Goal: Transaction & Acquisition: Purchase product/service

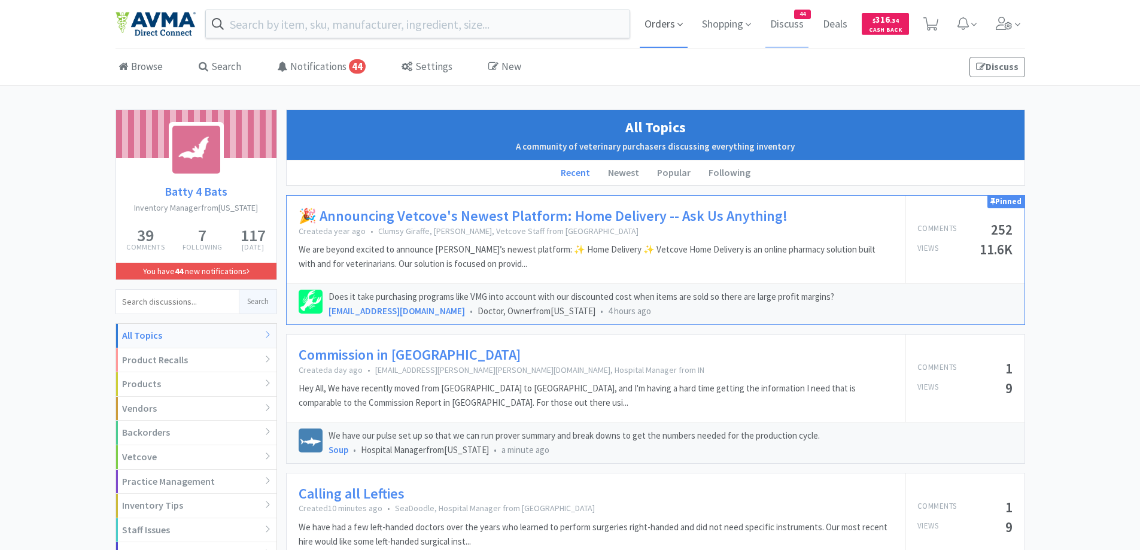
click at [668, 27] on span "Orders" at bounding box center [664, 24] width 48 height 48
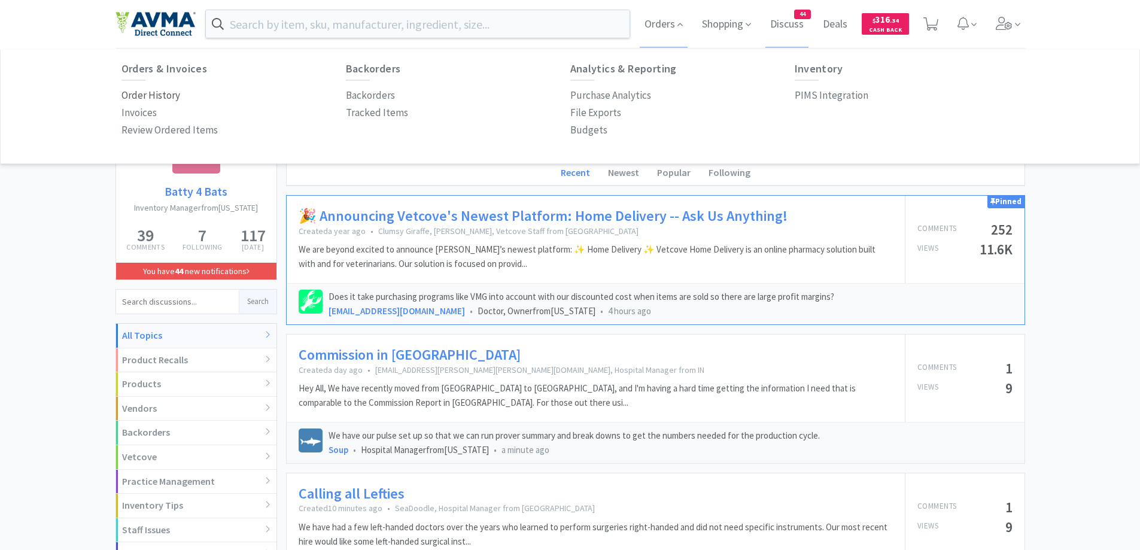
click at [134, 94] on p "Order History" at bounding box center [150, 95] width 59 height 16
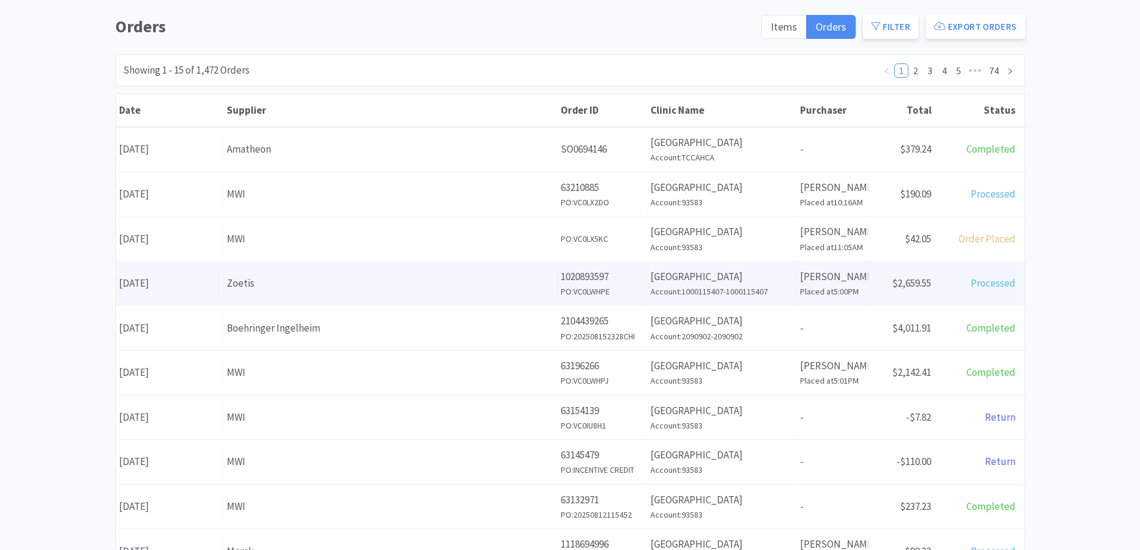
scroll to position [120, 0]
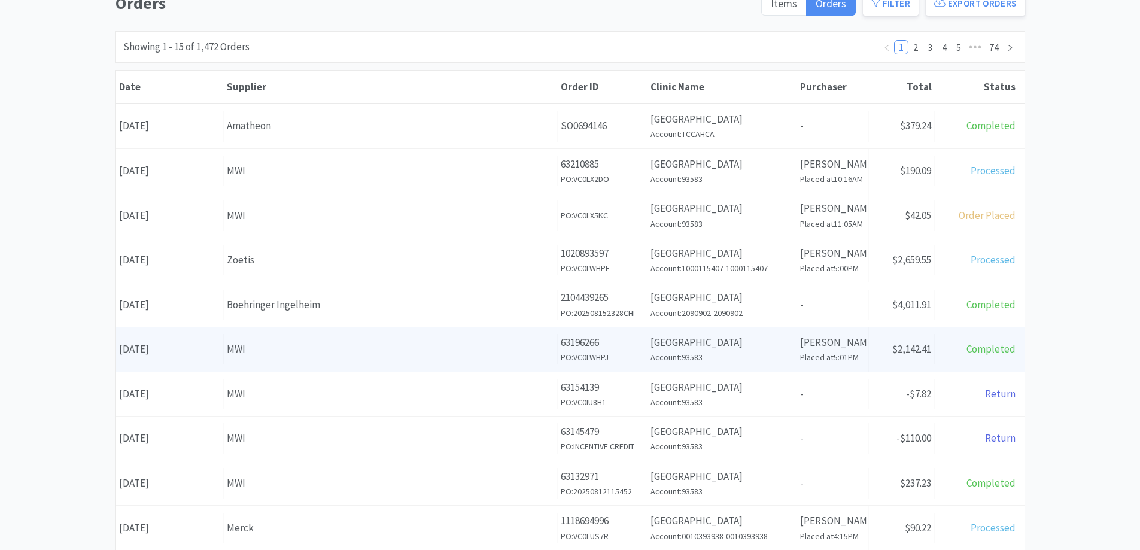
click at [321, 347] on div "MWI" at bounding box center [390, 349] width 327 height 16
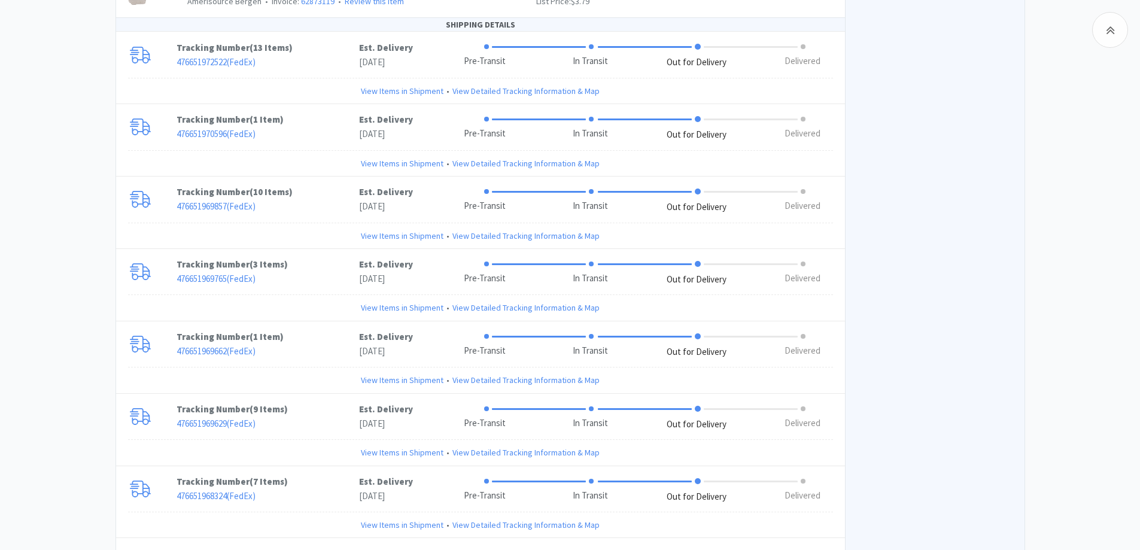
scroll to position [2411, 0]
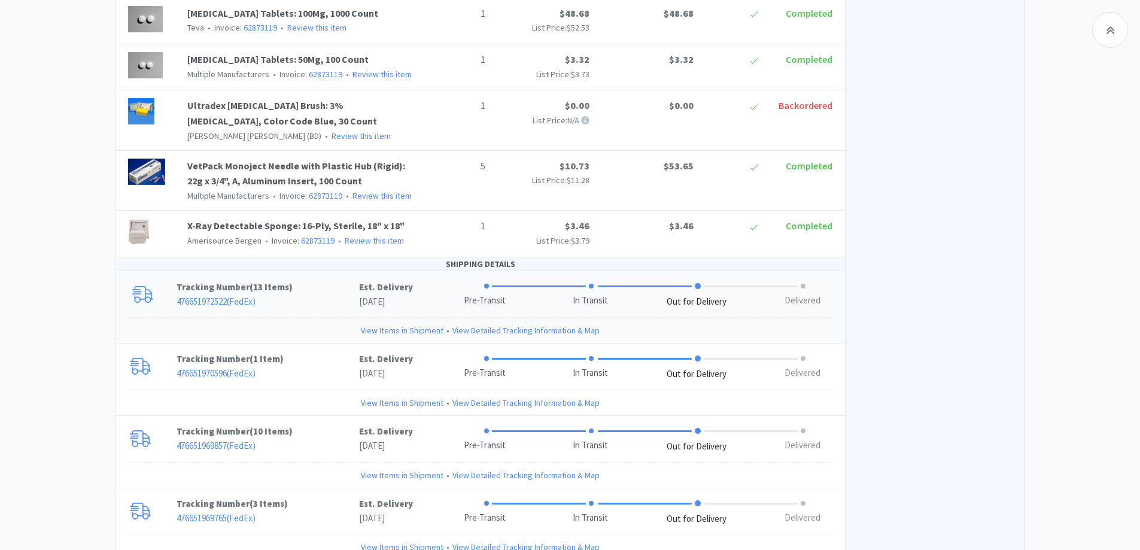
drag, startPoint x: 320, startPoint y: 219, endPoint x: 286, endPoint y: 219, distance: 34.1
click at [320, 294] on p "476651972522 ( FedEx )" at bounding box center [268, 301] width 183 height 14
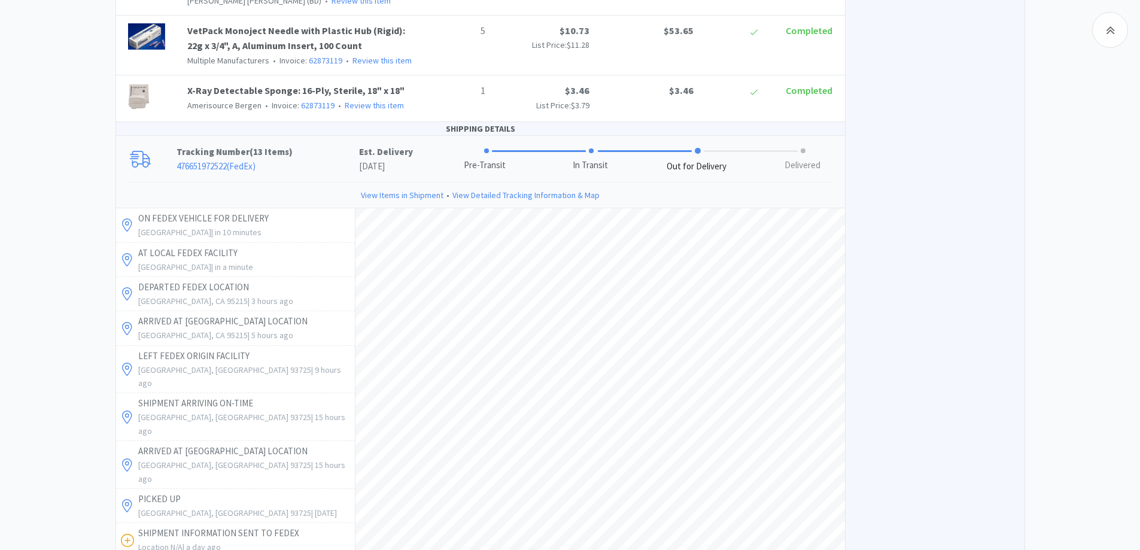
scroll to position [2651, 0]
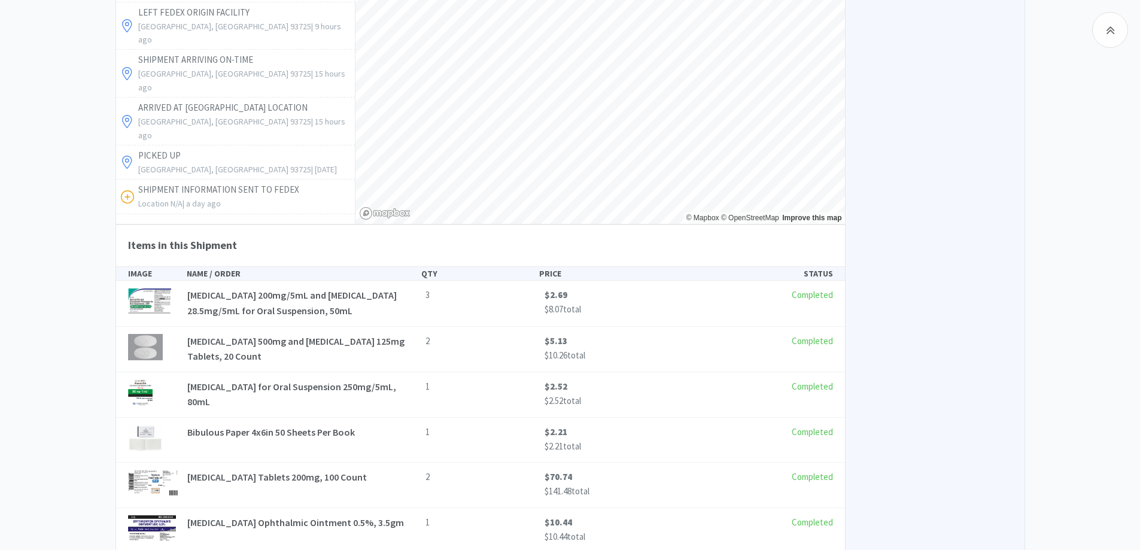
scroll to position [2531, 0]
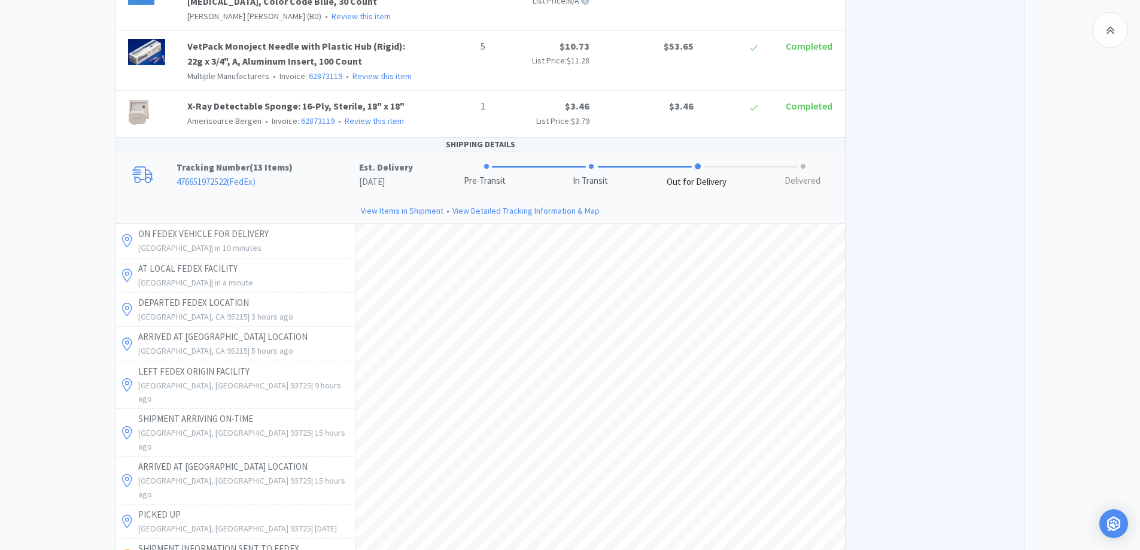
drag, startPoint x: 320, startPoint y: 90, endPoint x: 329, endPoint y: 86, distance: 10.2
click at [327, 160] on p "Tracking Number ( 13 Items )" at bounding box center [268, 167] width 183 height 14
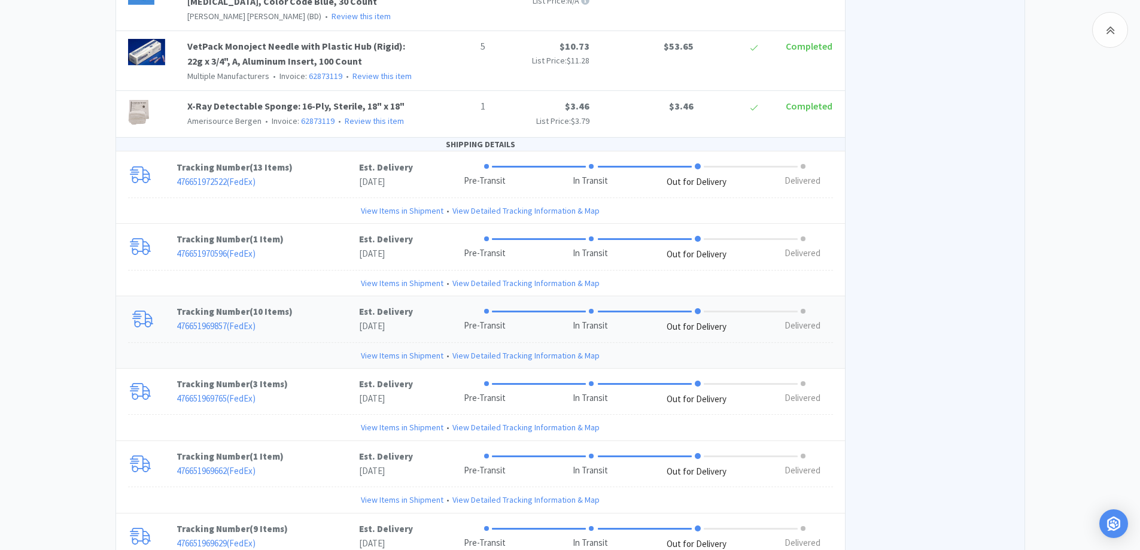
click at [318, 319] on p "476651969857 ( FedEx )" at bounding box center [268, 326] width 183 height 14
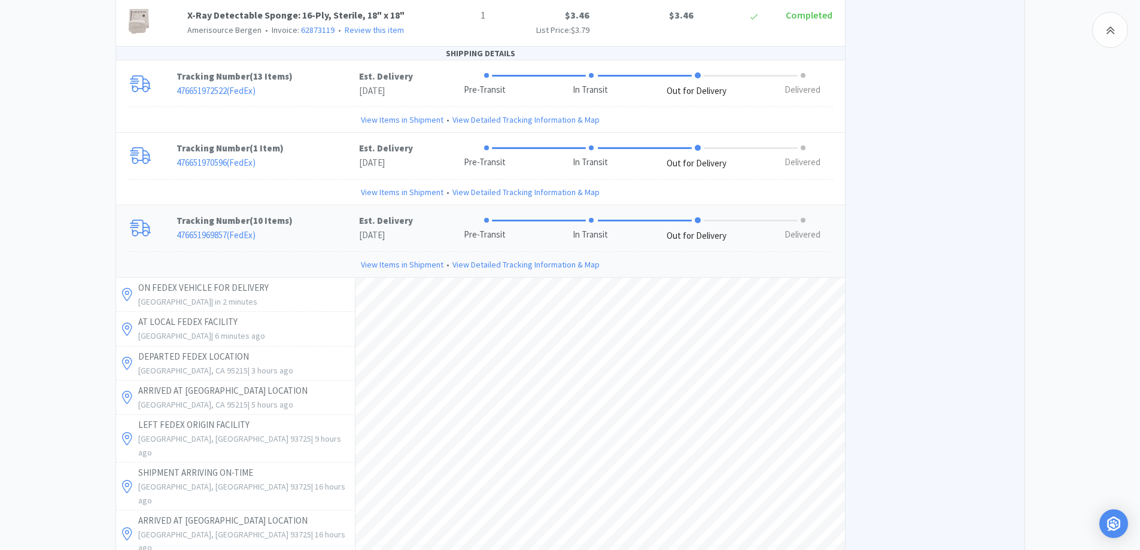
scroll to position [2651, 0]
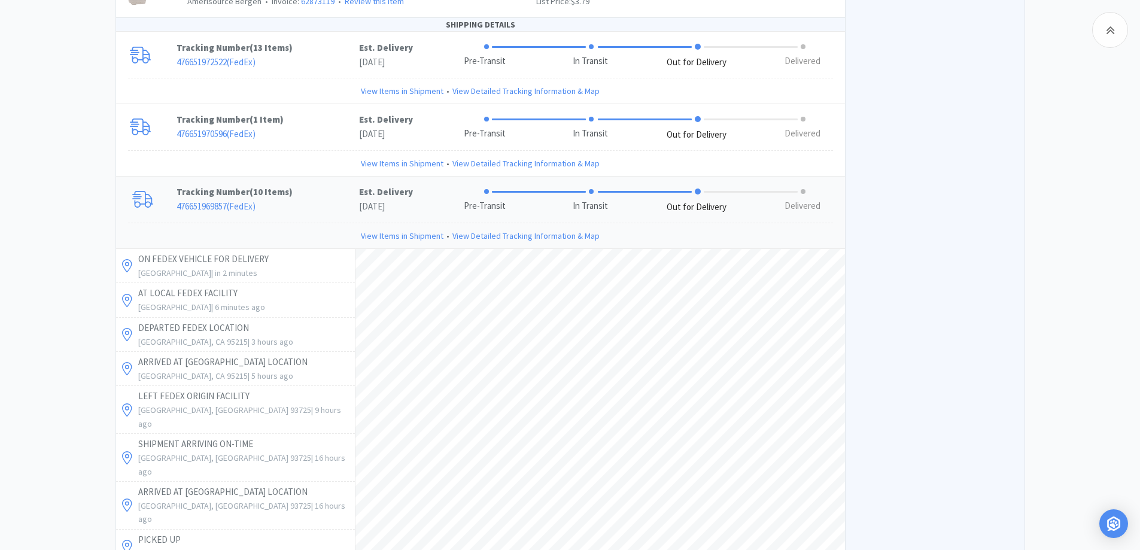
click at [311, 185] on p "Tracking Number ( 10 Items )" at bounding box center [268, 192] width 183 height 14
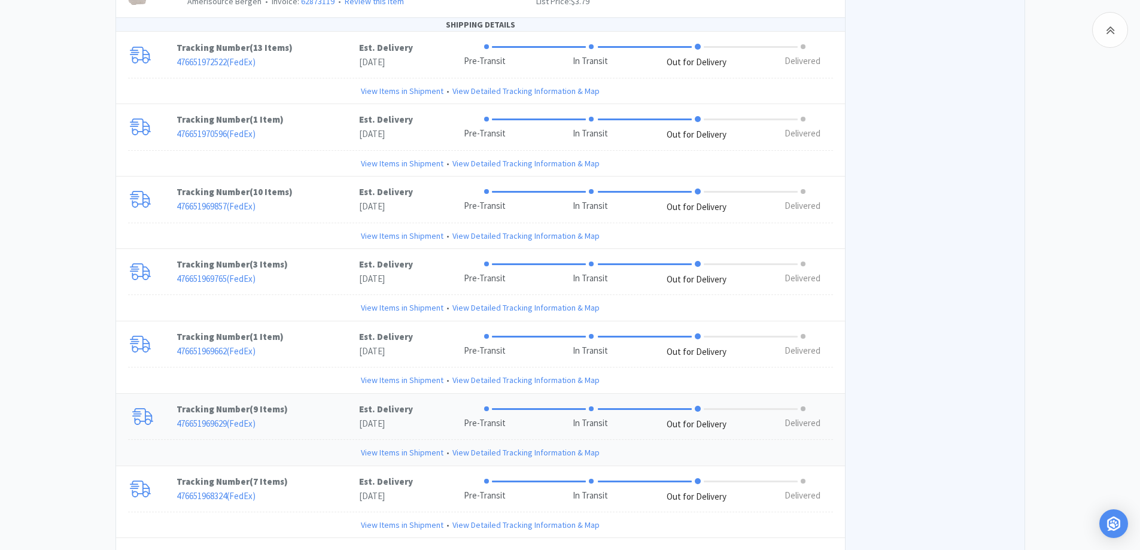
click at [316, 417] on p "476651969629 ( FedEx )" at bounding box center [268, 424] width 183 height 14
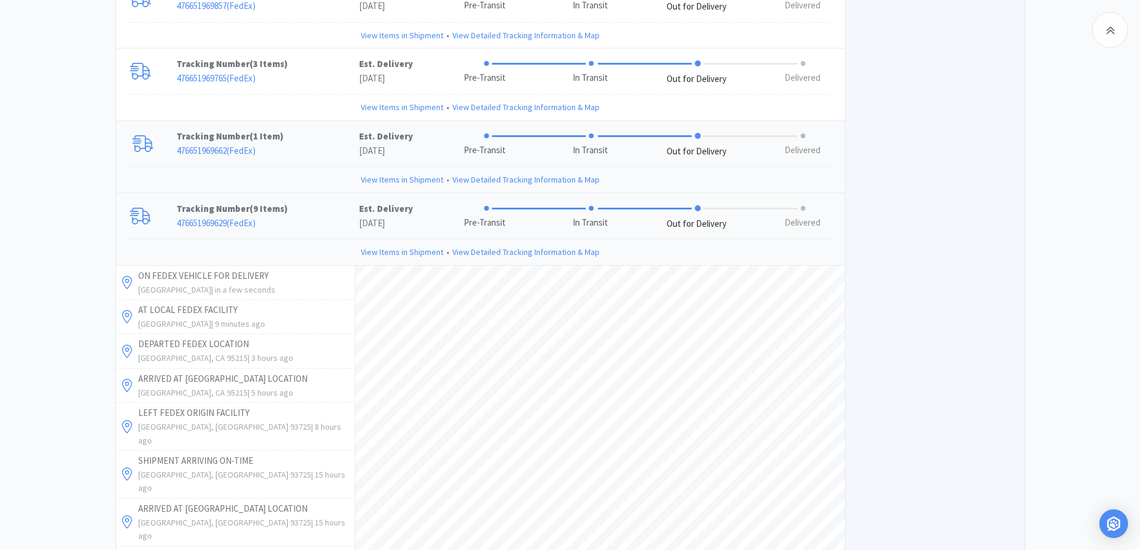
scroll to position [2890, 0]
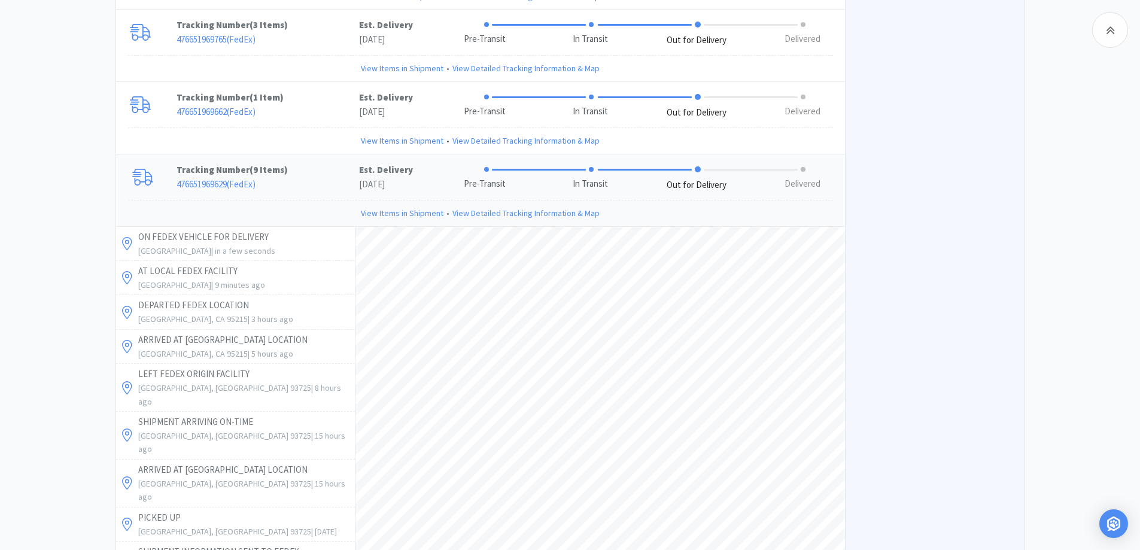
click at [298, 163] on p "Tracking Number ( 9 Items )" at bounding box center [268, 170] width 183 height 14
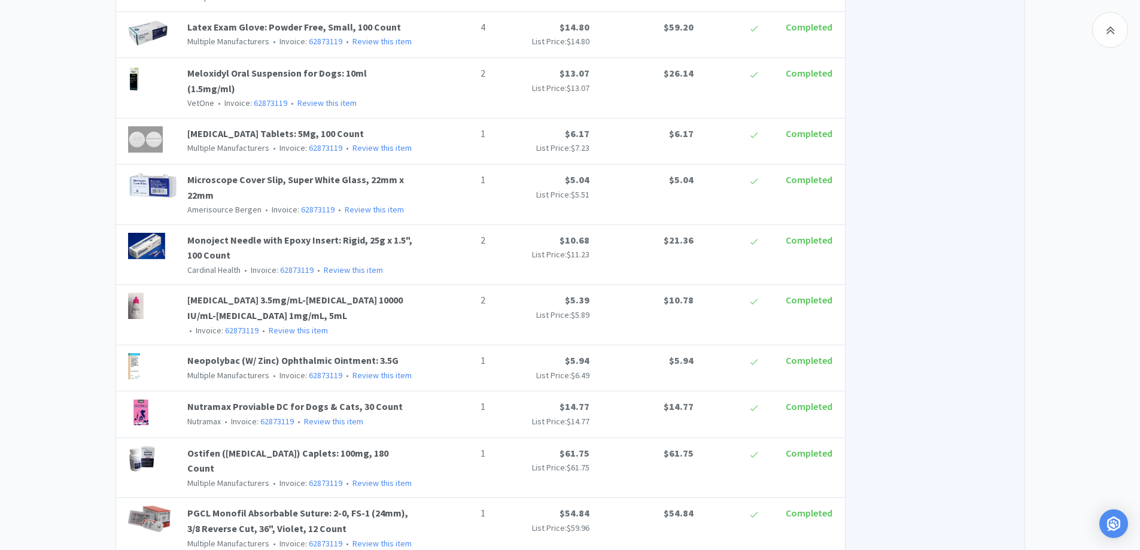
scroll to position [1122, 0]
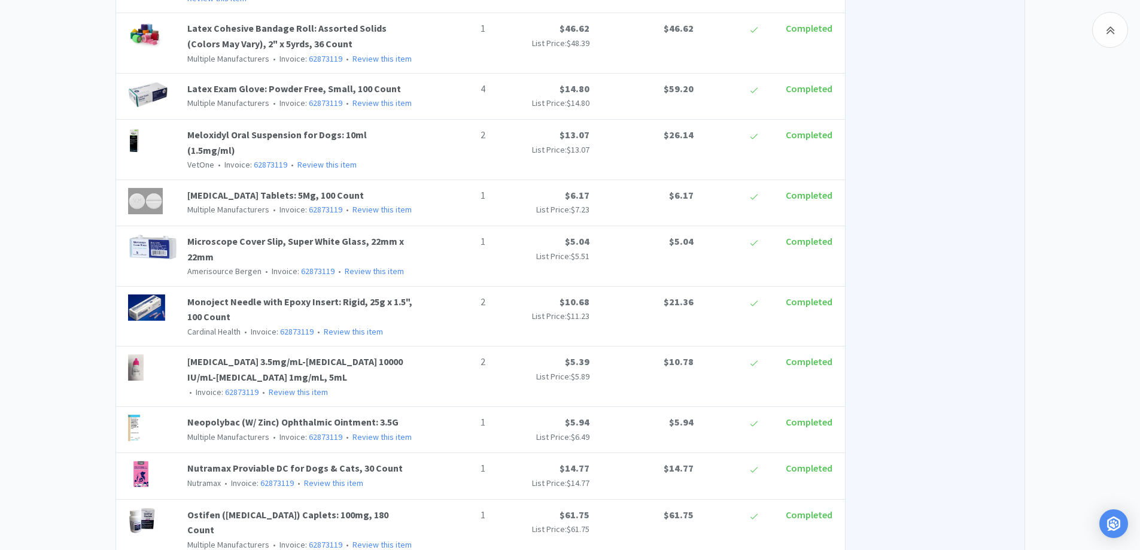
click at [54, 223] on div "Chico Animal Hospital Order Details for #63196266 Orders 63196266 Download CSV …" at bounding box center [570, 553] width 1140 height 3131
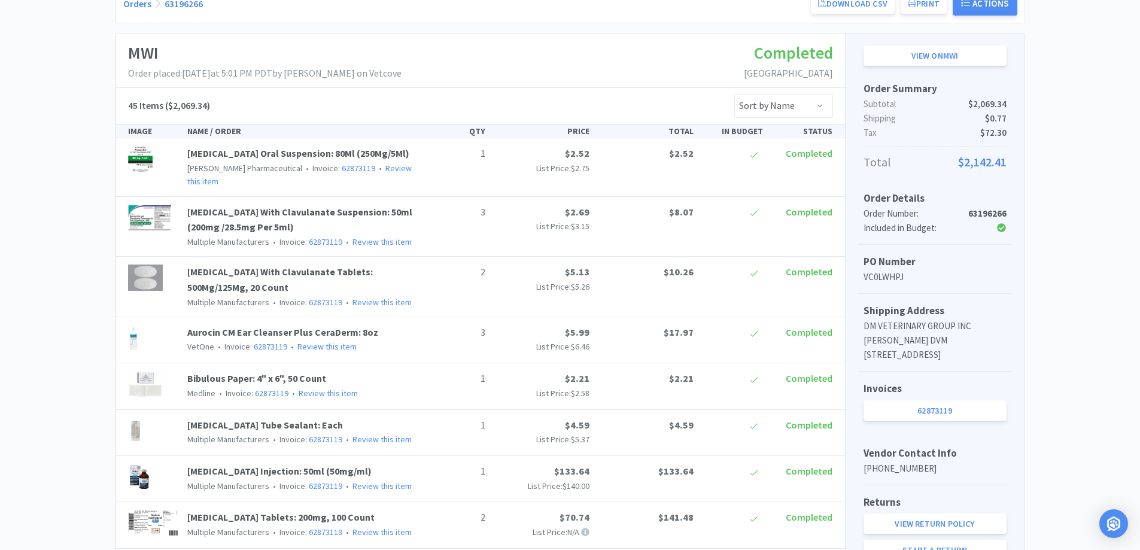
scroll to position [0, 0]
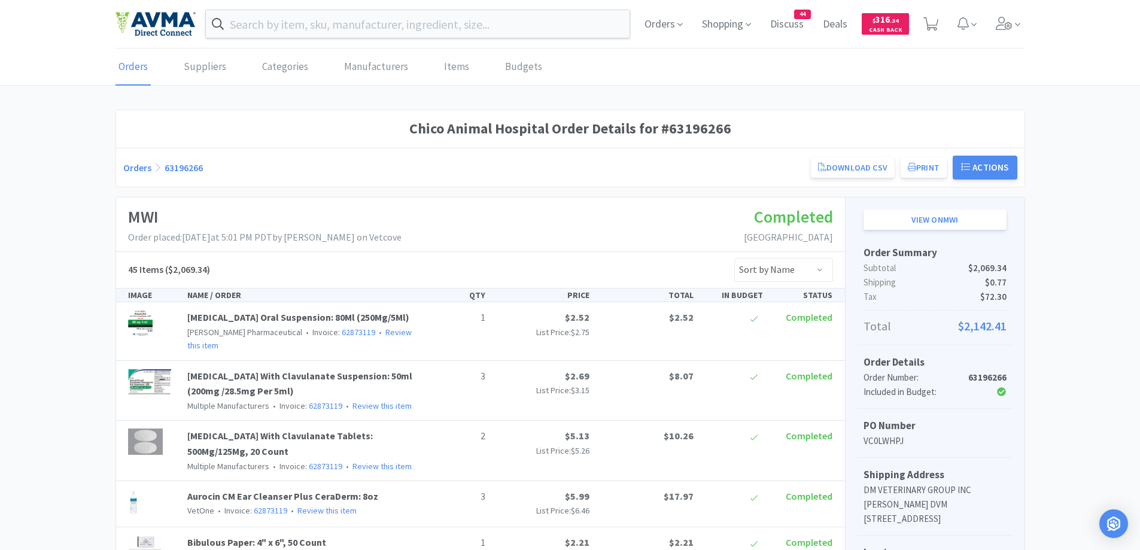
click at [145, 168] on link "Orders" at bounding box center [137, 168] width 28 height 12
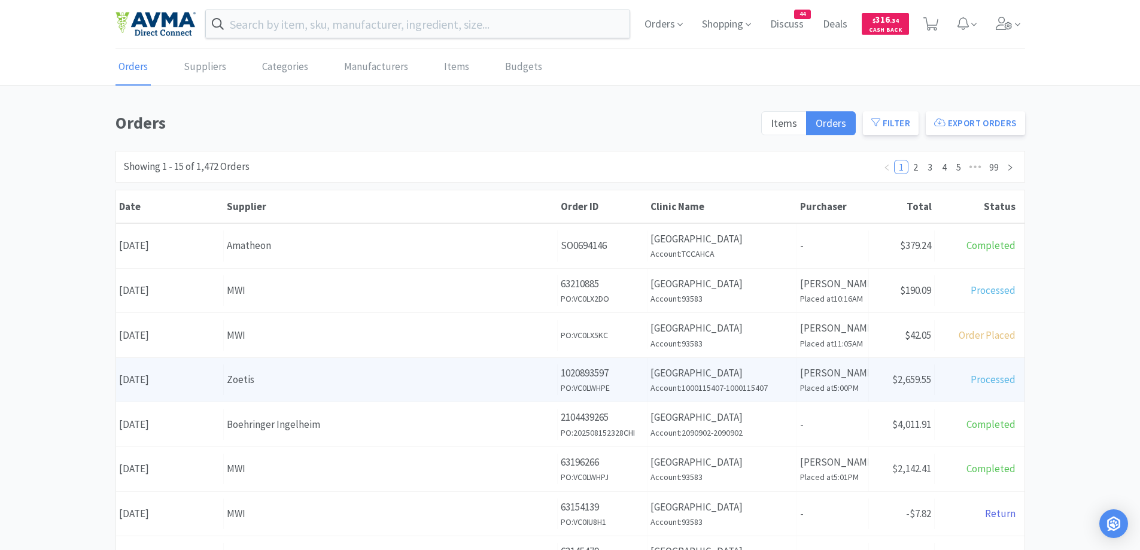
click at [348, 374] on div "Zoetis" at bounding box center [390, 380] width 327 height 16
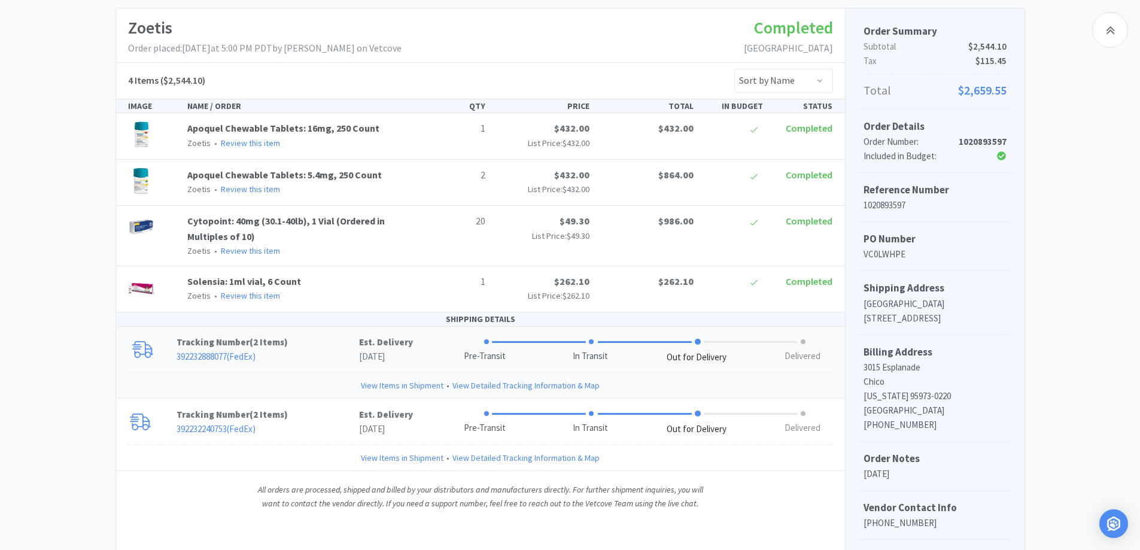
scroll to position [297, 0]
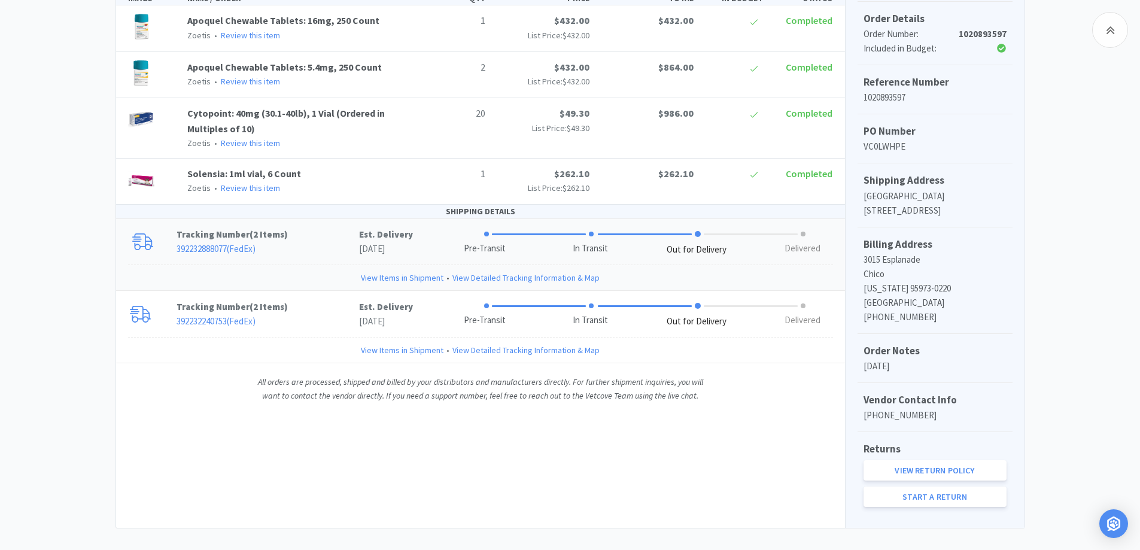
click at [329, 242] on p "392232888077 ( FedEx )" at bounding box center [268, 249] width 183 height 14
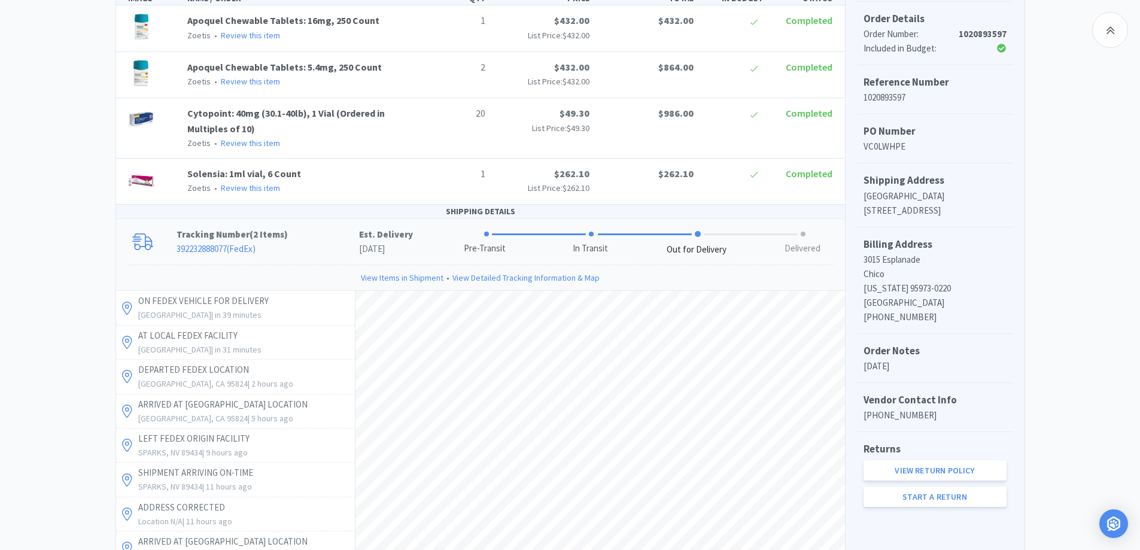
click at [323, 235] on p "Tracking Number ( 2 Items )" at bounding box center [268, 234] width 183 height 14
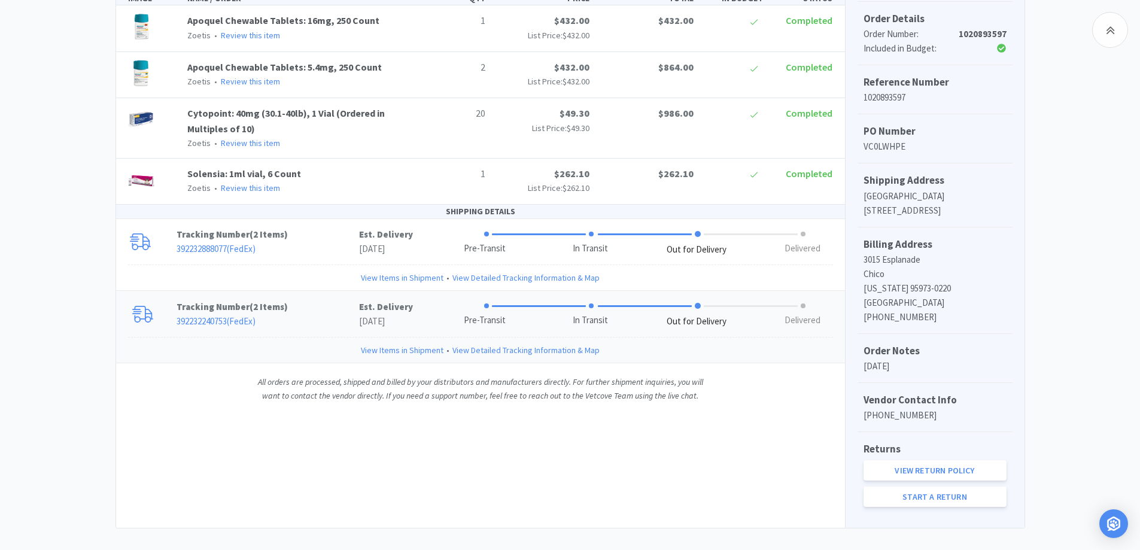
click at [323, 301] on p "Tracking Number ( 2 Items )" at bounding box center [268, 307] width 183 height 14
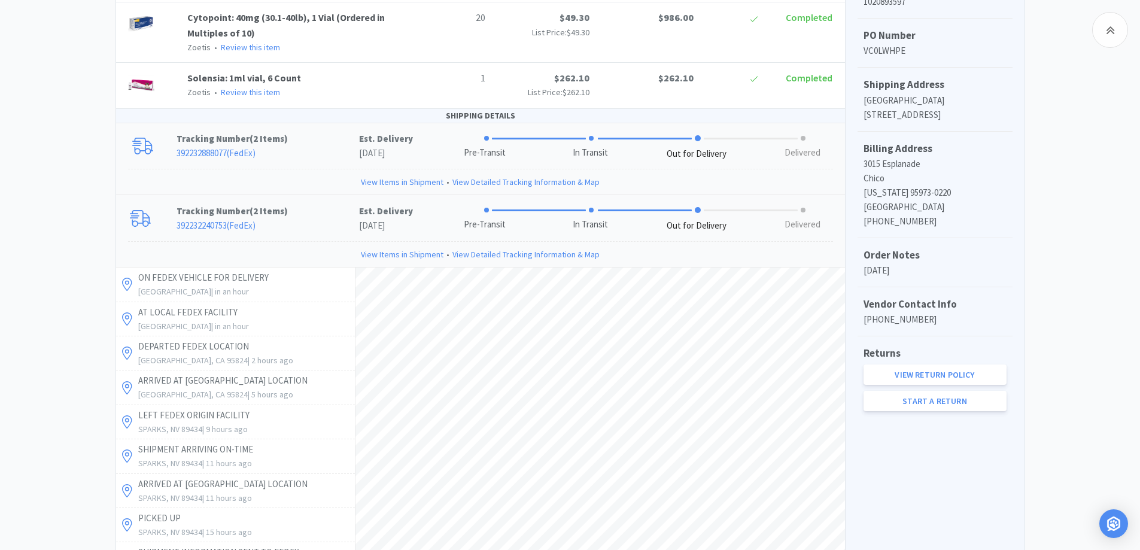
scroll to position [536, 0]
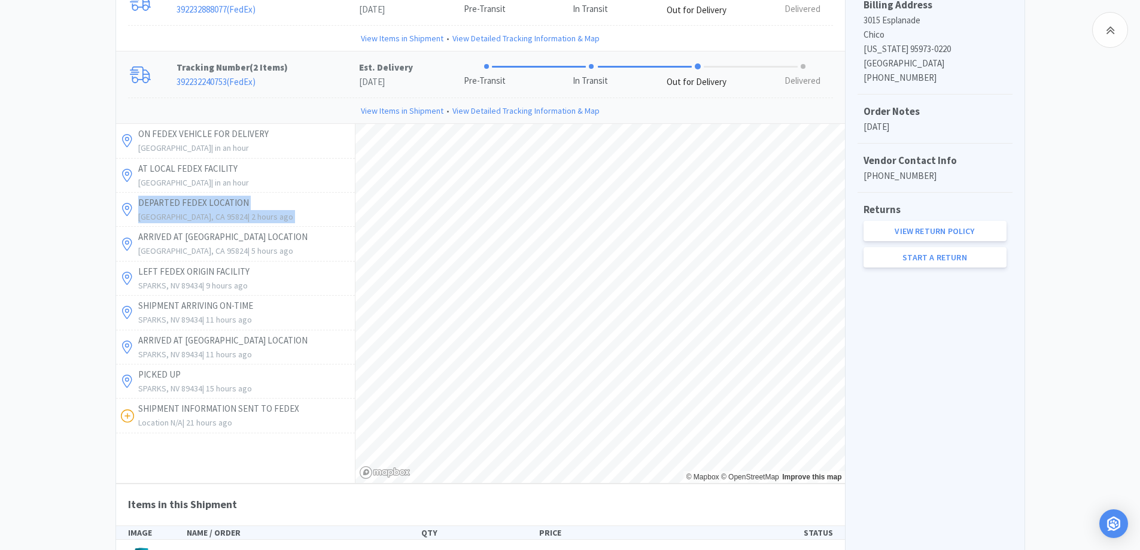
click at [25, 227] on div "Chico Animal Hospital Order Details for #1020893597 Orders 1020893597 Download …" at bounding box center [570, 127] width 1140 height 1108
click at [30, 202] on div "Chico Animal Hospital Order Details for #1020893597 Orders 1020893597 Download …" at bounding box center [570, 127] width 1140 height 1108
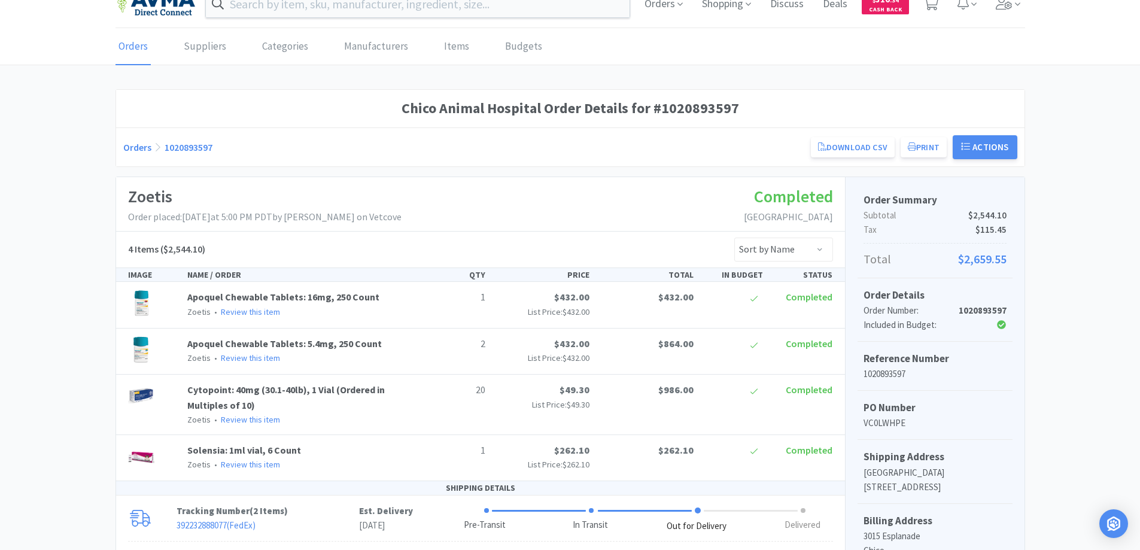
scroll to position [0, 0]
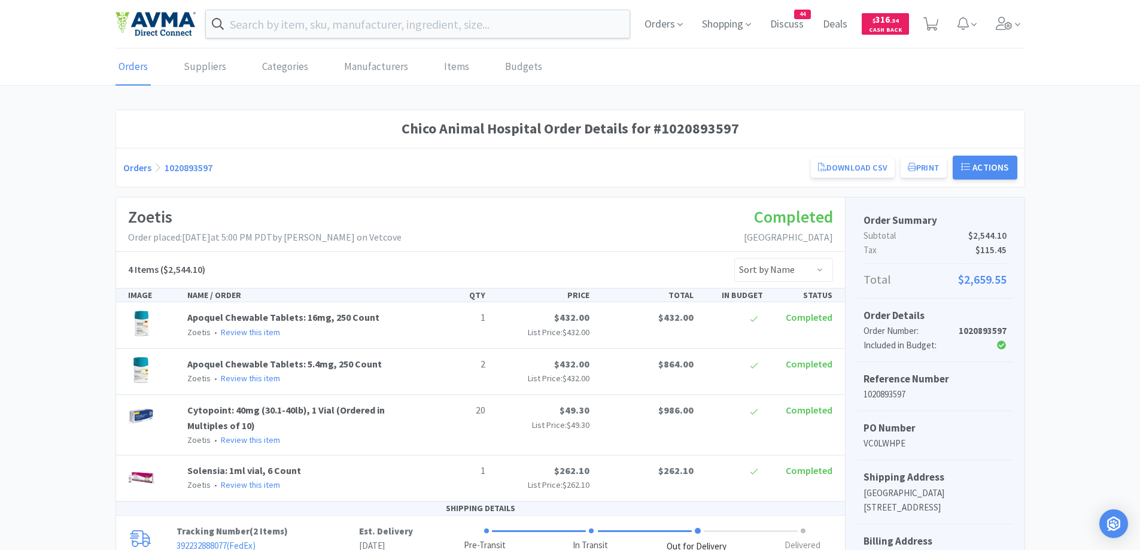
click at [136, 168] on link "Orders" at bounding box center [137, 168] width 28 height 12
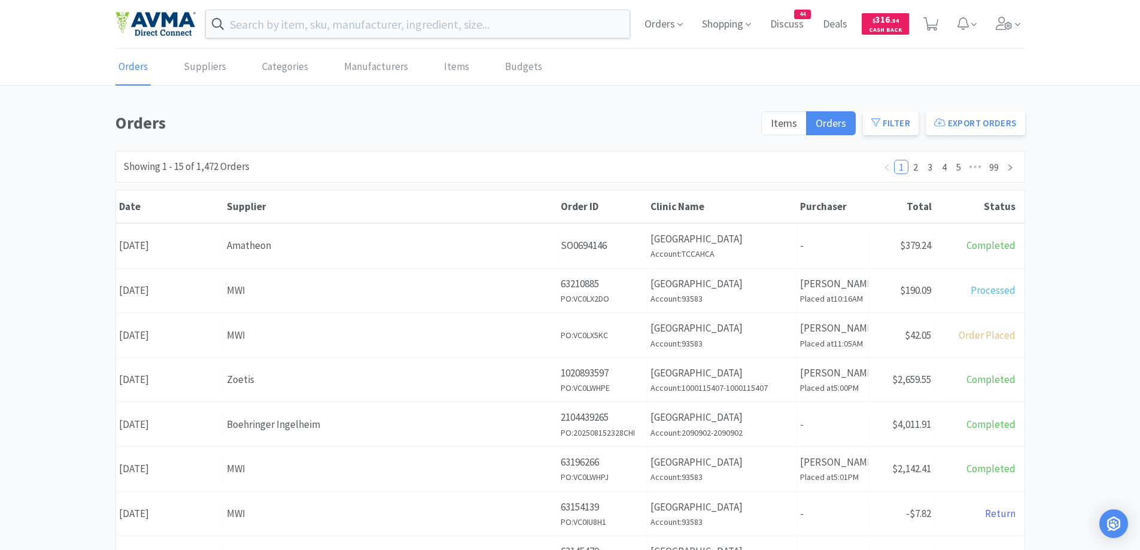
click at [1125, 238] on div "Orders Items Orders Filter Export Orders Filters Filter Suppliers All Suppliers…" at bounding box center [570, 523] width 1140 height 826
click at [775, 312] on div "Clinic Name [GEOGRAPHIC_DATA] Account: 93583" at bounding box center [723, 291] width 150 height 44
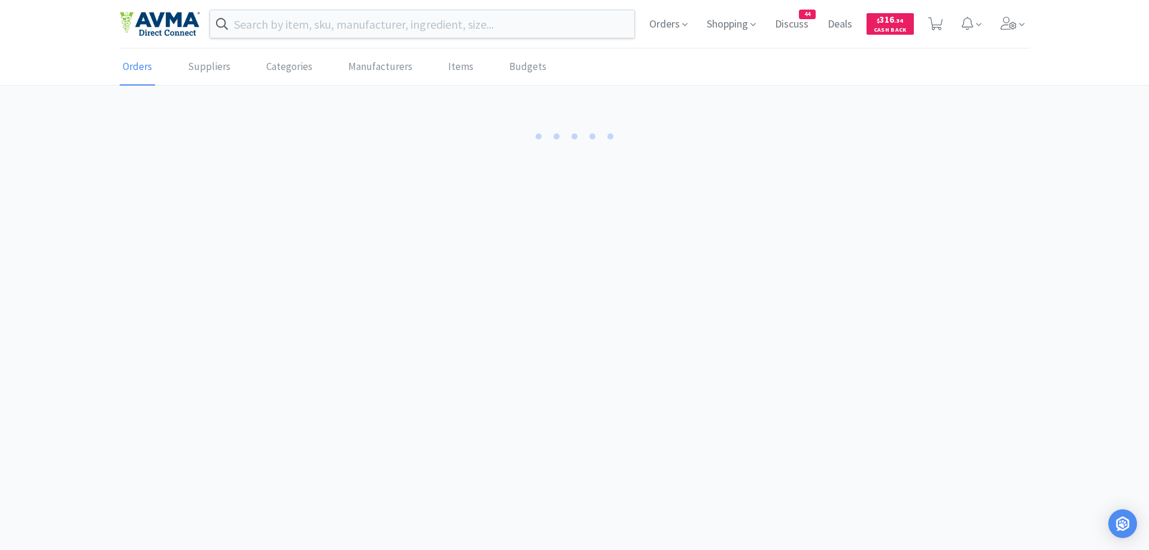
click at [775, 312] on body "Orders Shopping Discuss Discuss 44 Deals Deals $ 316 . 34 Cash Back Orders Supp…" at bounding box center [574, 275] width 1149 height 550
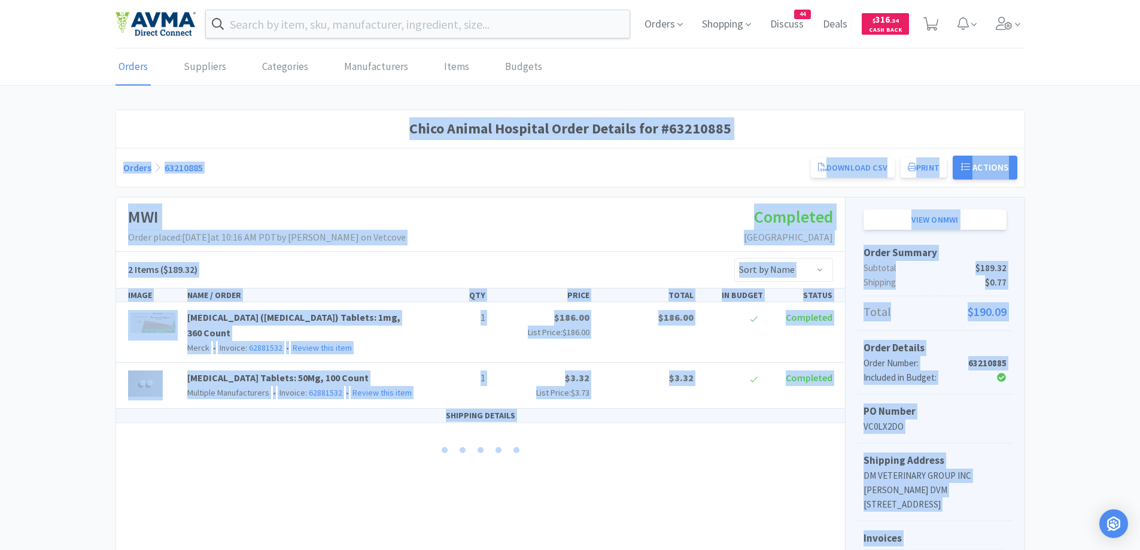
click at [255, 188] on div "Chico Animal Hospital Order Details for #63210885 Orders 63210885 Download CSV …" at bounding box center [571, 421] width 910 height 622
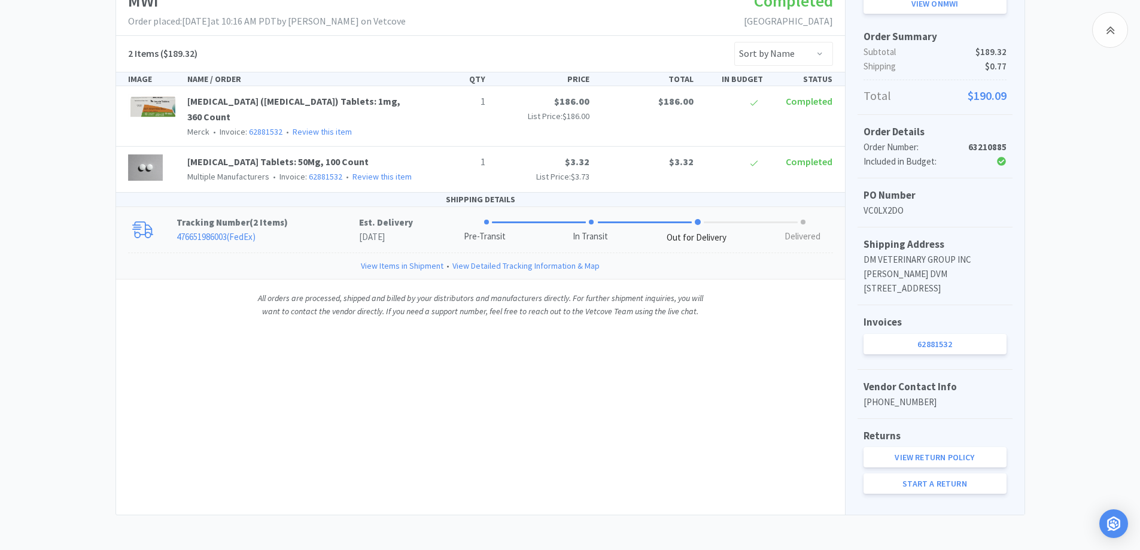
scroll to position [232, 0]
click at [302, 214] on p "Tracking Number ( 2 Items )" at bounding box center [268, 221] width 183 height 14
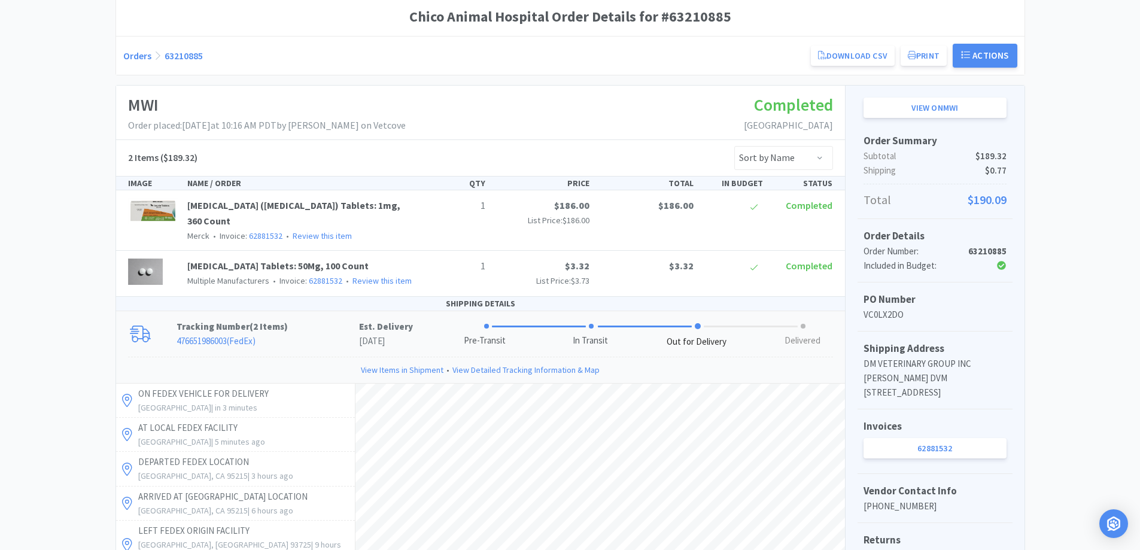
scroll to position [0, 0]
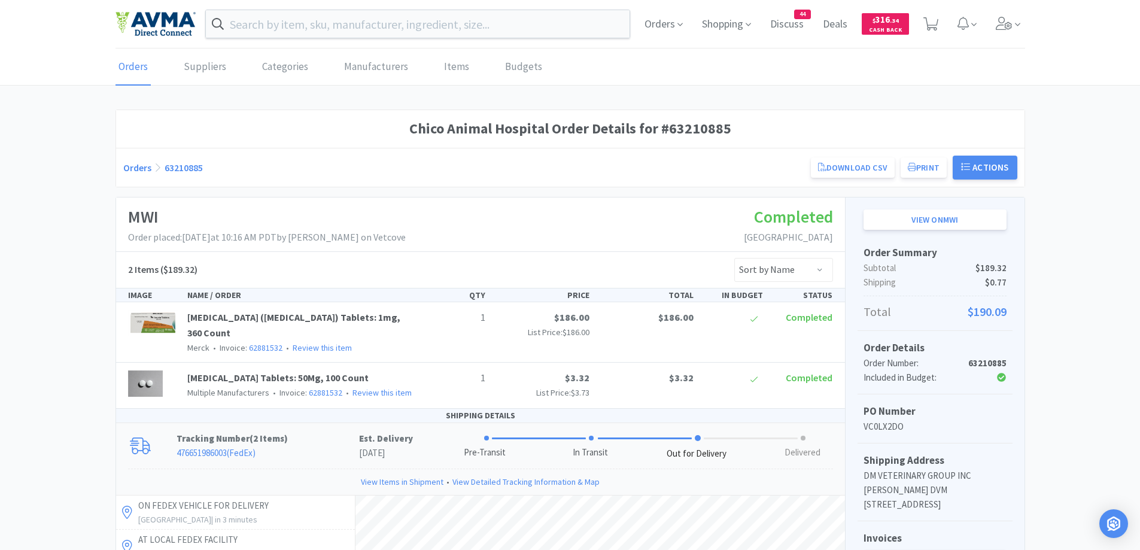
click at [144, 171] on link "Orders" at bounding box center [137, 168] width 28 height 12
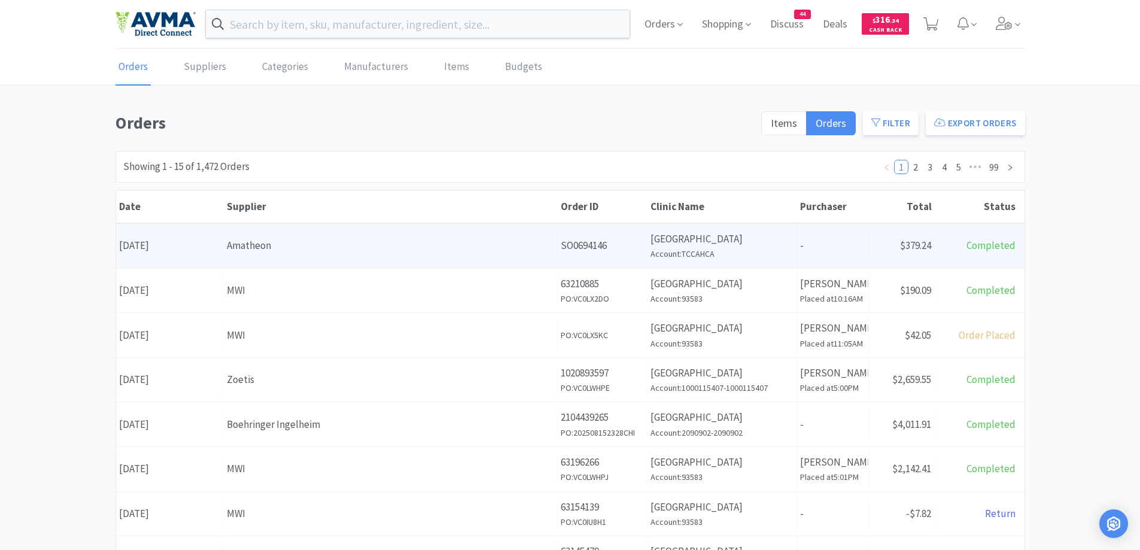
click at [341, 248] on div "Amatheon" at bounding box center [390, 246] width 327 height 16
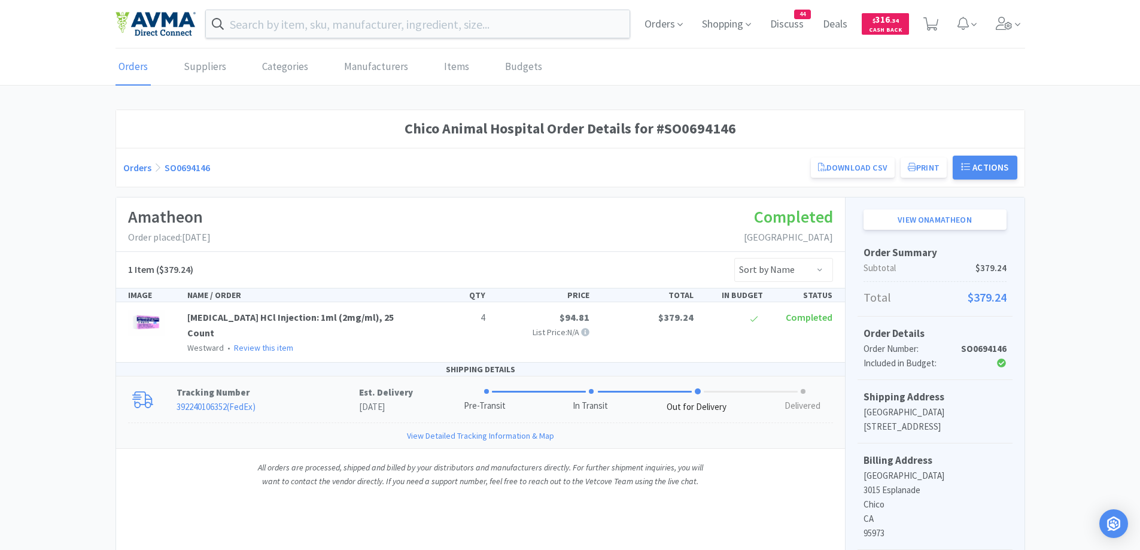
click at [315, 396] on p "Tracking Number" at bounding box center [268, 392] width 183 height 14
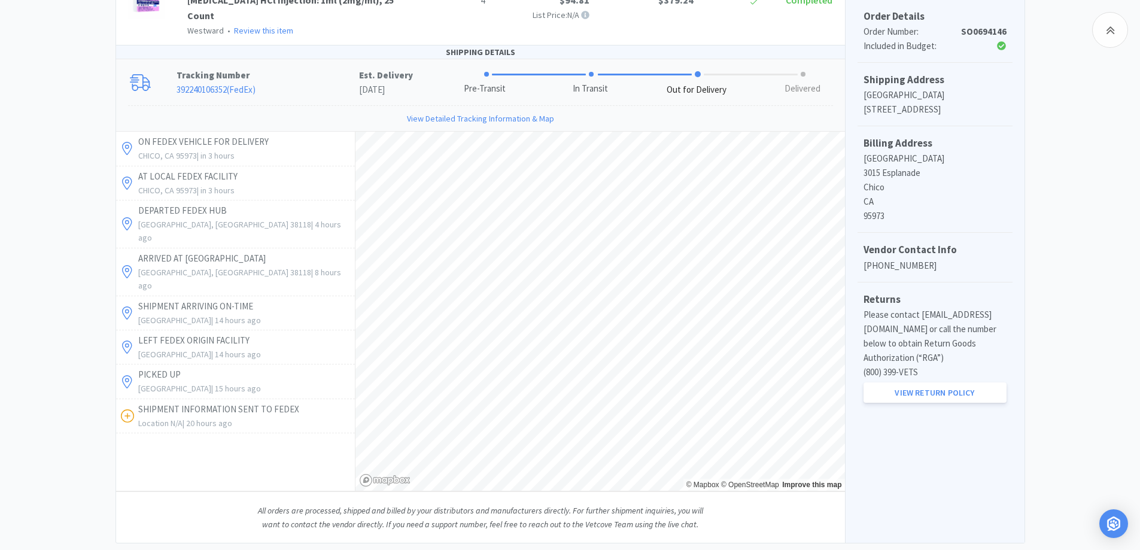
scroll to position [347, 0]
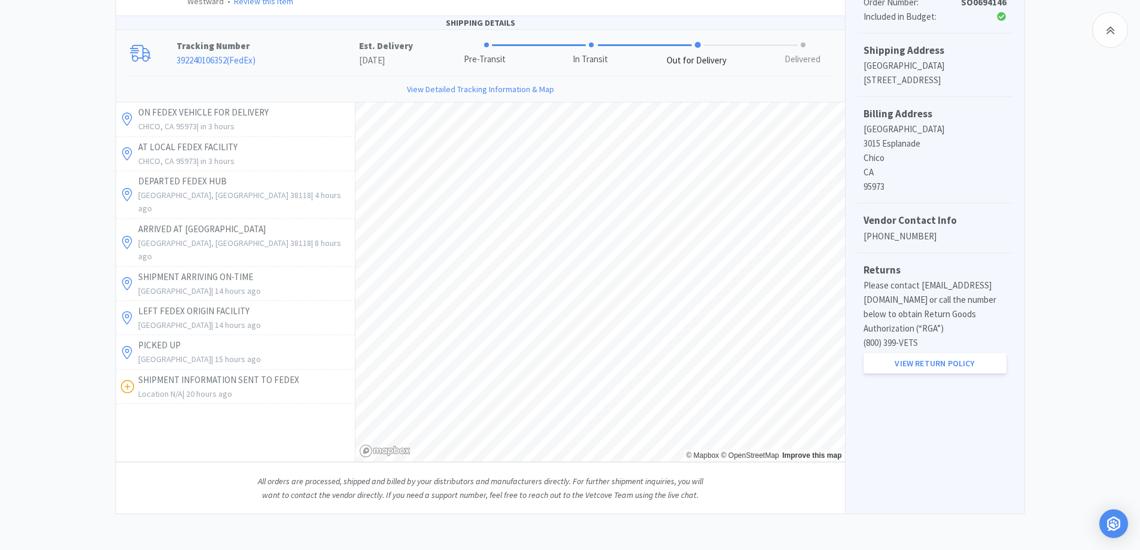
click at [108, 257] on div "Chico Animal Hospital Order Details for #SO0694146 Orders SO0694146 Download CS…" at bounding box center [570, 138] width 1140 height 751
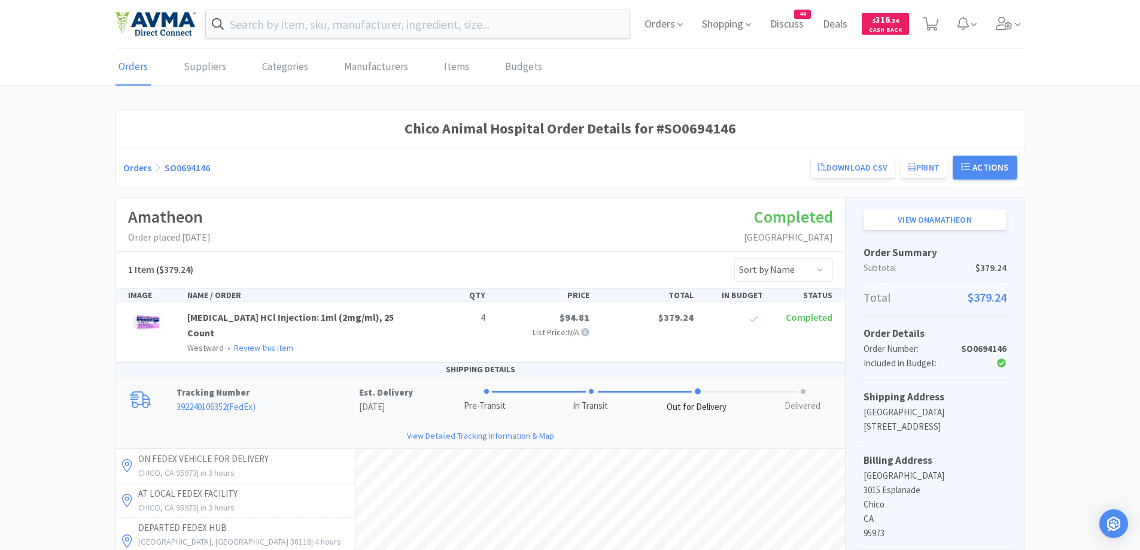
click at [135, 166] on link "Orders" at bounding box center [137, 168] width 28 height 12
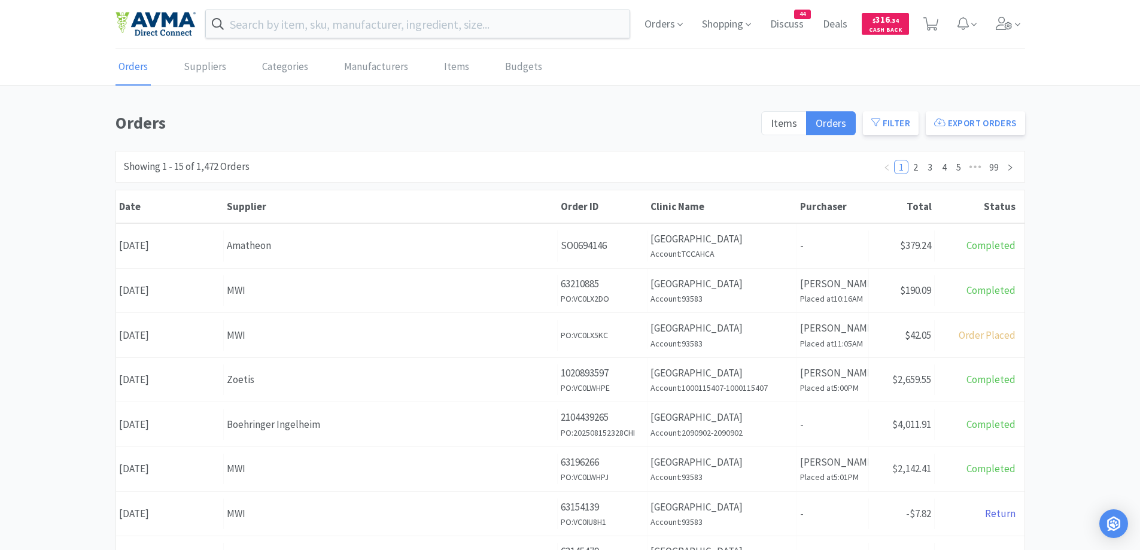
drag, startPoint x: 275, startPoint y: 437, endPoint x: 256, endPoint y: 426, distance: 23.1
click at [275, 437] on div "Supplier Boehringer Ingelheim" at bounding box center [391, 424] width 334 height 31
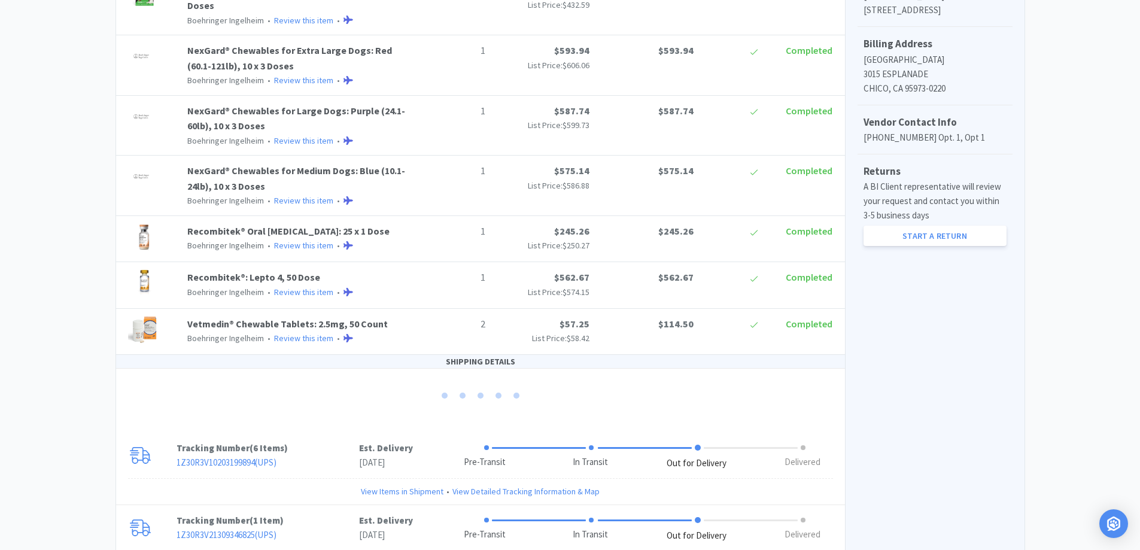
scroll to position [562, 0]
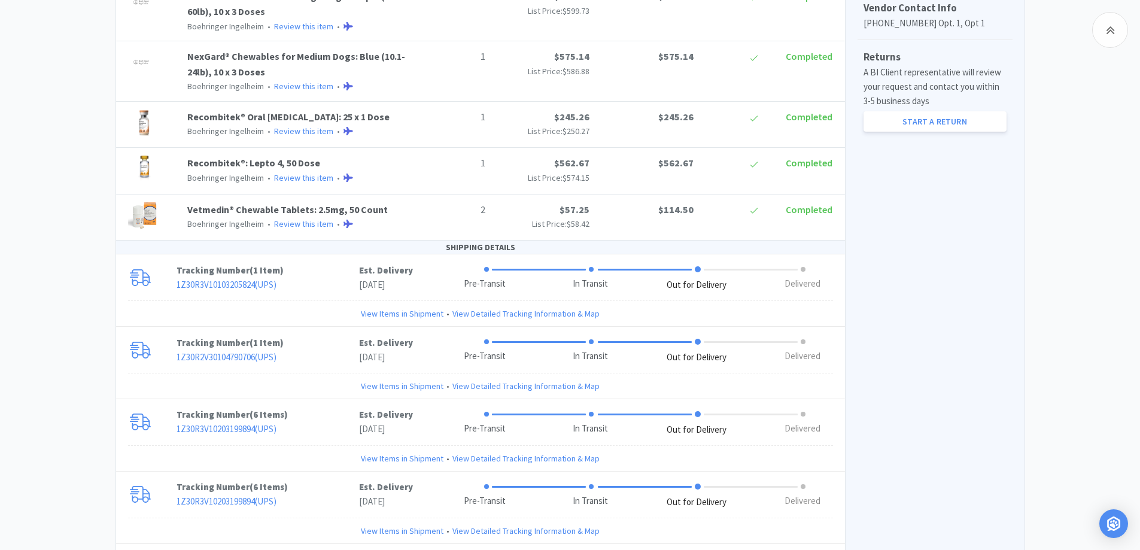
click at [83, 268] on div "Chico Animal Hospital Order Details for #2104439265 Orders 2104439265 Download …" at bounding box center [570, 144] width 1140 height 1192
click at [324, 283] on p "1Z30R3V10103205824 ( UPS )" at bounding box center [268, 285] width 183 height 14
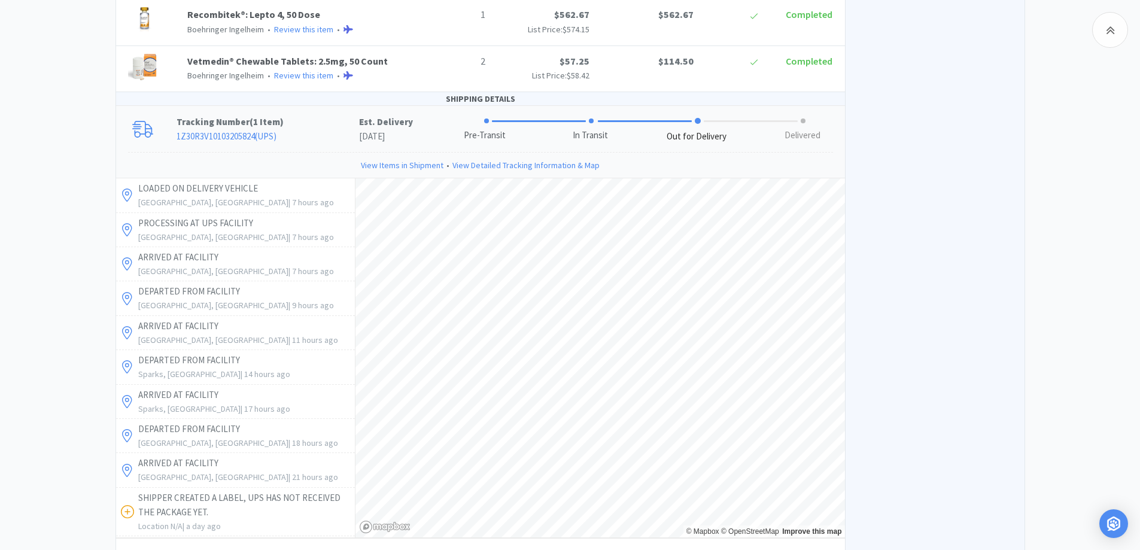
scroll to position [682, 0]
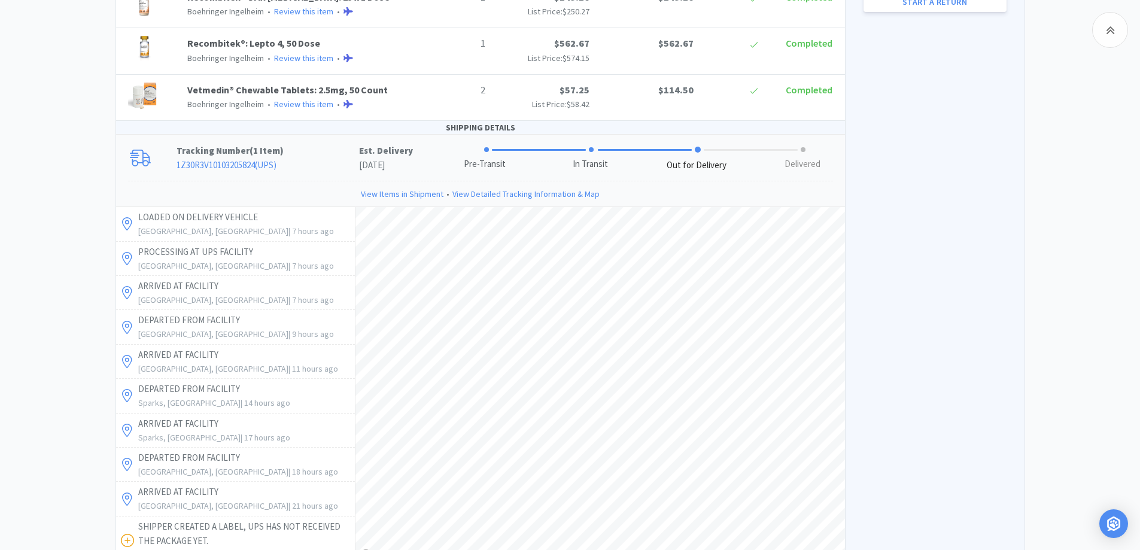
click at [60, 174] on div "Chico Animal Hospital Order Details for #2104439265 Orders 2104439265 Download …" at bounding box center [570, 255] width 1140 height 1654
click at [321, 157] on p "Tracking Number ( 1 Item )" at bounding box center [268, 151] width 183 height 14
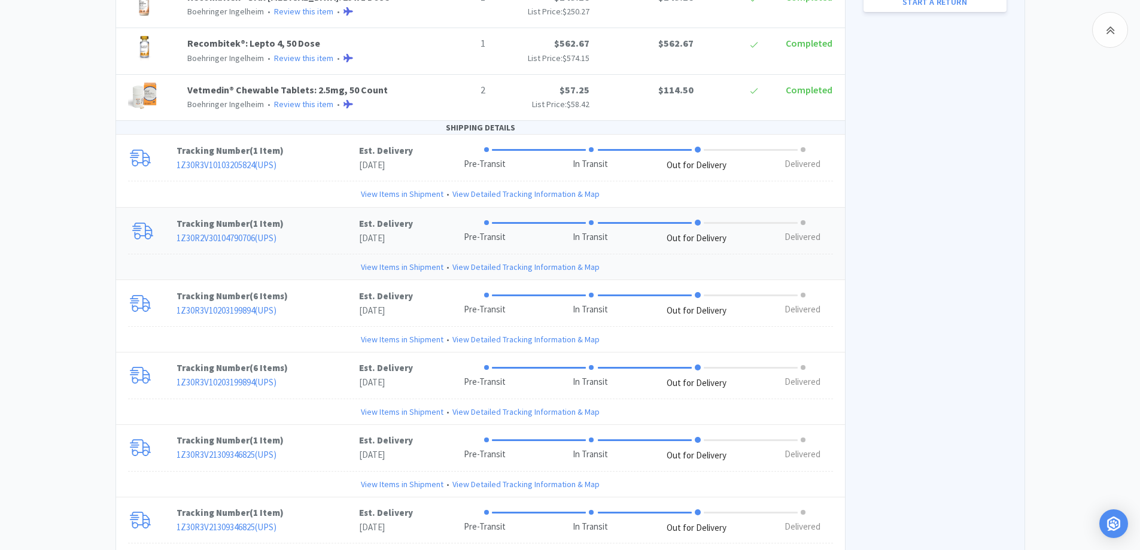
click at [314, 225] on p "Tracking Number ( 1 Item )" at bounding box center [268, 224] width 183 height 14
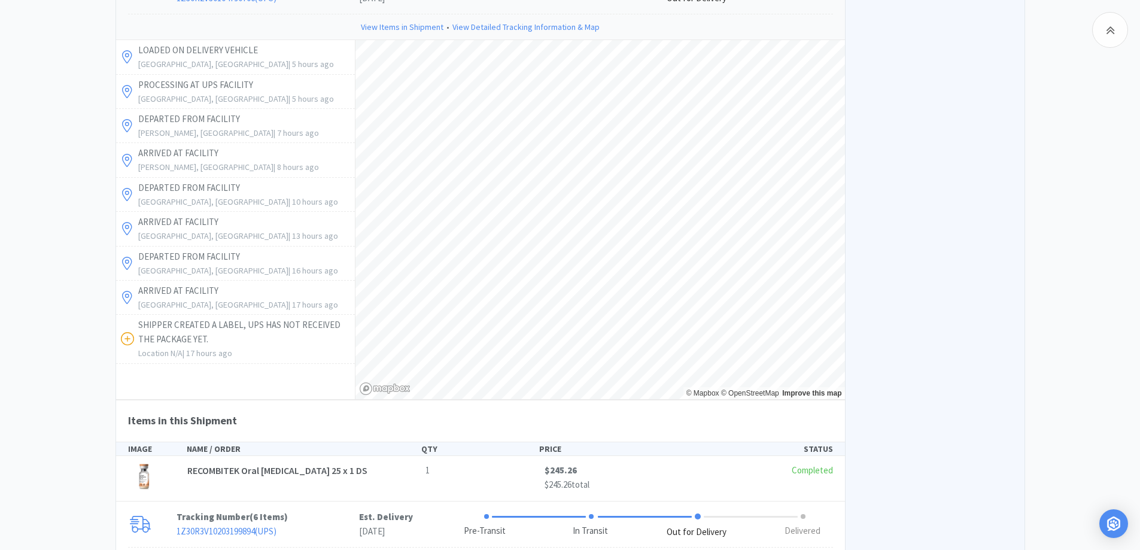
scroll to position [801, 0]
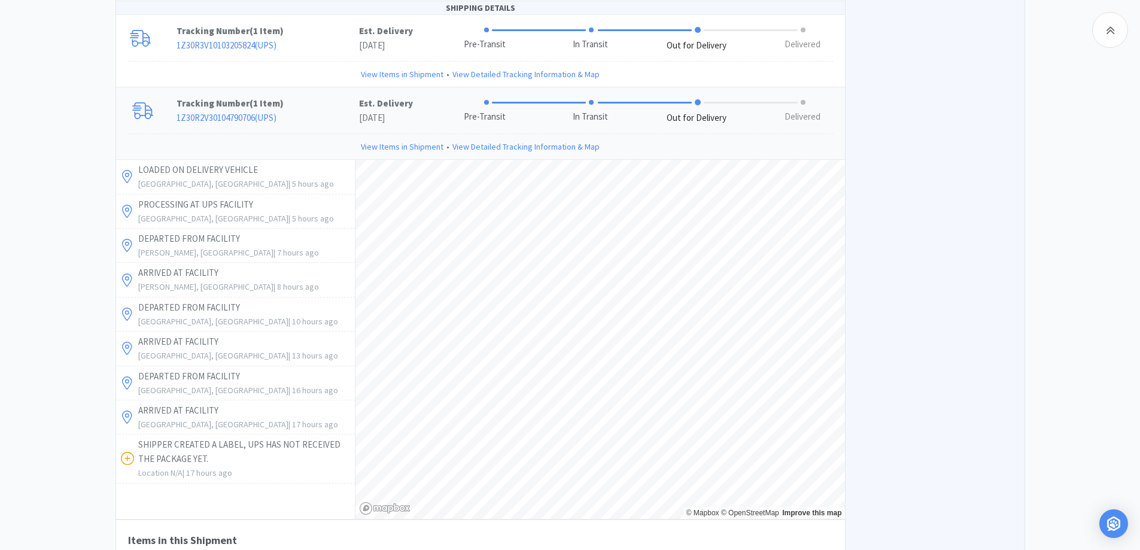
click at [311, 97] on p "Tracking Number ( 1 Item )" at bounding box center [268, 103] width 183 height 14
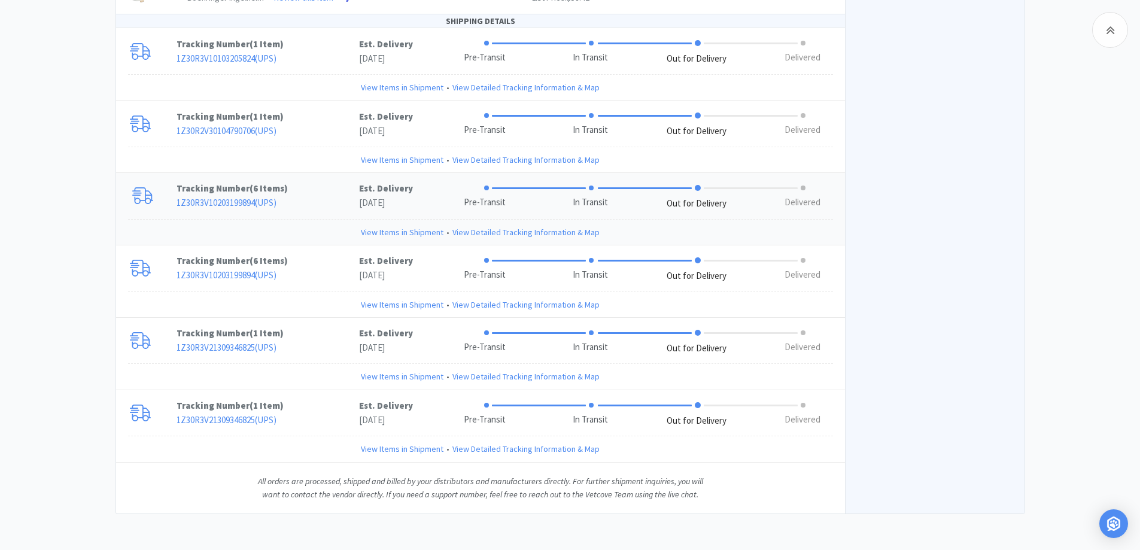
drag, startPoint x: 320, startPoint y: 188, endPoint x: 156, endPoint y: 214, distance: 166.0
click at [320, 187] on p "Tracking Number ( 6 Items )" at bounding box center [268, 188] width 183 height 14
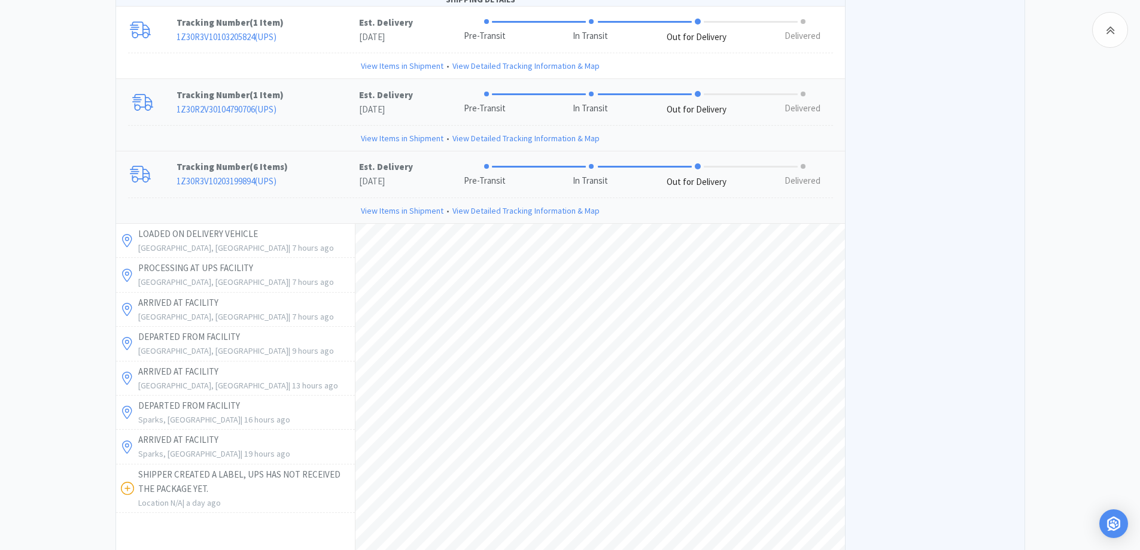
scroll to position [682, 0]
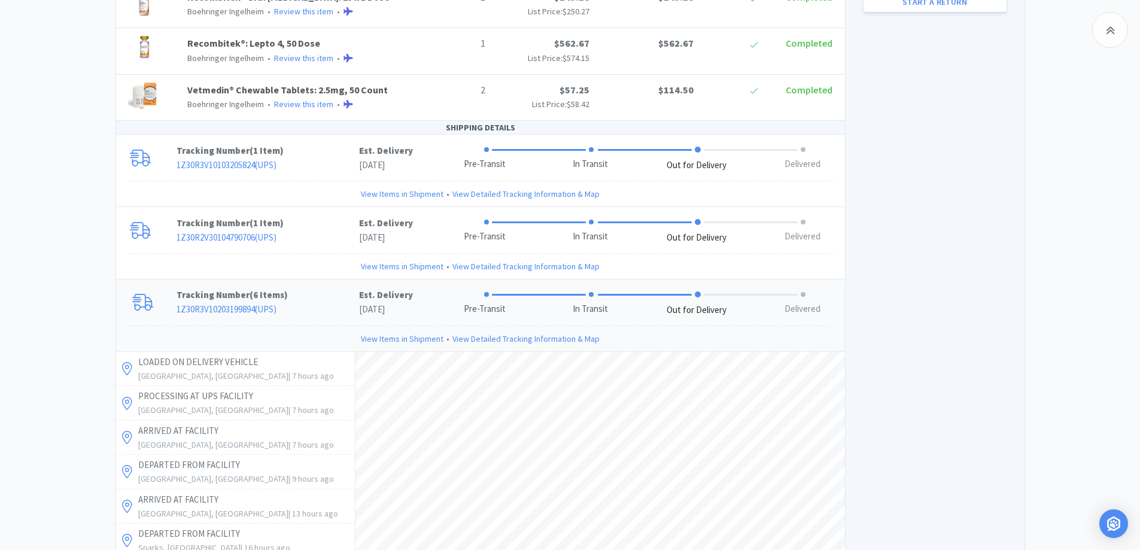
click at [322, 295] on p "Tracking Number ( 6 Items )" at bounding box center [268, 295] width 183 height 14
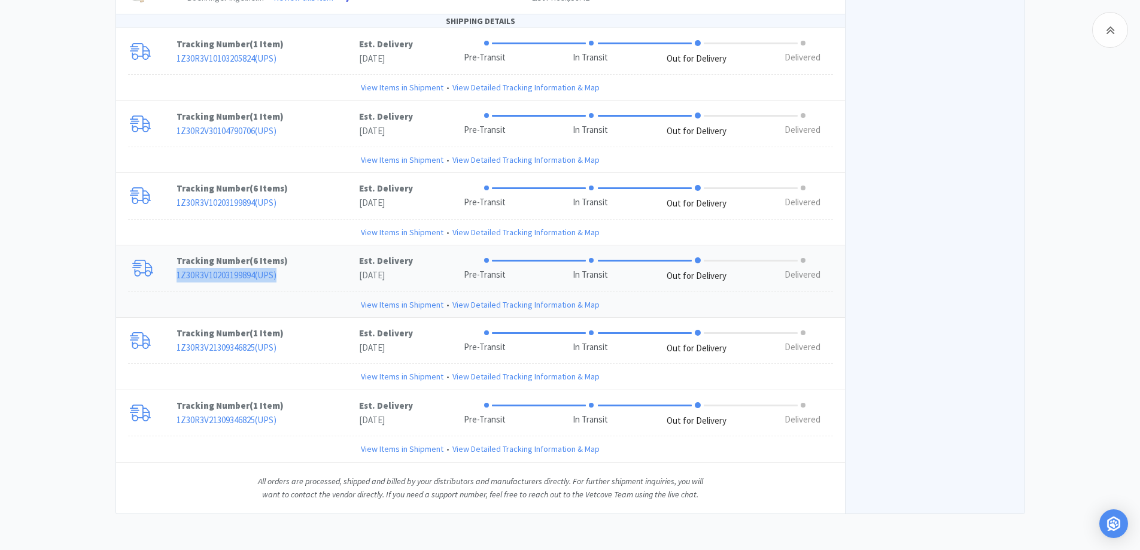
drag, startPoint x: 296, startPoint y: 268, endPoint x: 291, endPoint y: 255, distance: 13.8
click at [296, 268] on div "Tracking Number ( 6 Items ) 1Z30R3V10203199894 ( UPS )" at bounding box center [268, 268] width 183 height 29
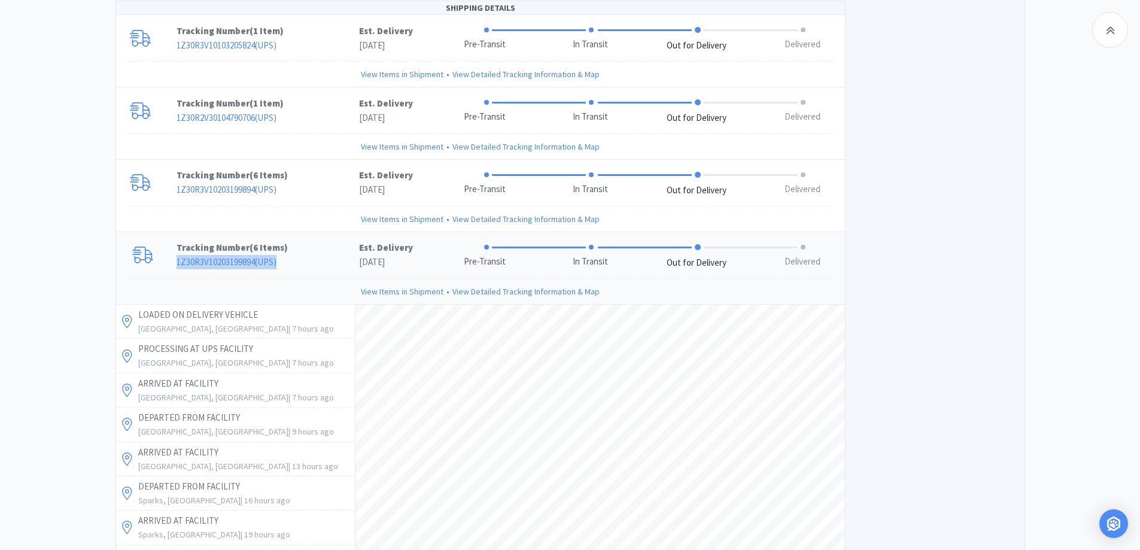
click at [154, 275] on div "Tracking Number ( 6 Items ) 1Z30R3V10203199894 ( UPS ) Est. Delivery [DATE] Pre…" at bounding box center [480, 255] width 729 height 46
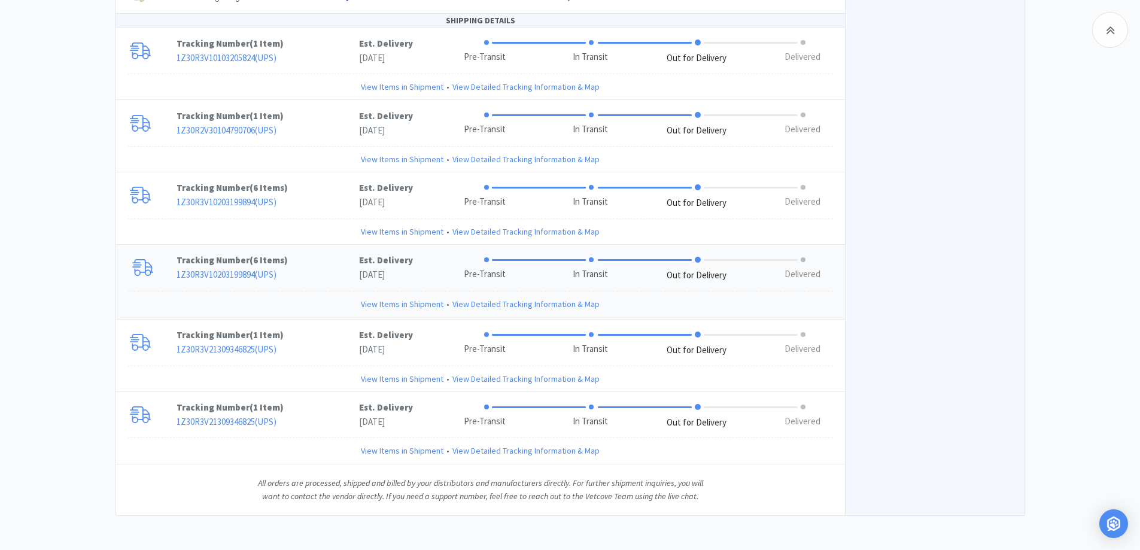
click at [275, 258] on span "6 Items" at bounding box center [268, 259] width 31 height 11
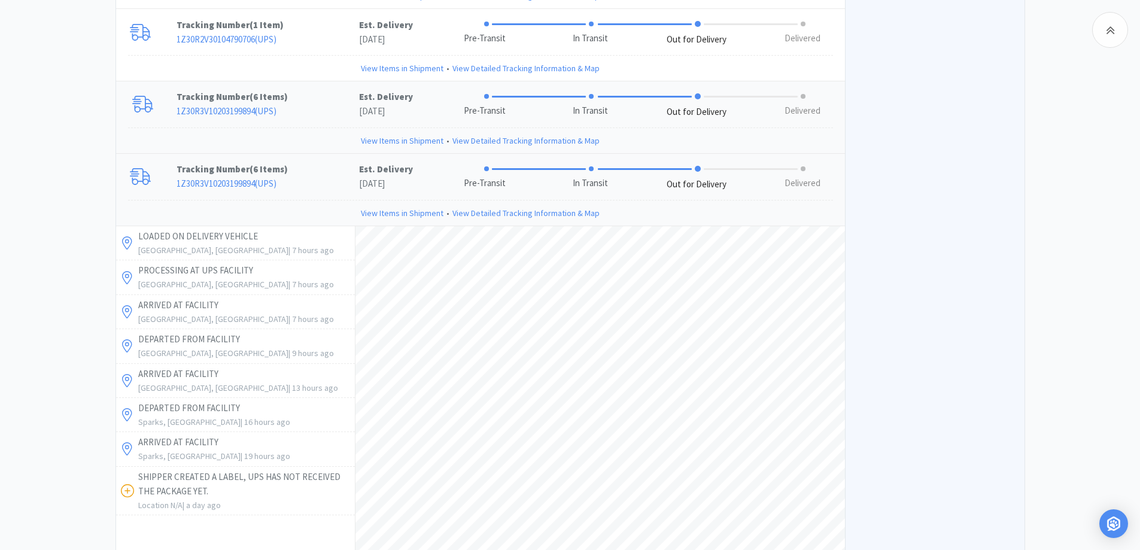
scroll to position [879, 0]
click at [329, 172] on p "Tracking Number ( 6 Items )" at bounding box center [268, 170] width 183 height 14
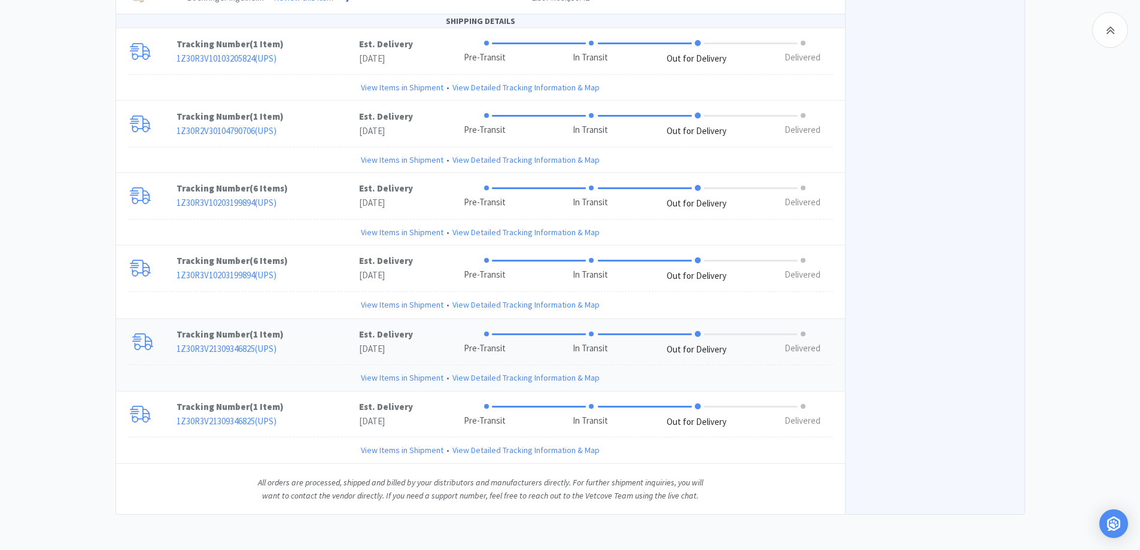
click at [311, 347] on p "1Z30R3V21309346825 ( UPS )" at bounding box center [268, 349] width 183 height 14
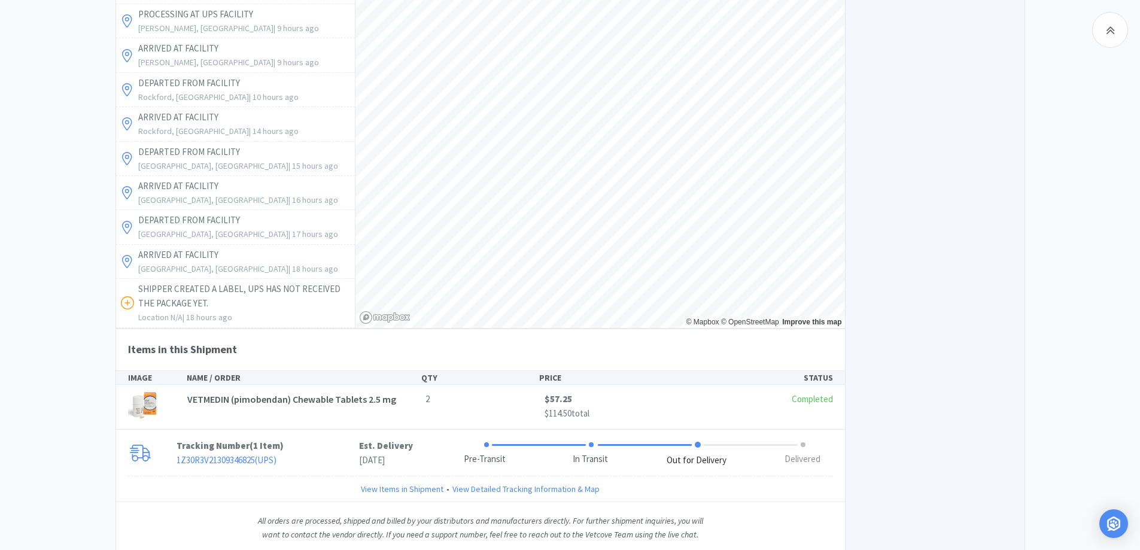
scroll to position [1238, 0]
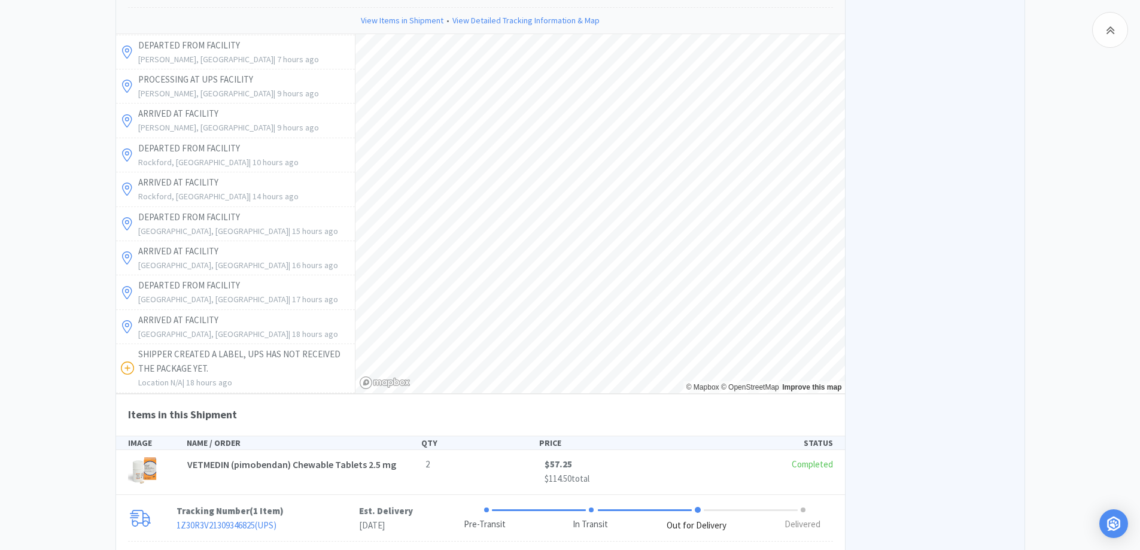
scroll to position [1119, 0]
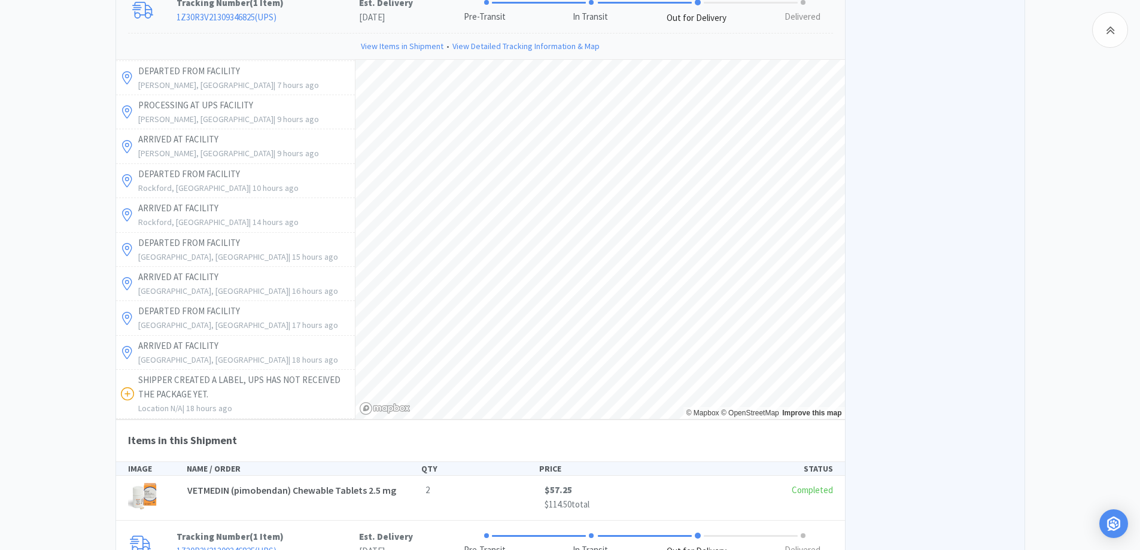
click at [300, 14] on p "1Z30R3V21309346825 ( UPS )" at bounding box center [268, 17] width 183 height 14
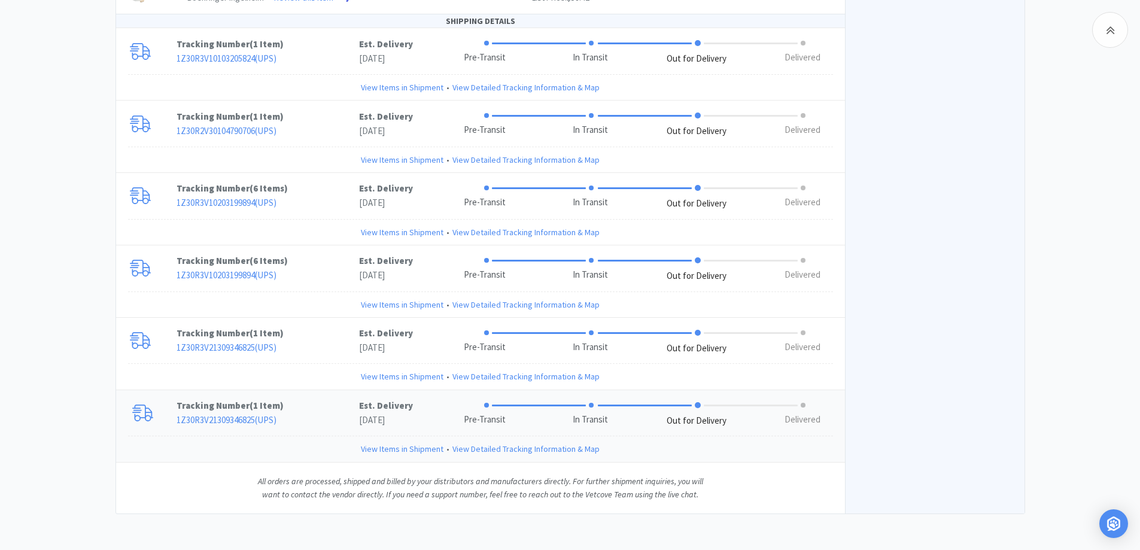
click at [299, 415] on p "1Z30R3V21309346825 ( UPS )" at bounding box center [268, 420] width 183 height 14
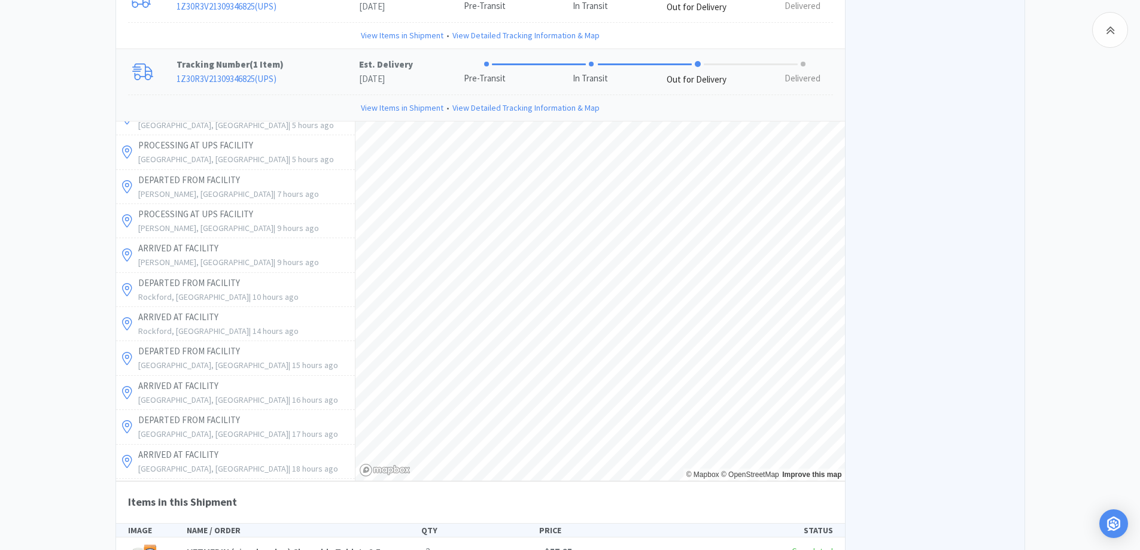
scroll to position [0, 0]
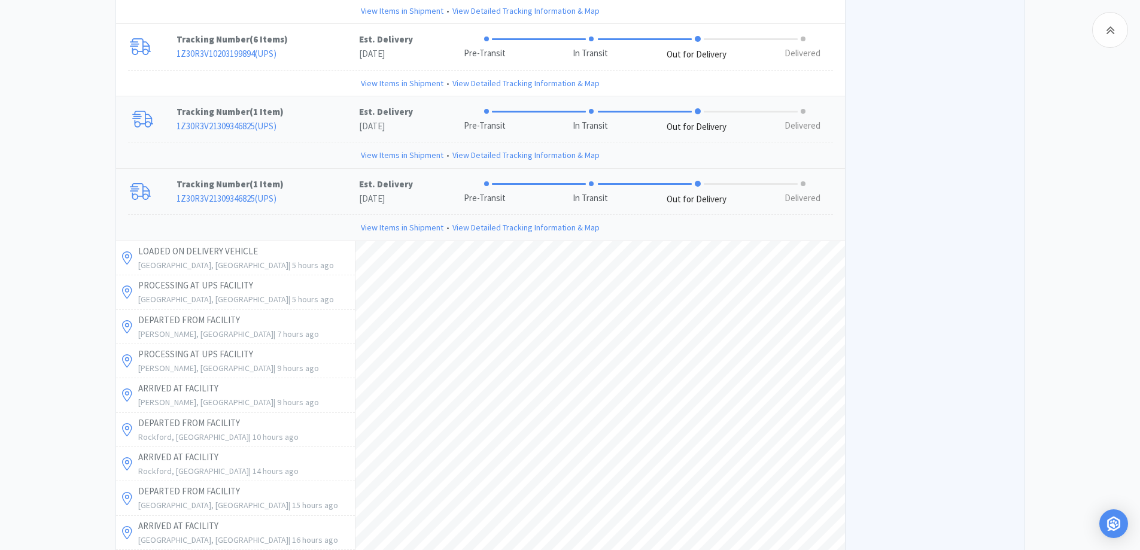
click at [305, 113] on p "Tracking Number ( 1 Item )" at bounding box center [268, 112] width 183 height 14
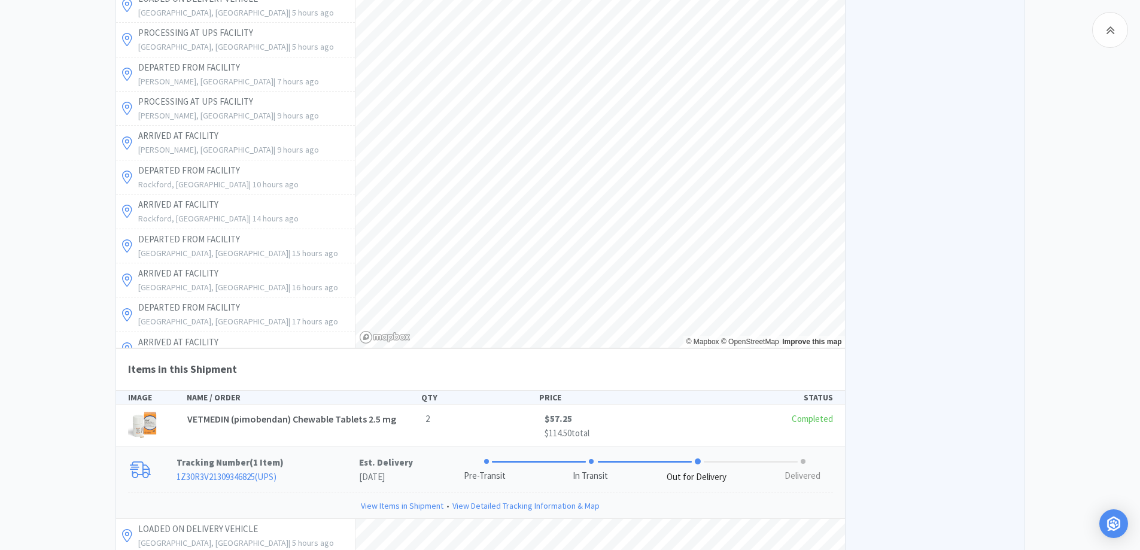
scroll to position [1488, 0]
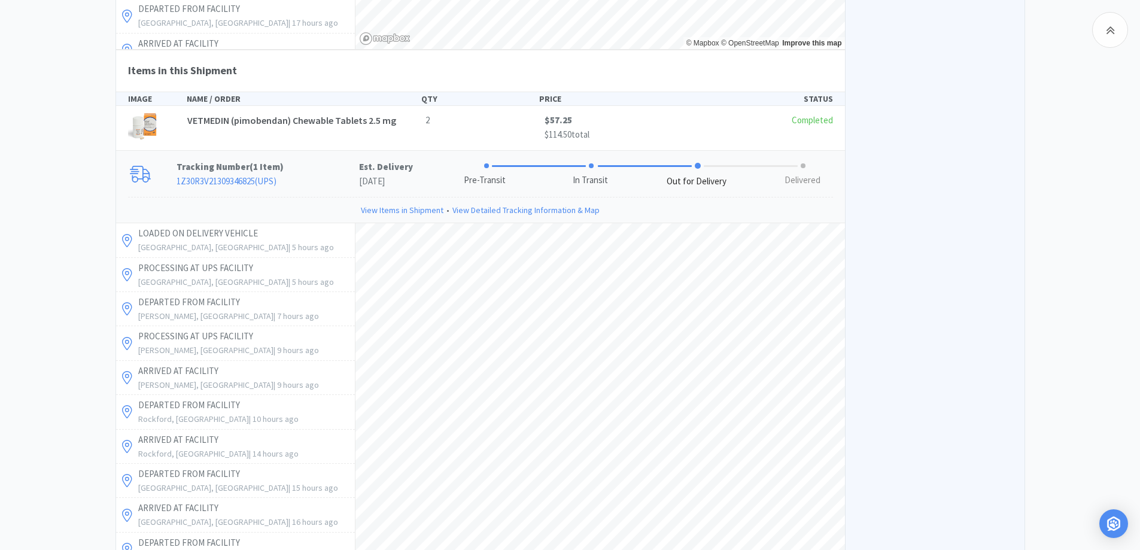
click at [323, 180] on p "1Z30R3V21309346825 ( UPS )" at bounding box center [268, 181] width 183 height 14
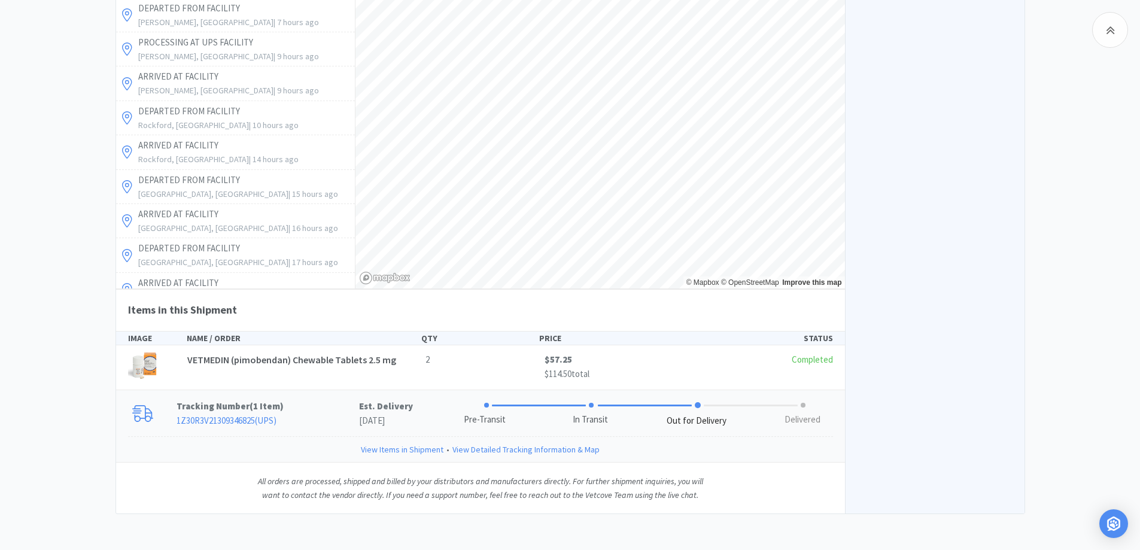
click at [310, 406] on p "Tracking Number ( 1 Item )" at bounding box center [268, 406] width 183 height 14
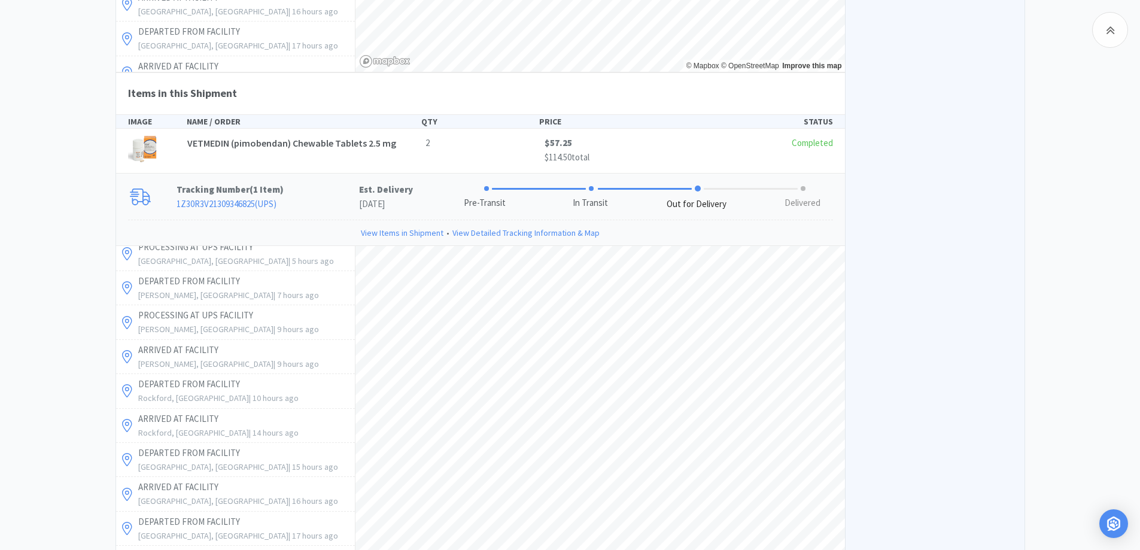
scroll to position [68, 0]
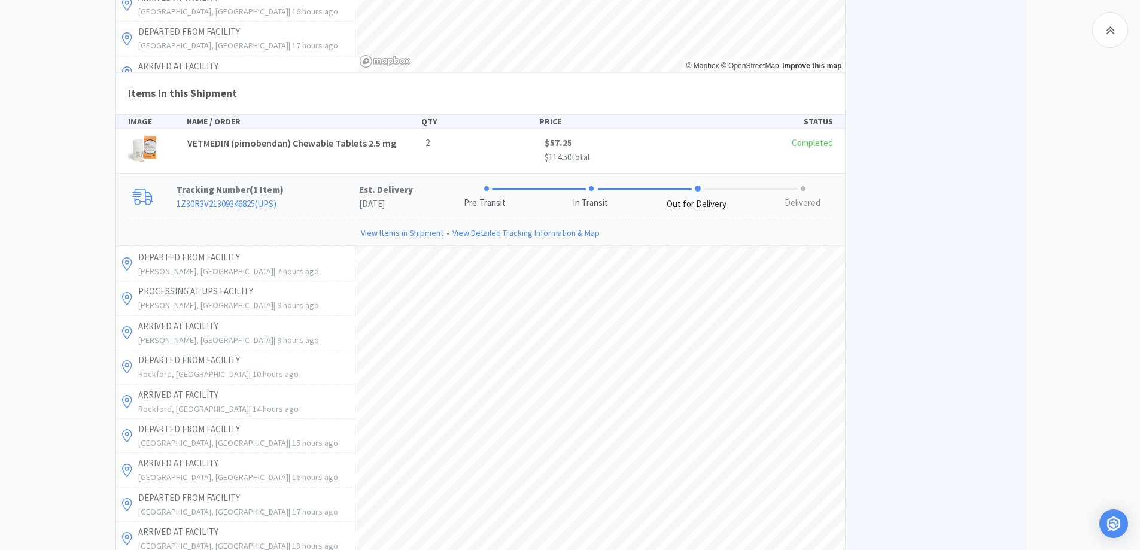
drag, startPoint x: 333, startPoint y: 205, endPoint x: 279, endPoint y: 208, distance: 53.9
click at [333, 205] on p "1Z30R3V21309346825 ( UPS )" at bounding box center [268, 204] width 183 height 14
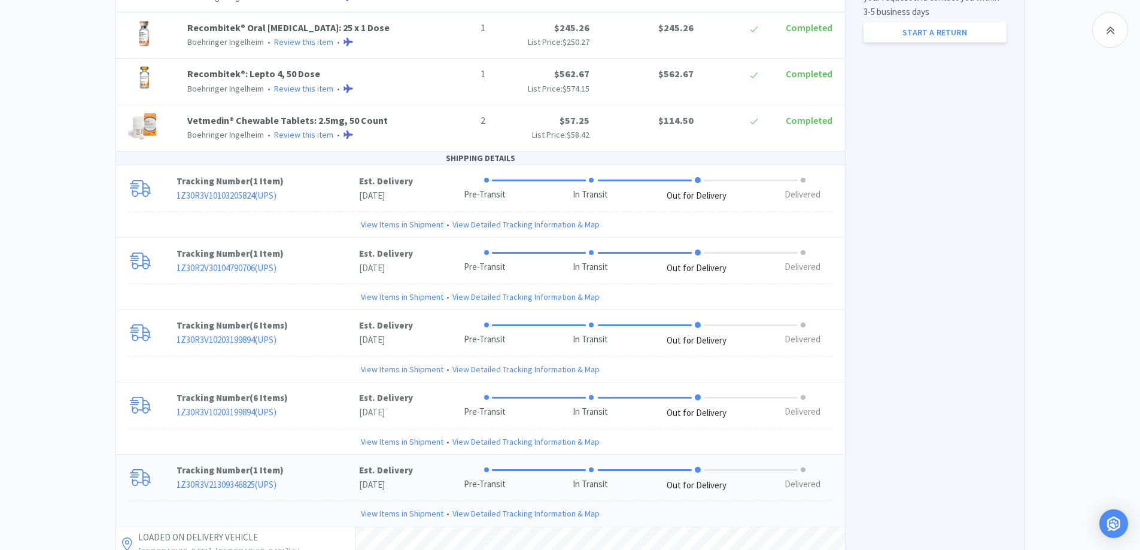
scroll to position [771, 0]
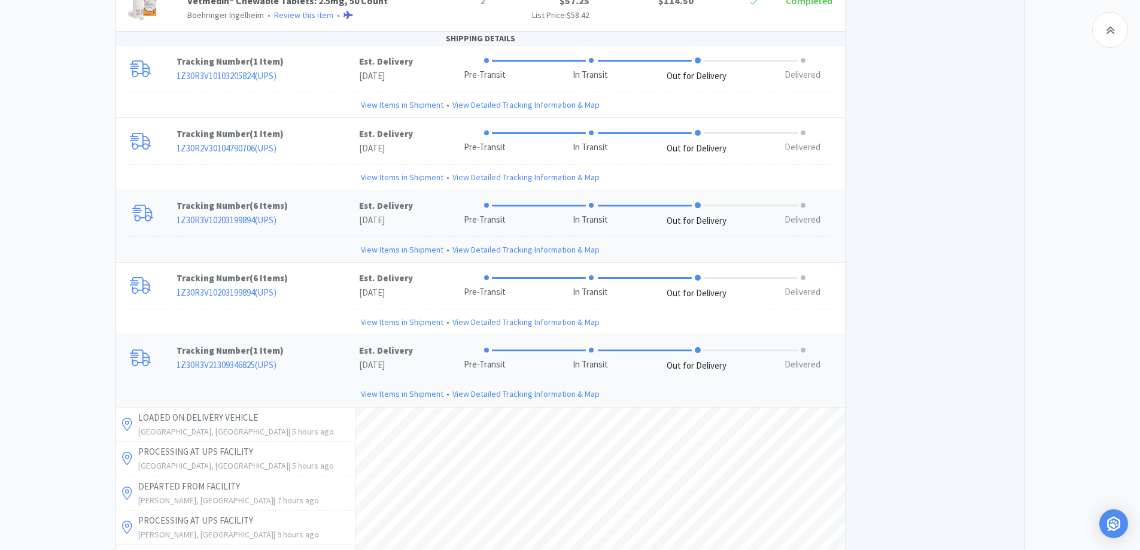
click at [311, 224] on p "1Z30R3V10203199894 ( UPS )" at bounding box center [268, 220] width 183 height 14
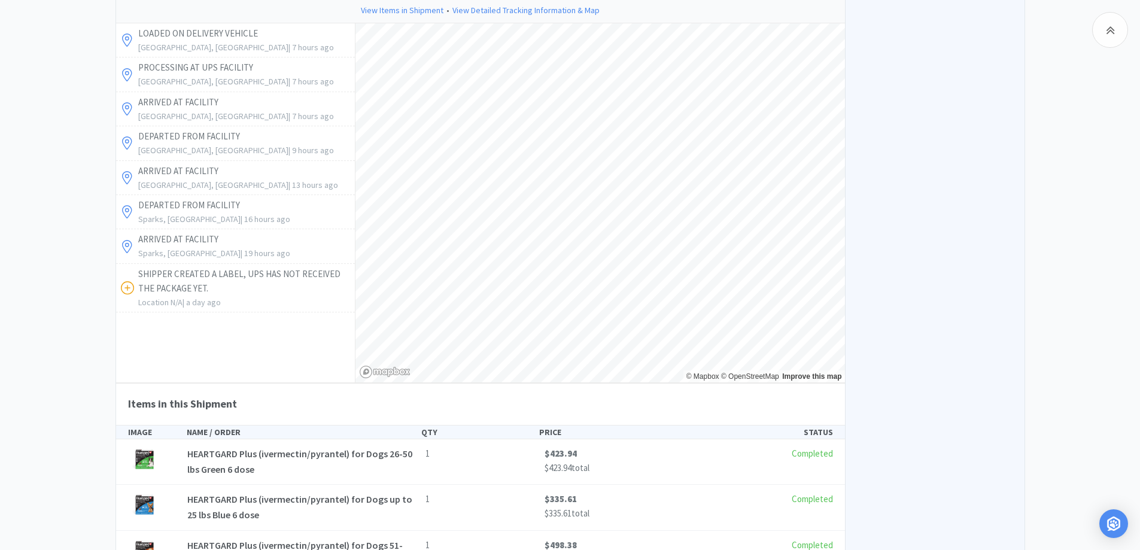
scroll to position [891, 0]
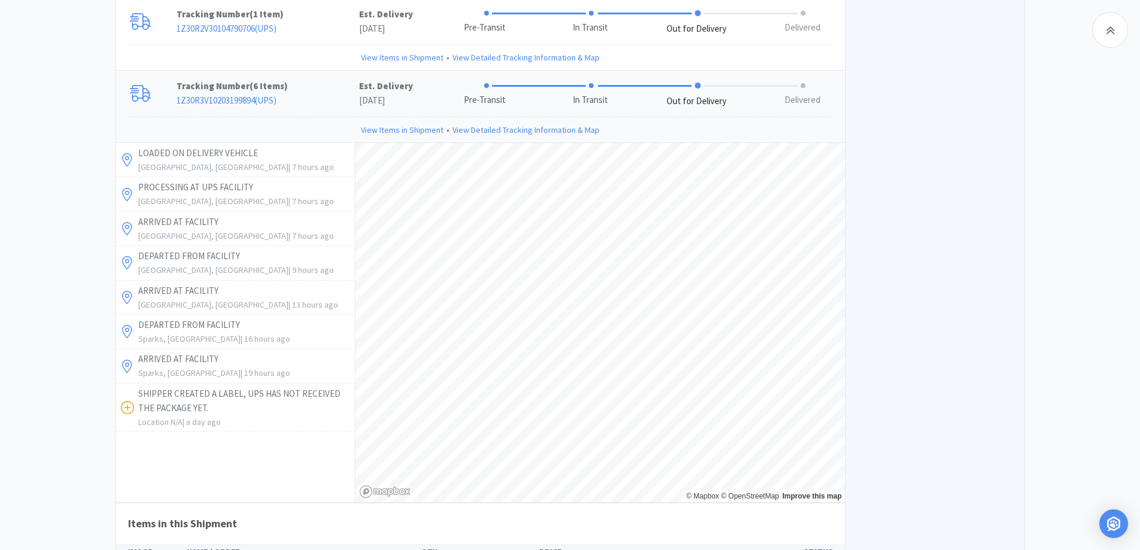
click at [1059, 109] on div "Chico Animal Hospital Order Details for #2104439265 Orders 2104439265 Download …" at bounding box center [570, 390] width 1140 height 2343
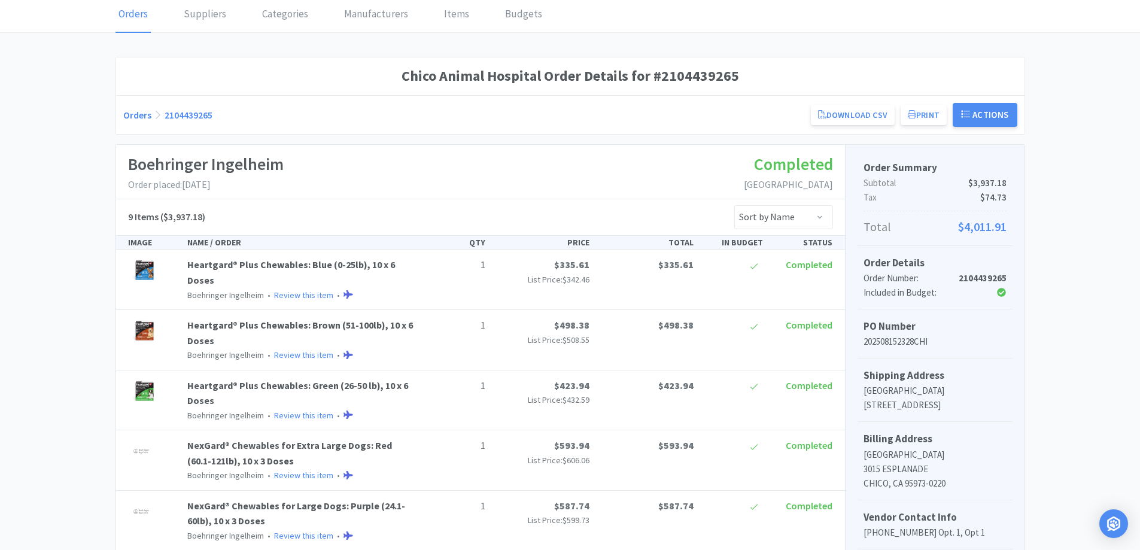
scroll to position [0, 0]
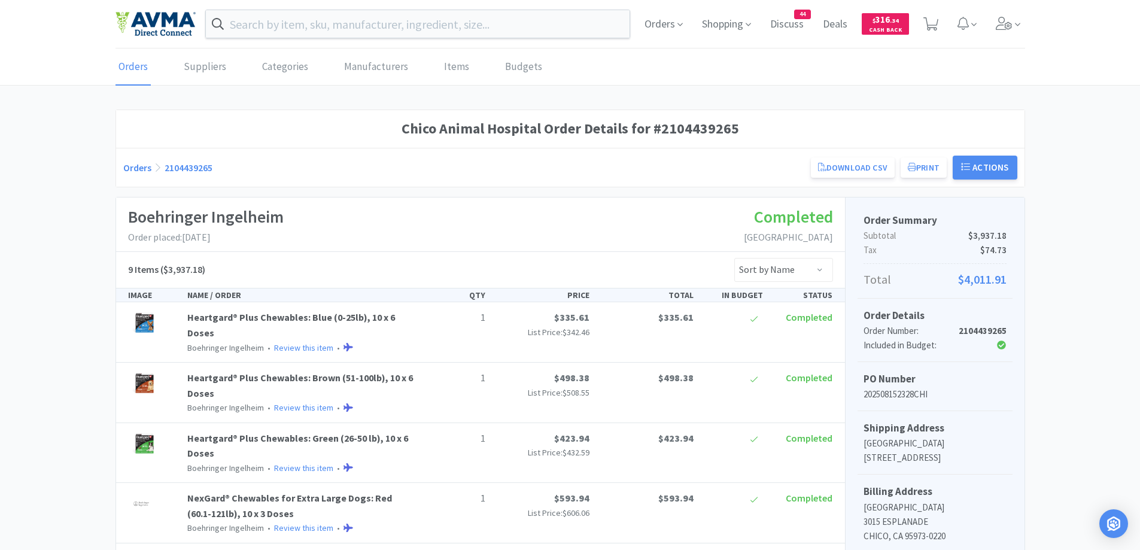
click at [127, 172] on link "Orders" at bounding box center [137, 168] width 28 height 12
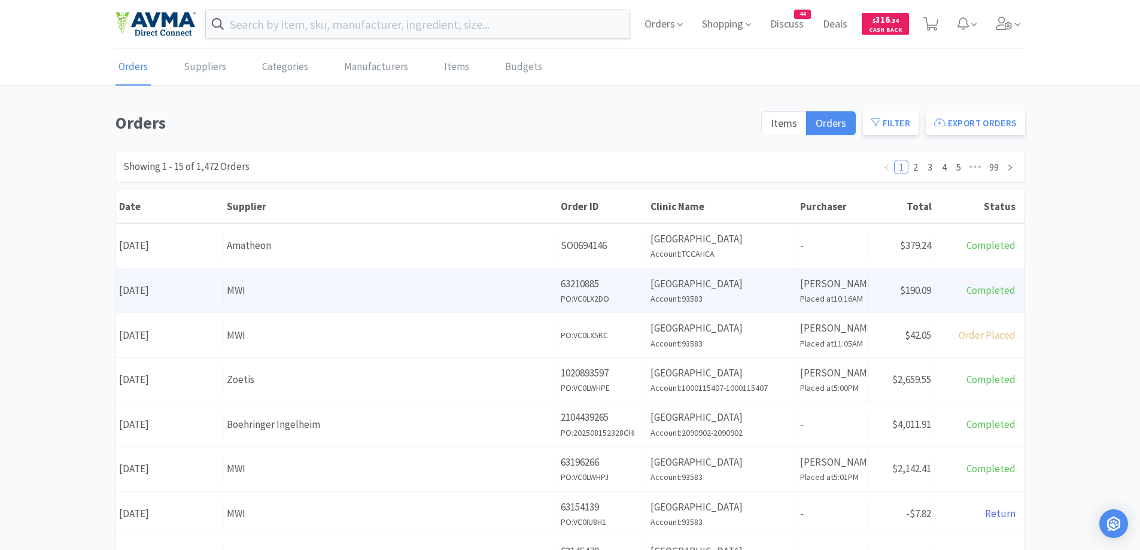
click at [359, 293] on div "MWI" at bounding box center [390, 290] width 327 height 16
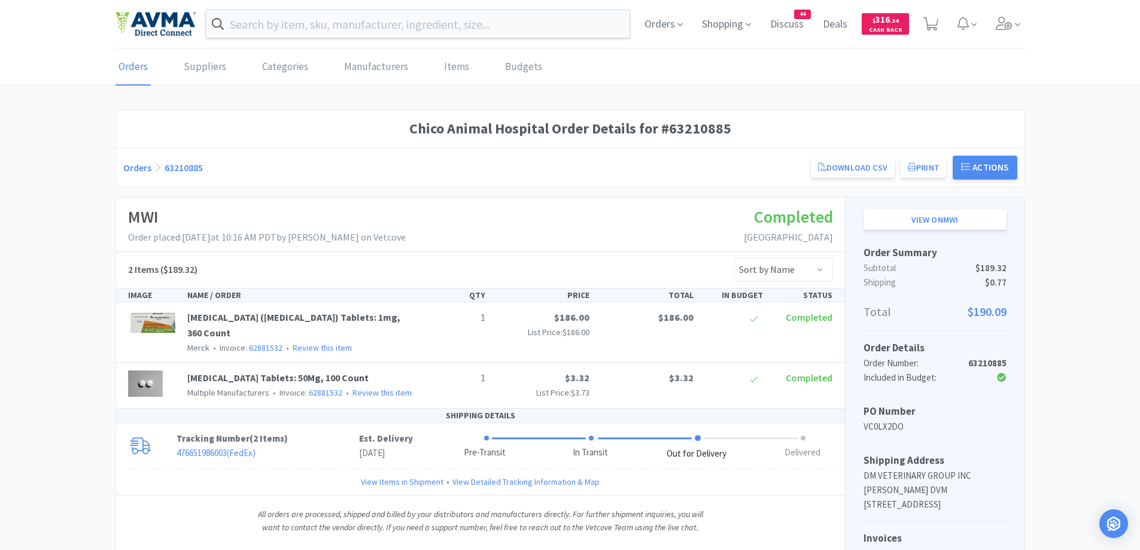
scroll to position [120, 0]
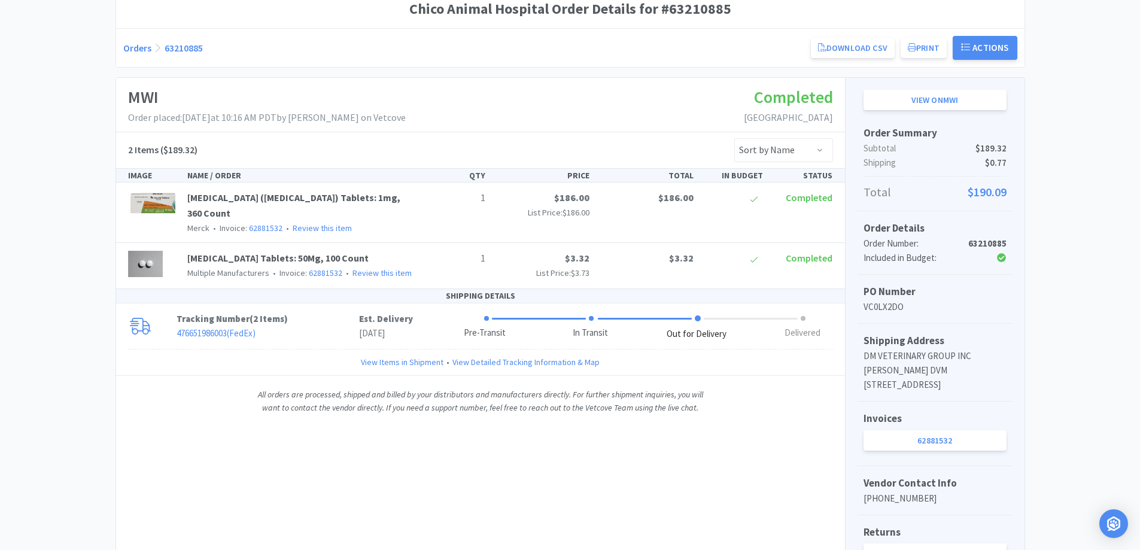
click at [129, 47] on link "Orders" at bounding box center [137, 48] width 28 height 12
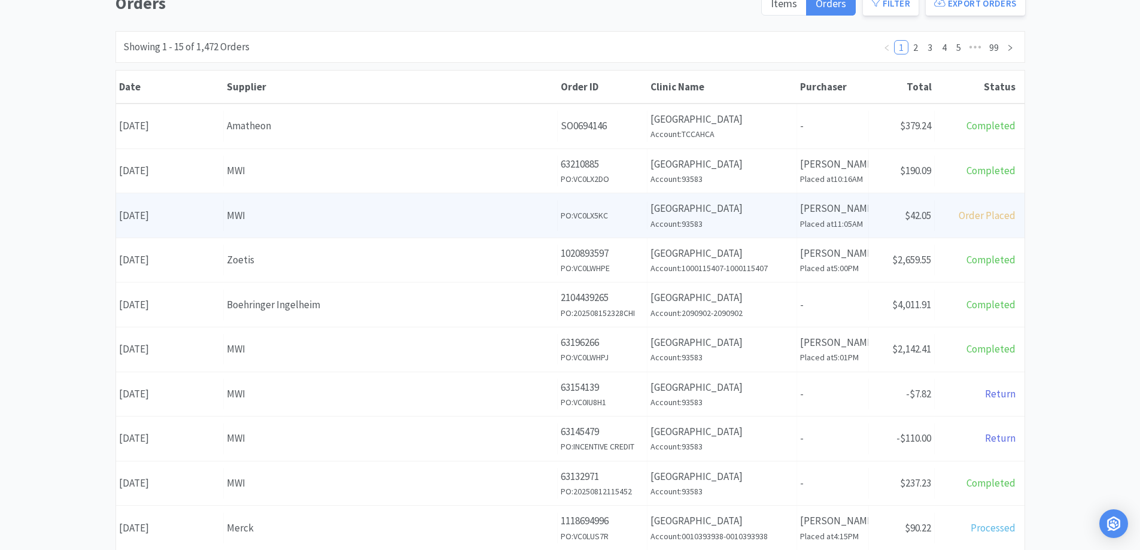
click at [292, 218] on div "MWI" at bounding box center [390, 216] width 327 height 16
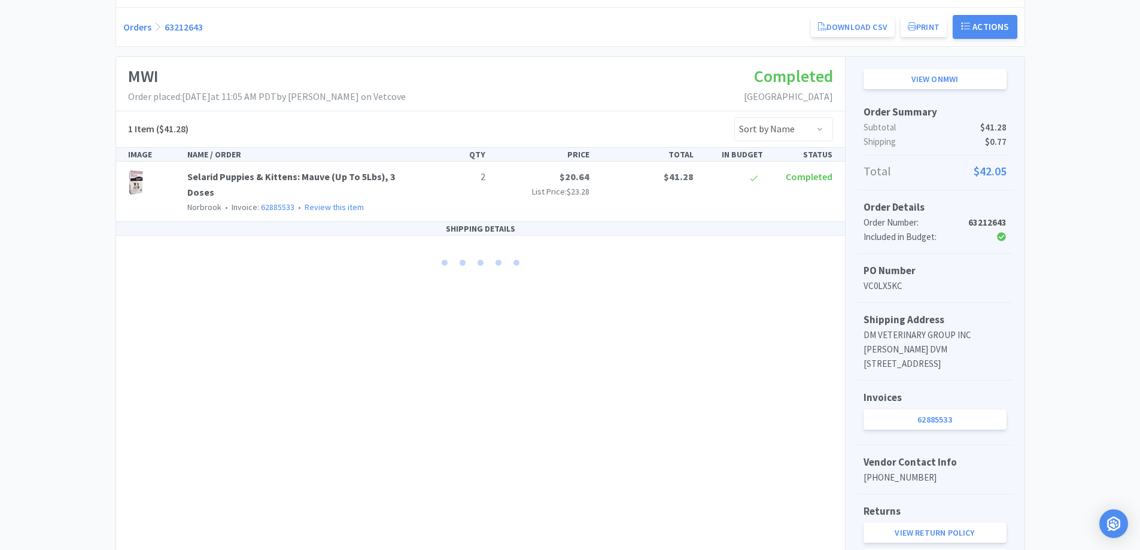
scroll to position [112, 0]
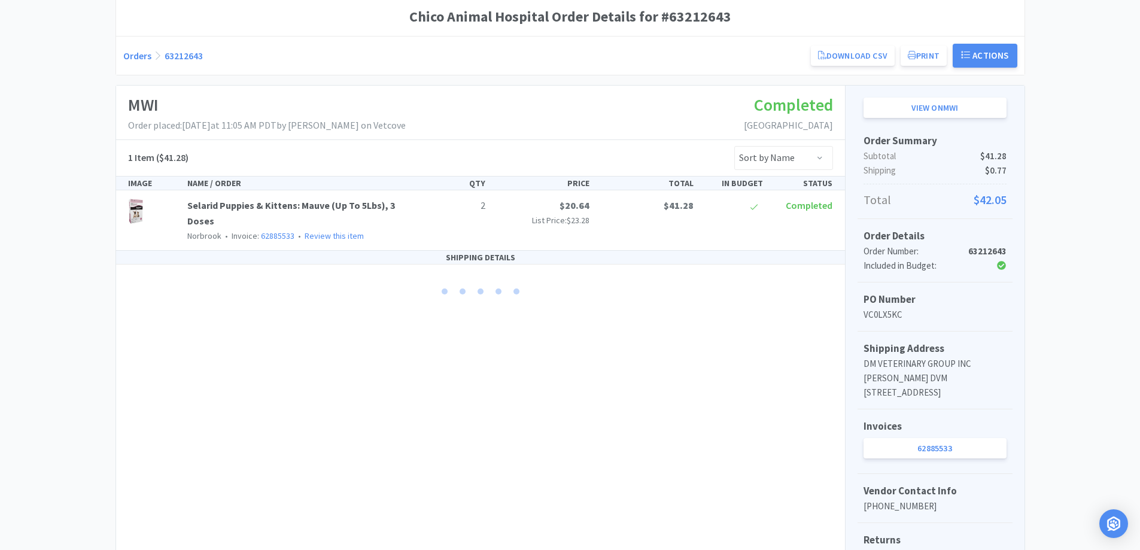
click at [406, 101] on h1 "MWI" at bounding box center [267, 105] width 278 height 27
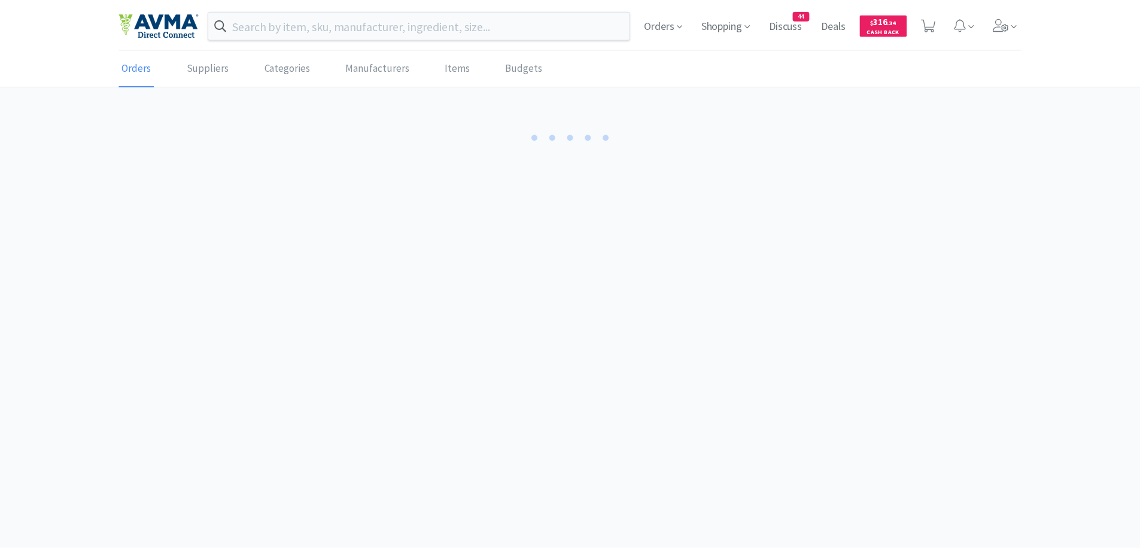
scroll to position [112, 0]
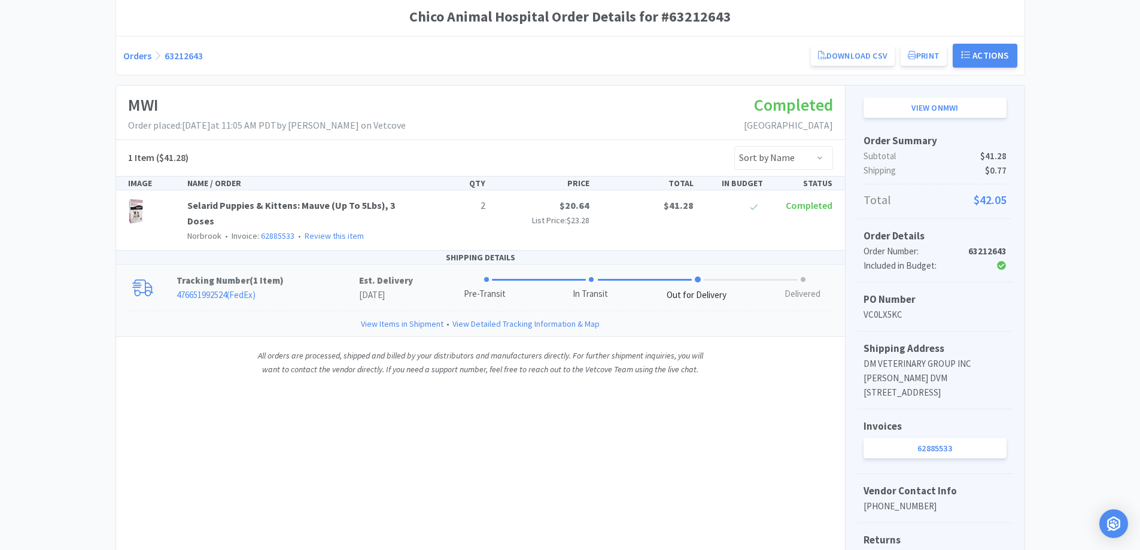
click at [292, 281] on p "Tracking Number ( 1 Item )" at bounding box center [268, 280] width 183 height 14
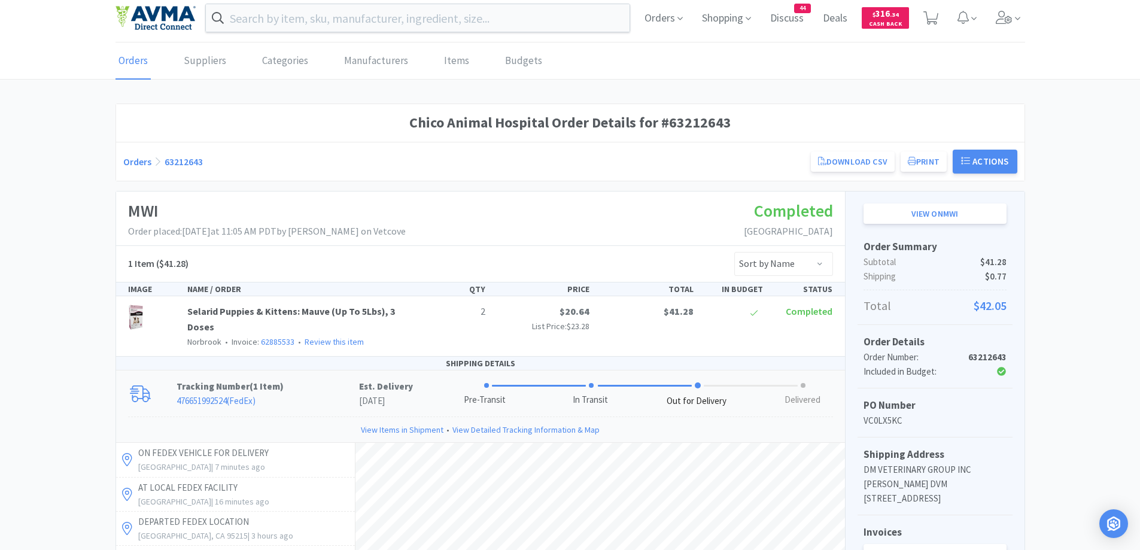
scroll to position [0, 0]
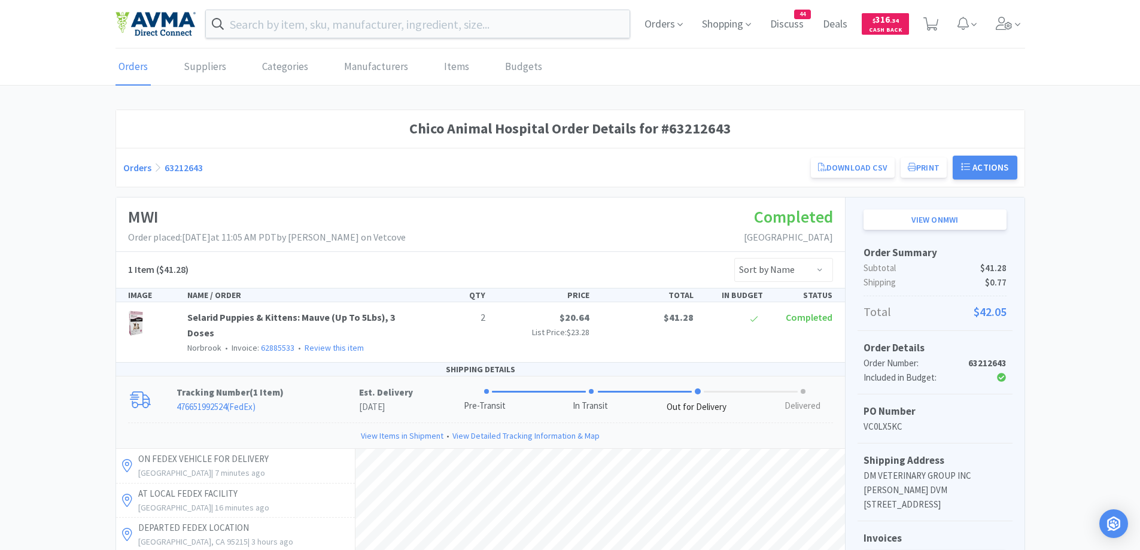
click at [142, 169] on link "Orders" at bounding box center [137, 168] width 28 height 12
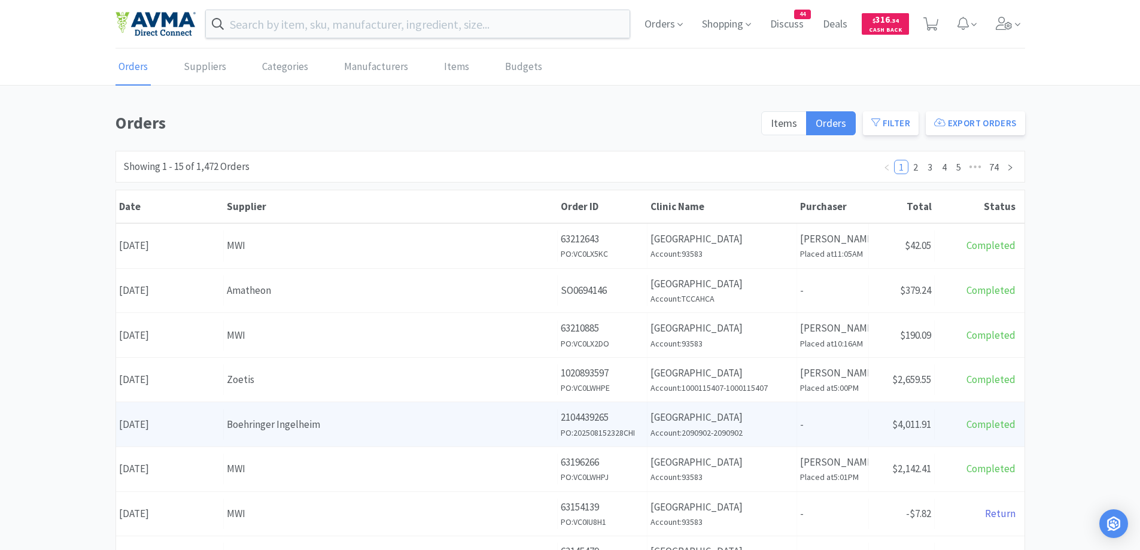
click at [395, 433] on div "Supplier Boehringer Ingelheim" at bounding box center [391, 424] width 334 height 31
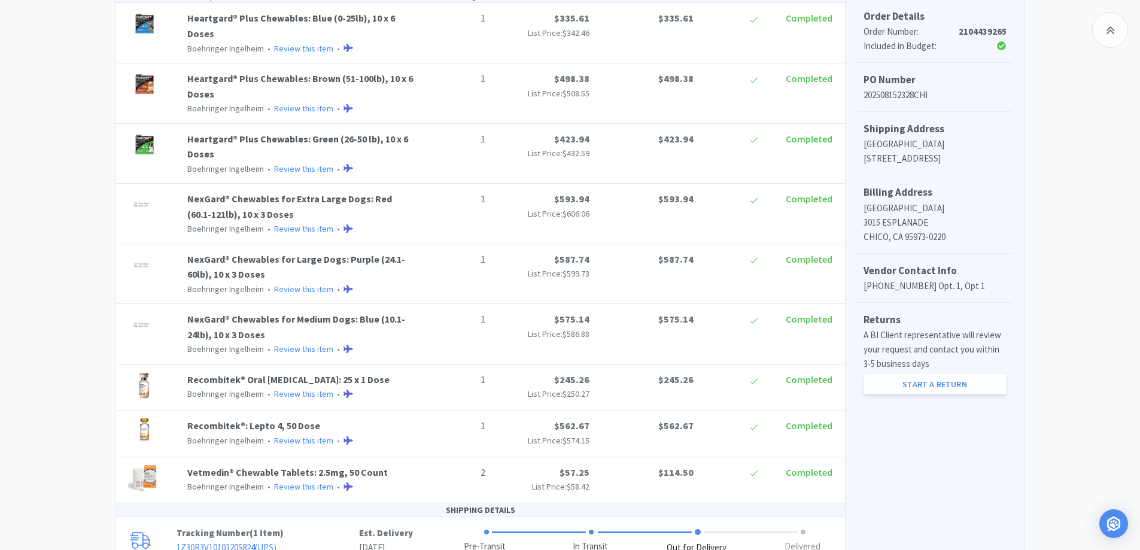
scroll to position [359, 0]
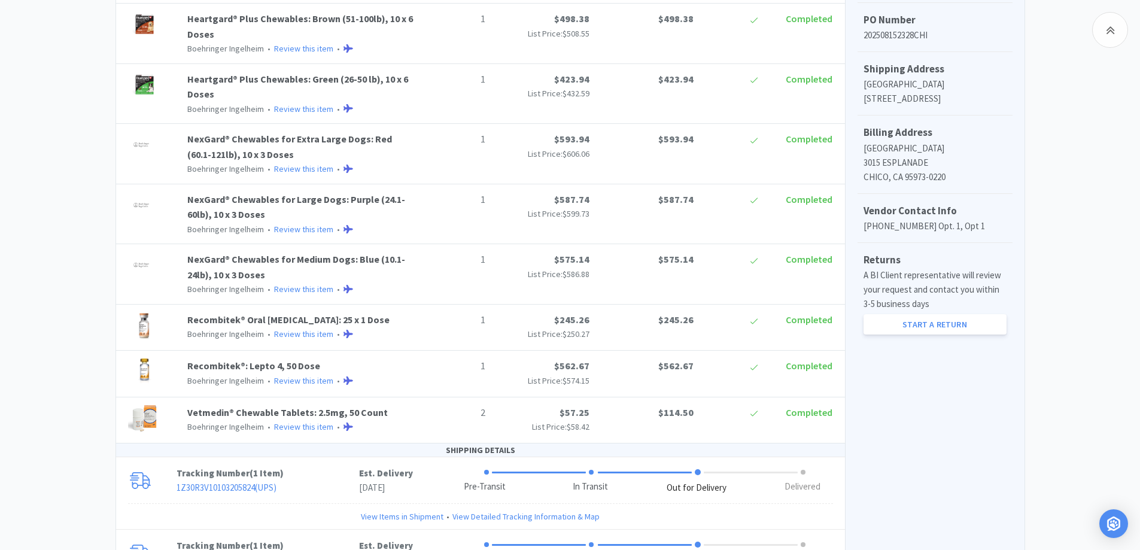
click at [53, 220] on div "Chico Animal Hospital Order Details for #2104439265 Orders 2104439265 Download …" at bounding box center [570, 274] width 1140 height 1048
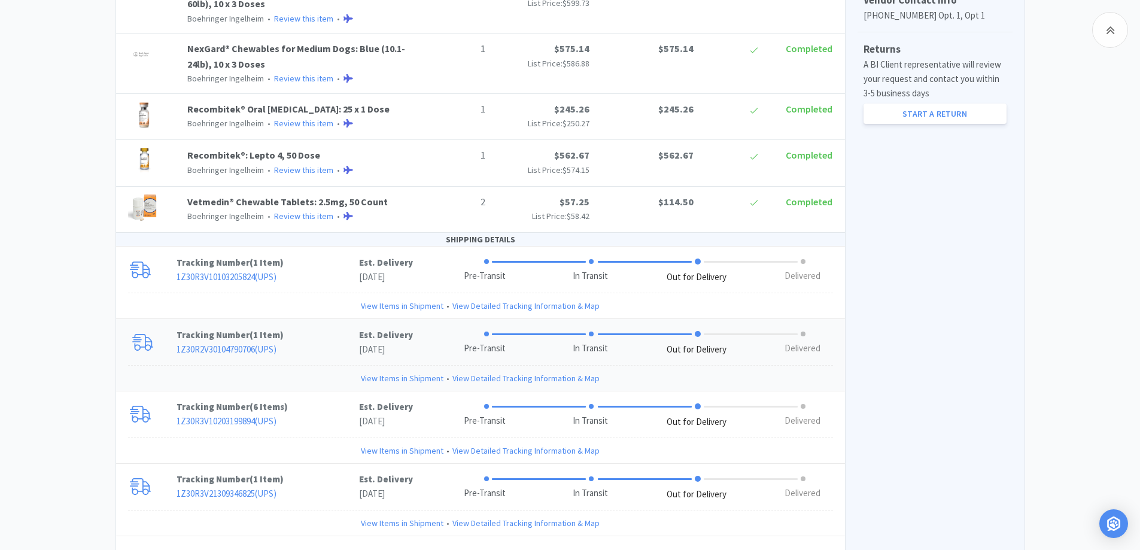
scroll to position [598, 0]
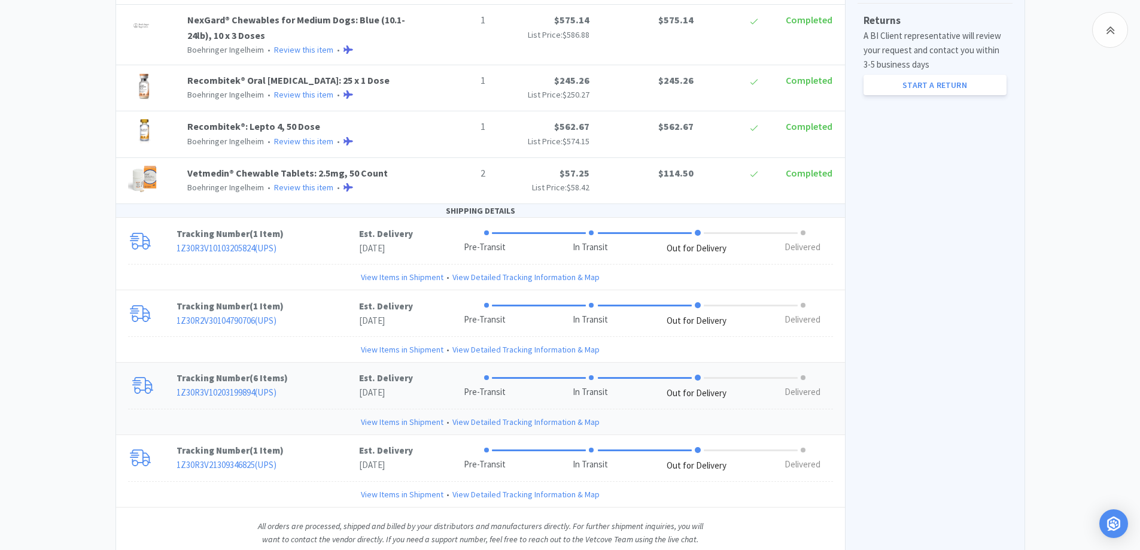
click at [290, 381] on p "Tracking Number ( 6 Items )" at bounding box center [268, 378] width 183 height 14
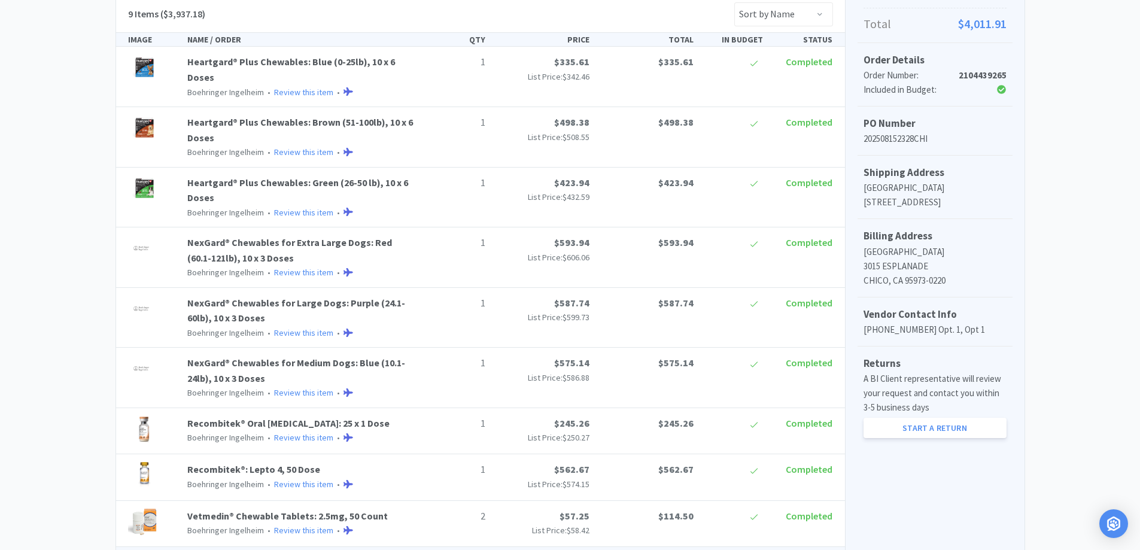
scroll to position [0, 0]
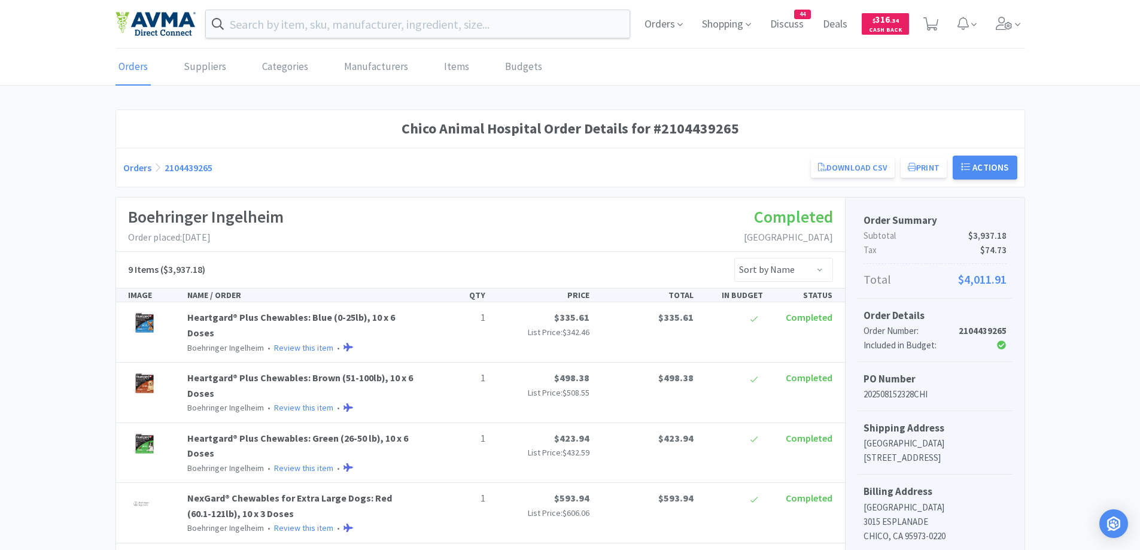
click at [139, 167] on link "Orders" at bounding box center [137, 168] width 28 height 12
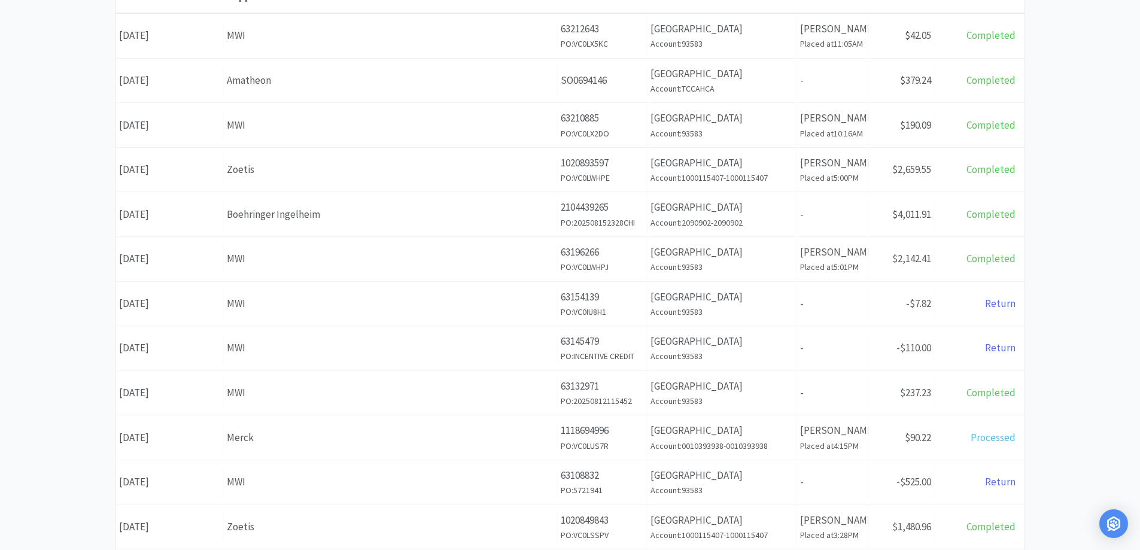
scroll to position [239, 0]
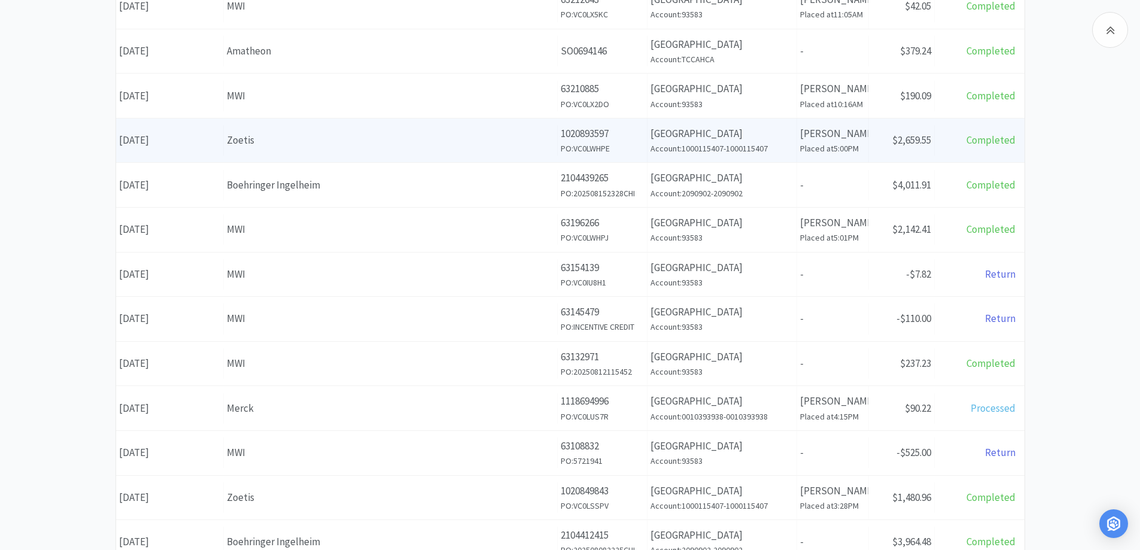
click at [327, 148] on div "Zoetis" at bounding box center [390, 140] width 327 height 16
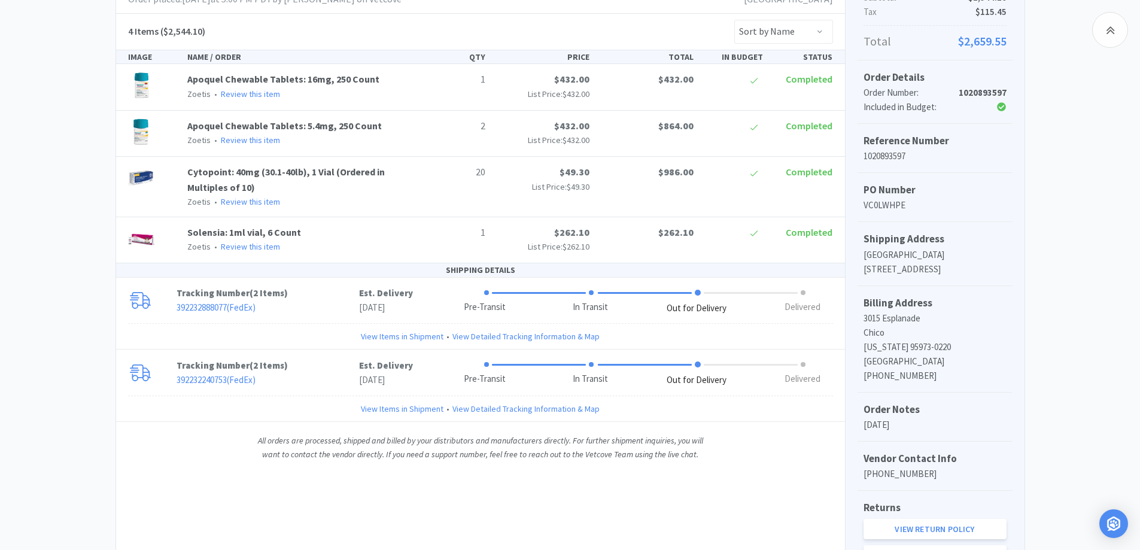
scroll to position [239, 0]
click at [303, 294] on p "Tracking Number ( 2 Items )" at bounding box center [268, 292] width 183 height 14
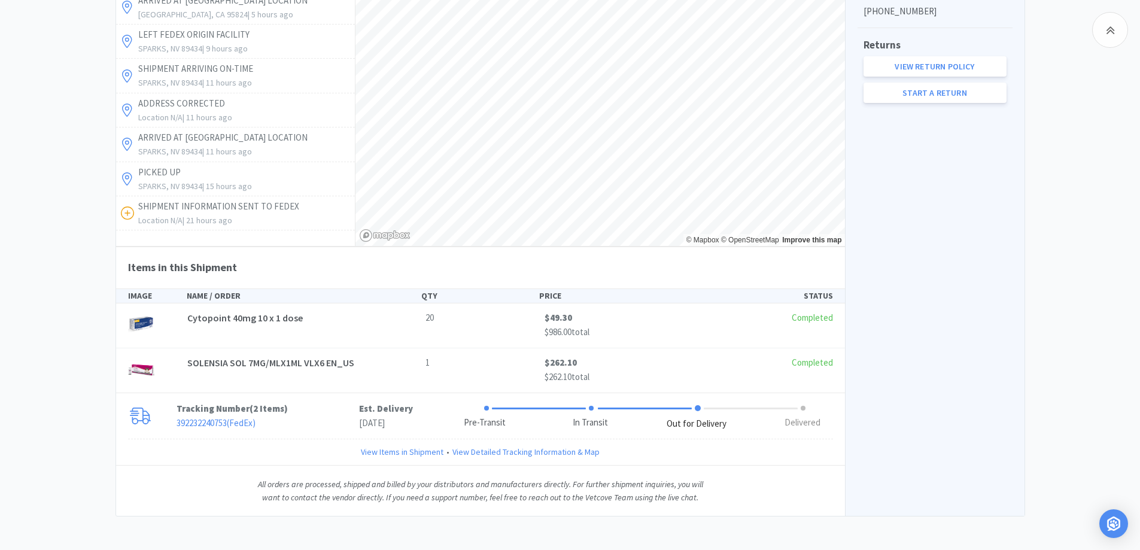
scroll to position [703, 0]
click at [302, 419] on p "392232240753 ( FedEx )" at bounding box center [268, 422] width 183 height 14
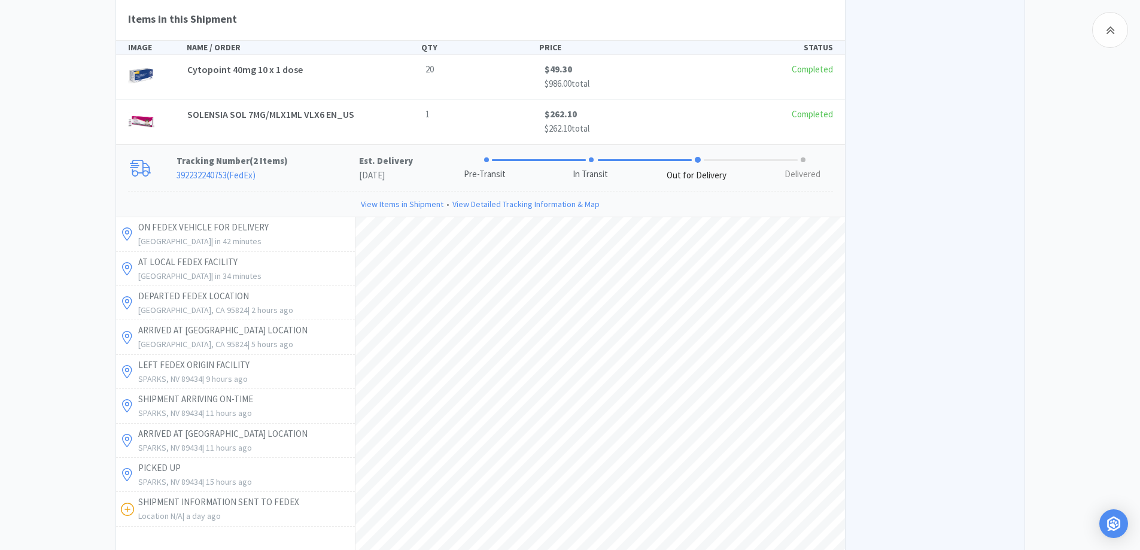
scroll to position [942, 0]
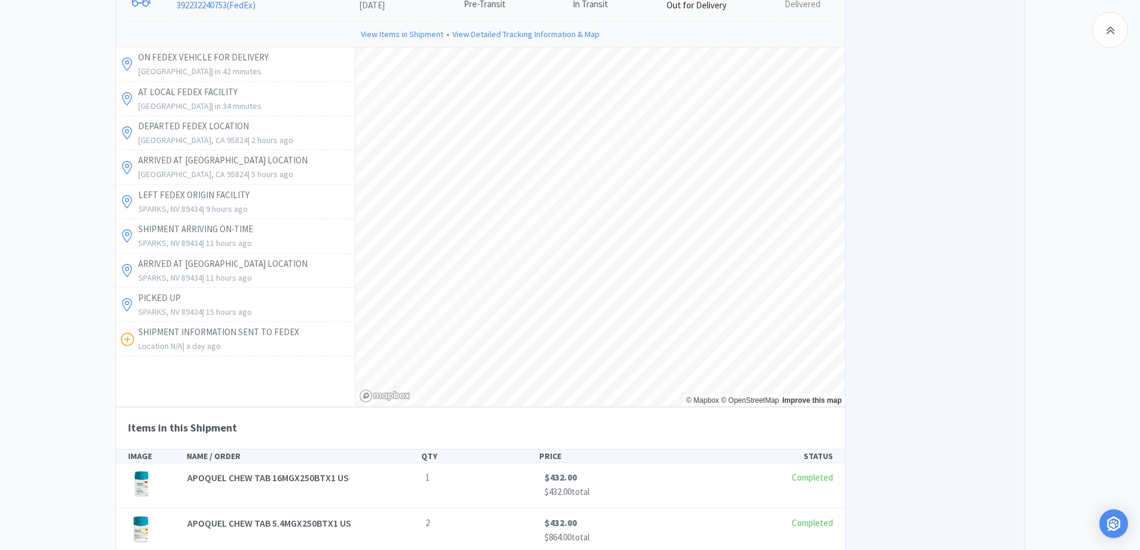
scroll to position [1090, 0]
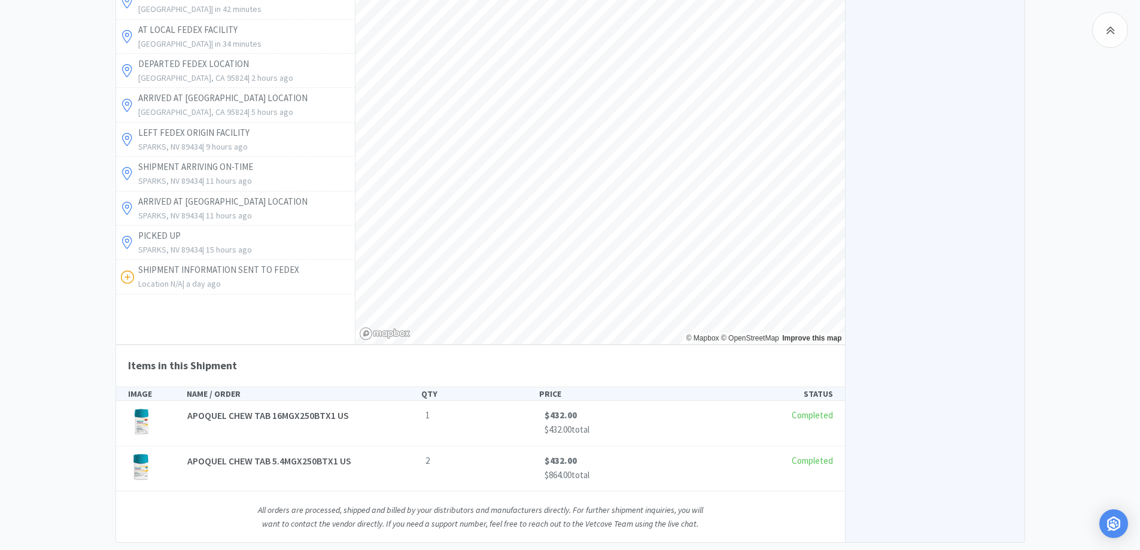
scroll to position [1210, 0]
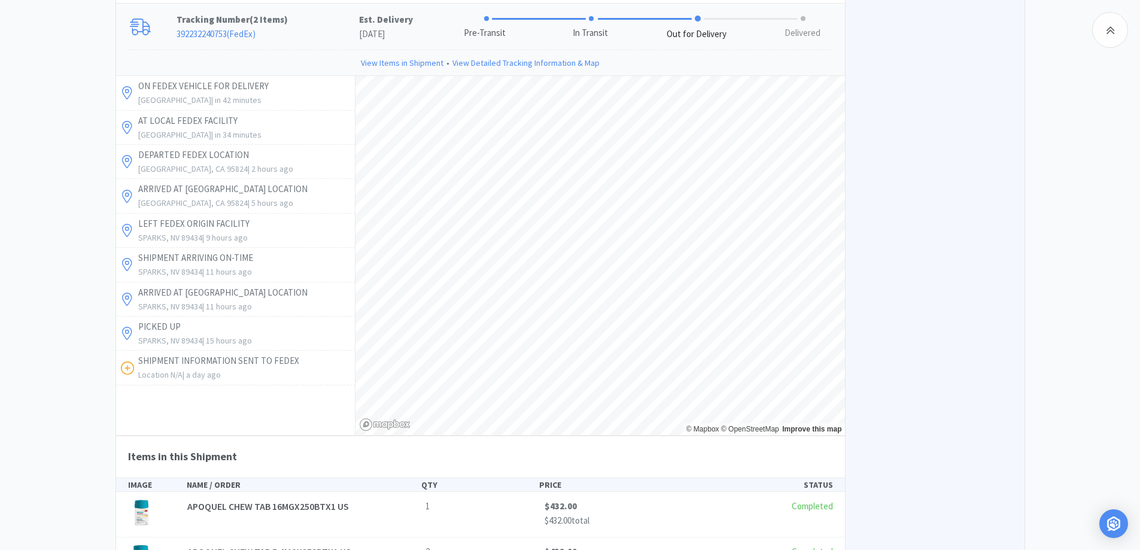
click at [206, 27] on p "392232240753 ( FedEx )" at bounding box center [268, 34] width 183 height 14
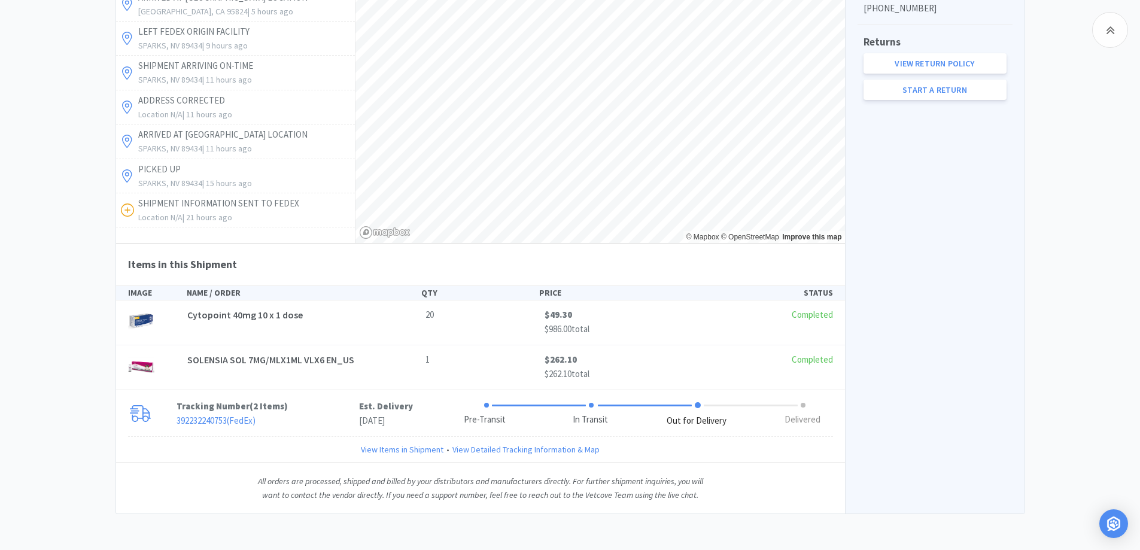
scroll to position [704, 0]
click at [263, 407] on span "2 Items" at bounding box center [268, 405] width 31 height 11
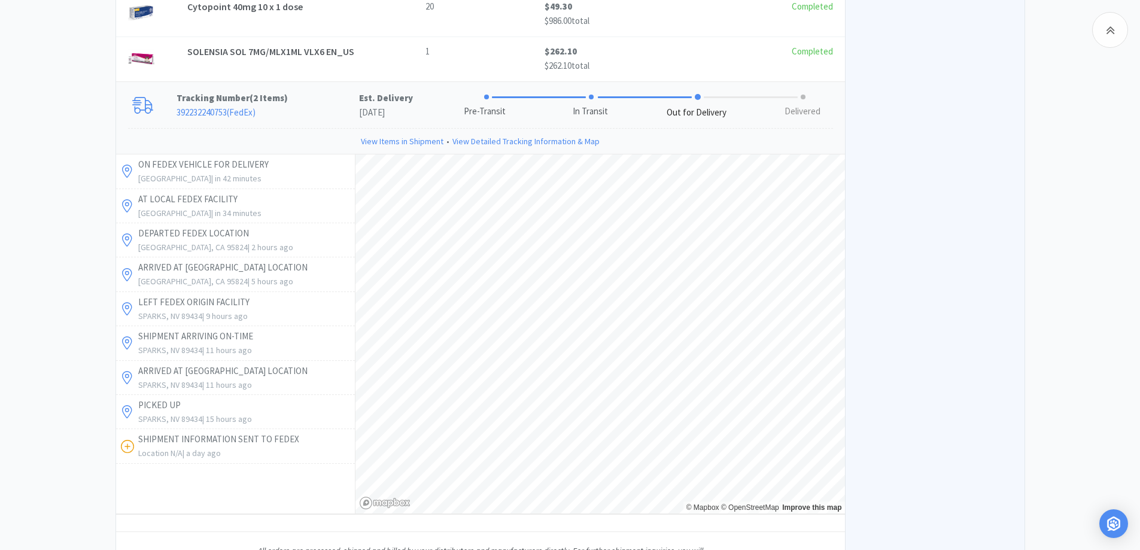
scroll to position [1090, 0]
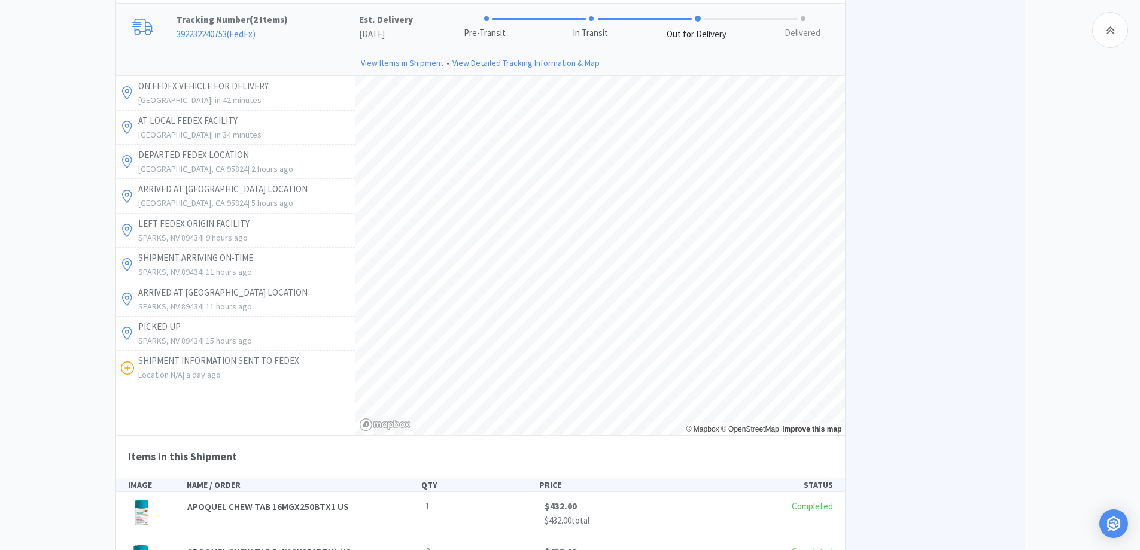
click at [225, 33] on link "392232240753 ( FedEx )" at bounding box center [216, 33] width 79 height 11
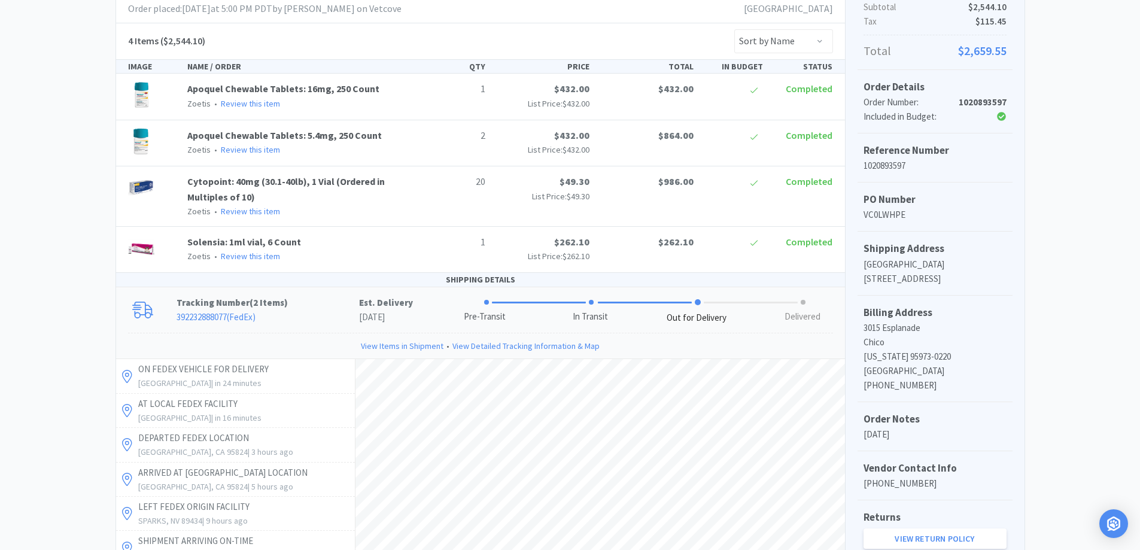
scroll to position [0, 0]
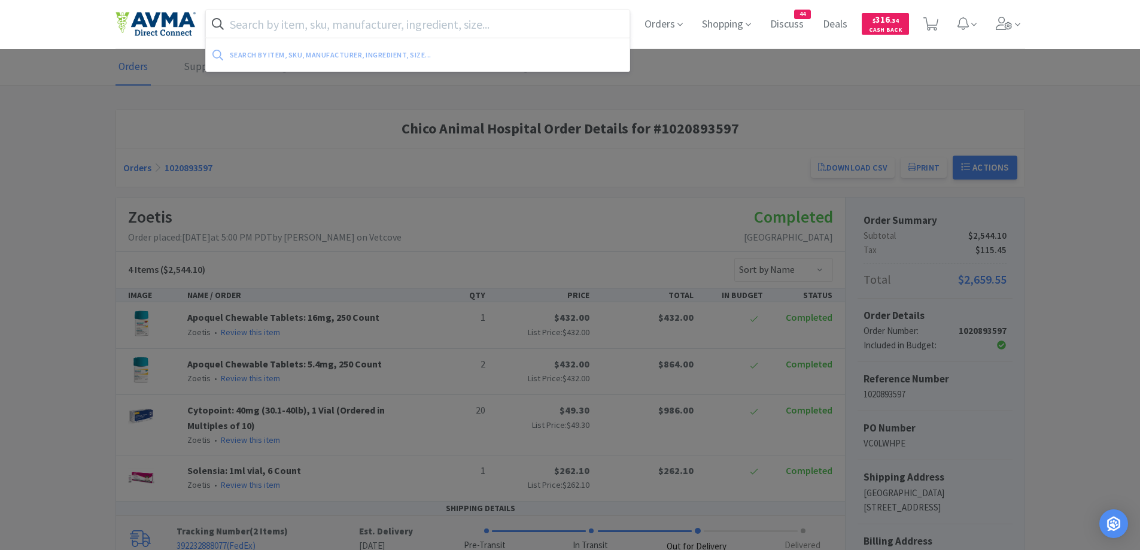
click at [317, 25] on input "text" at bounding box center [418, 24] width 424 height 28
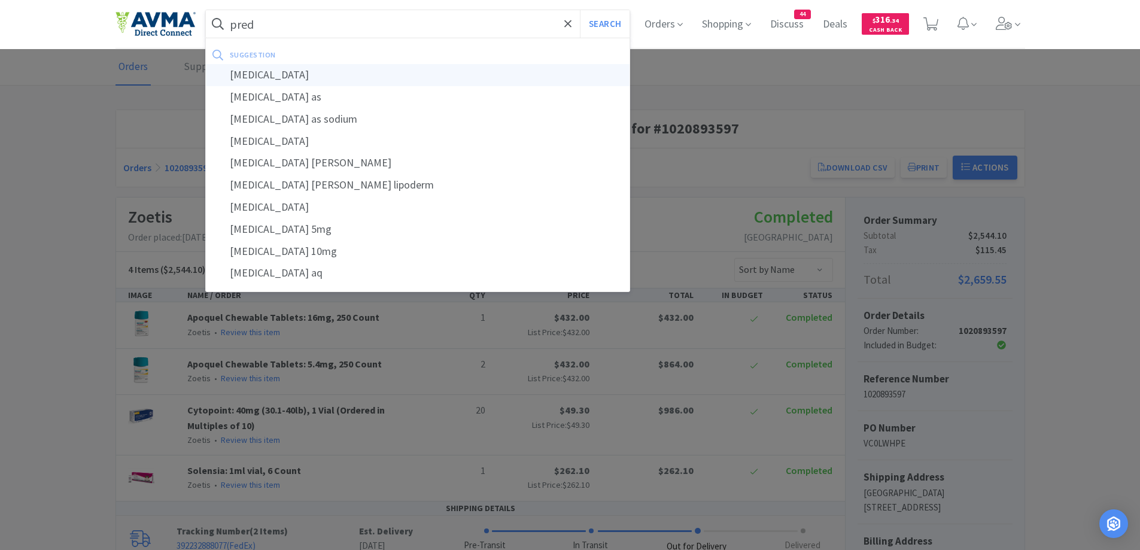
type input "prednisolone"
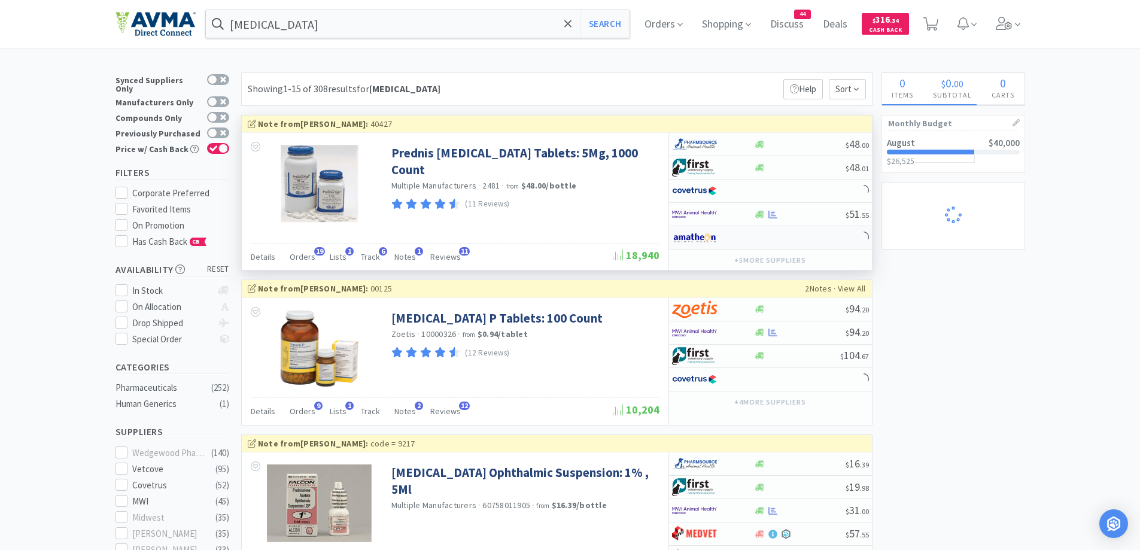
select select "4"
select select "2"
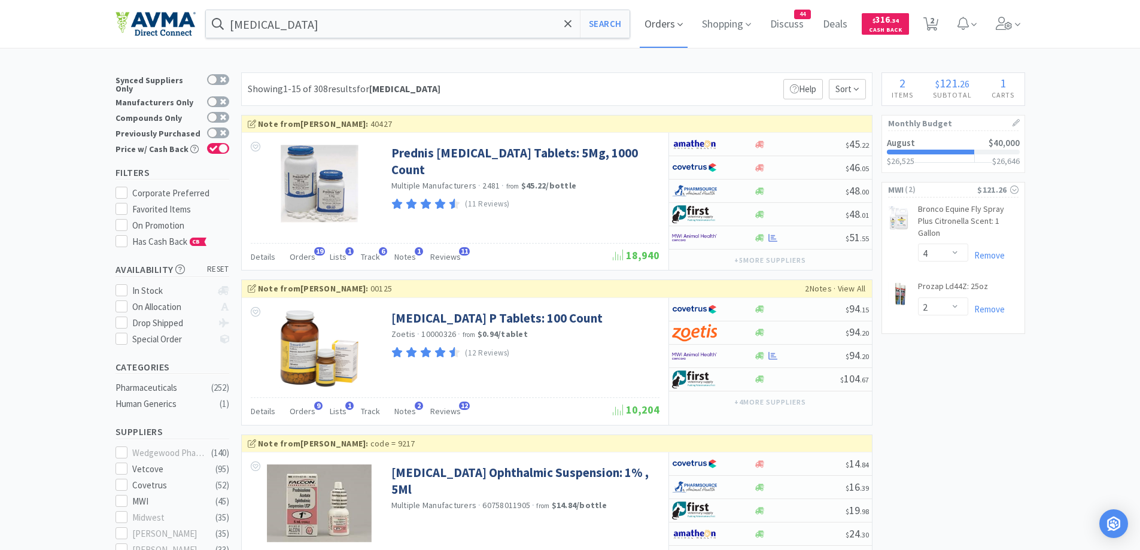
click at [671, 17] on span "Orders" at bounding box center [664, 24] width 48 height 48
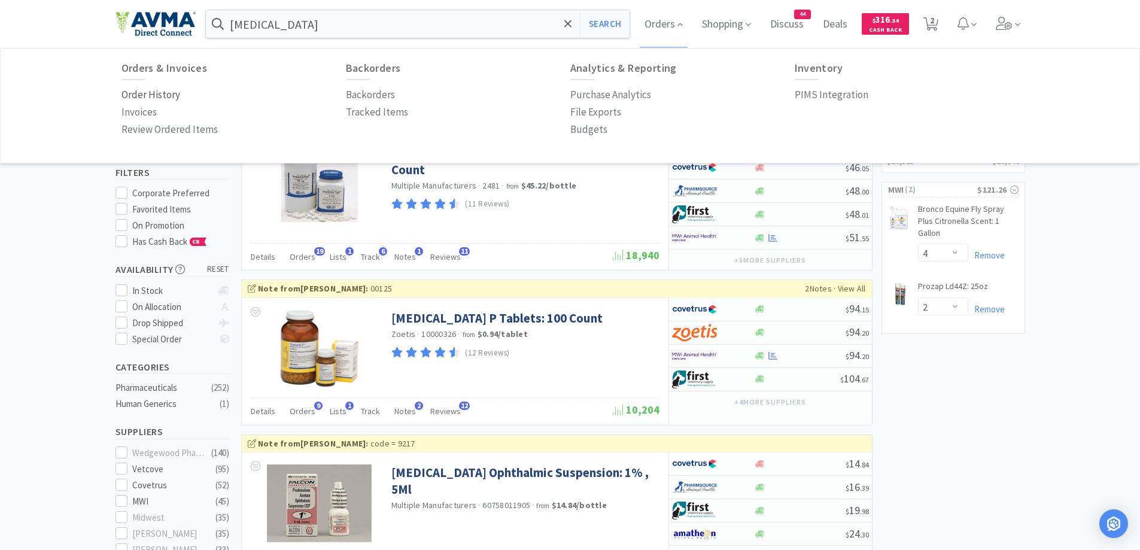
click at [166, 93] on p "Order History" at bounding box center [150, 95] width 59 height 16
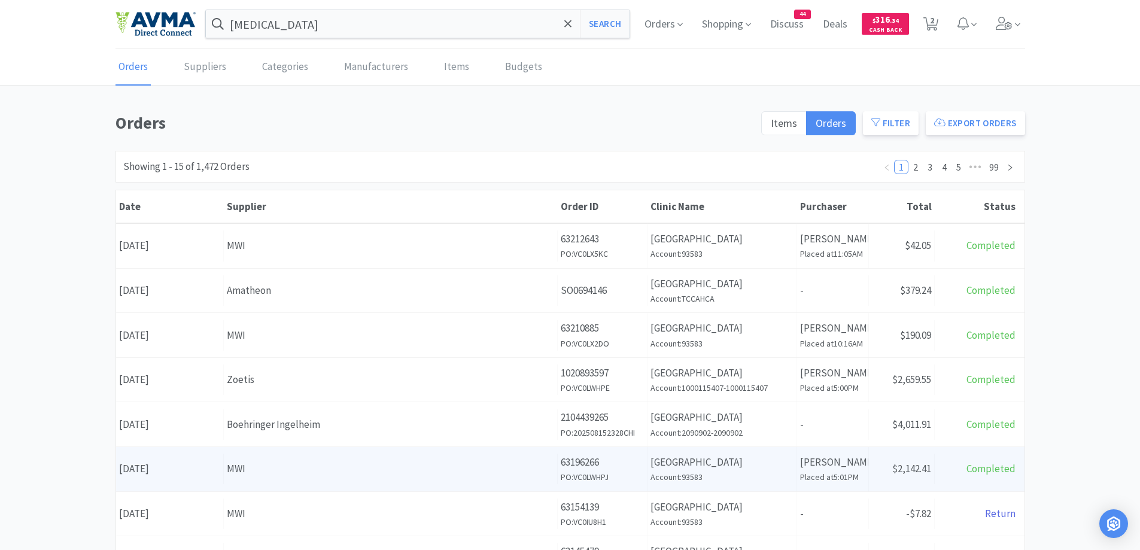
click at [440, 458] on div "Supplier MWI" at bounding box center [391, 469] width 334 height 31
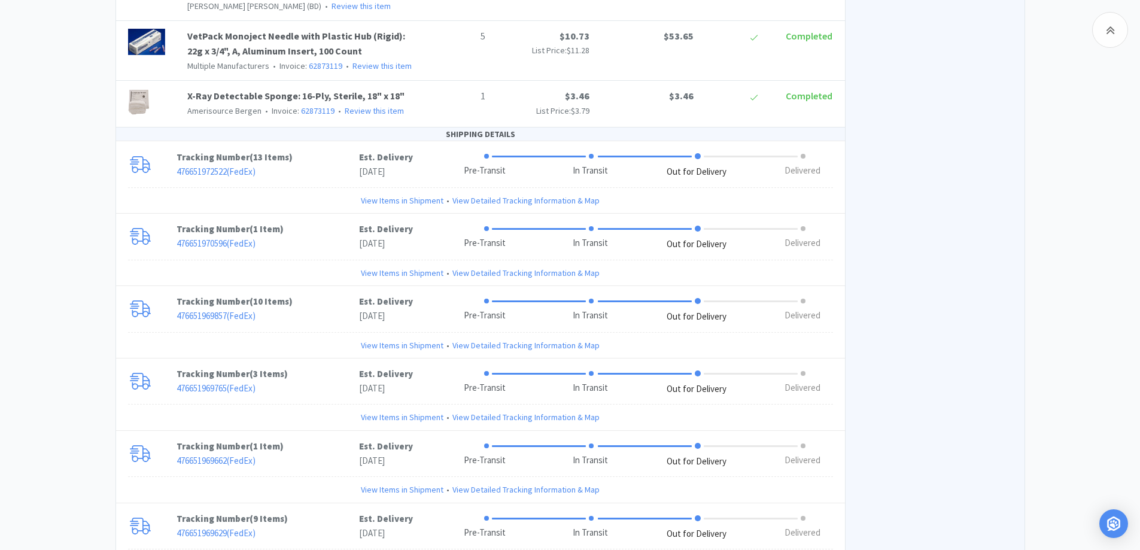
scroll to position [2411, 0]
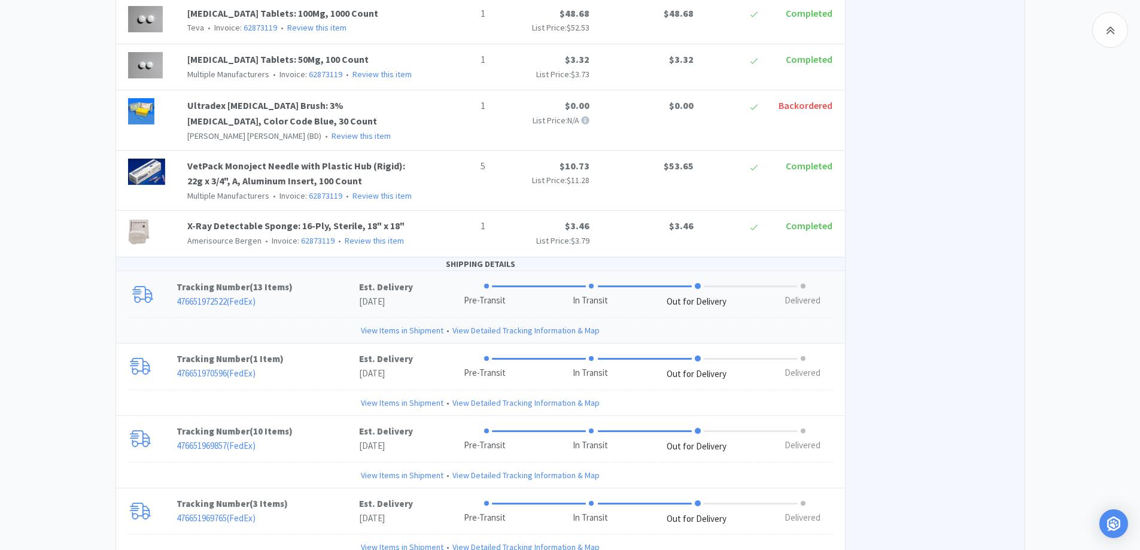
click at [315, 294] on p "476651972522 ( FedEx )" at bounding box center [268, 301] width 183 height 14
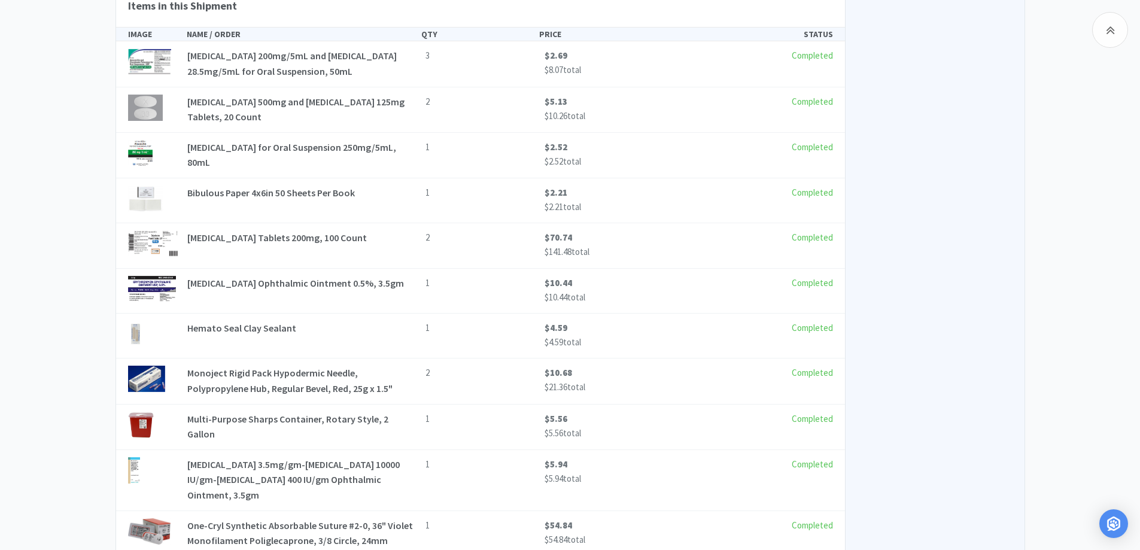
scroll to position [3369, 0]
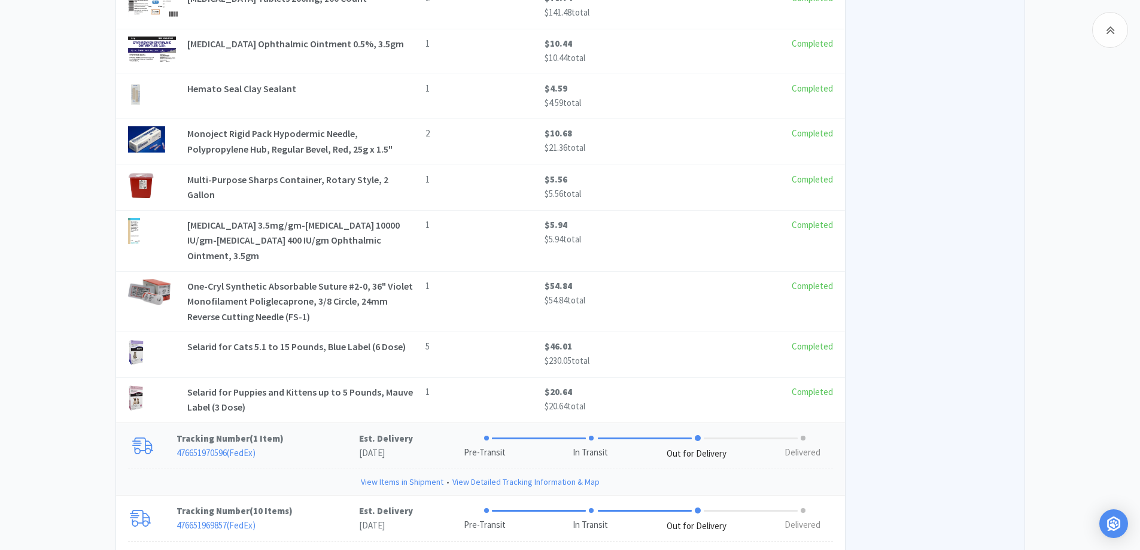
click at [325, 431] on p "Tracking Number ( 1 Item )" at bounding box center [268, 438] width 183 height 14
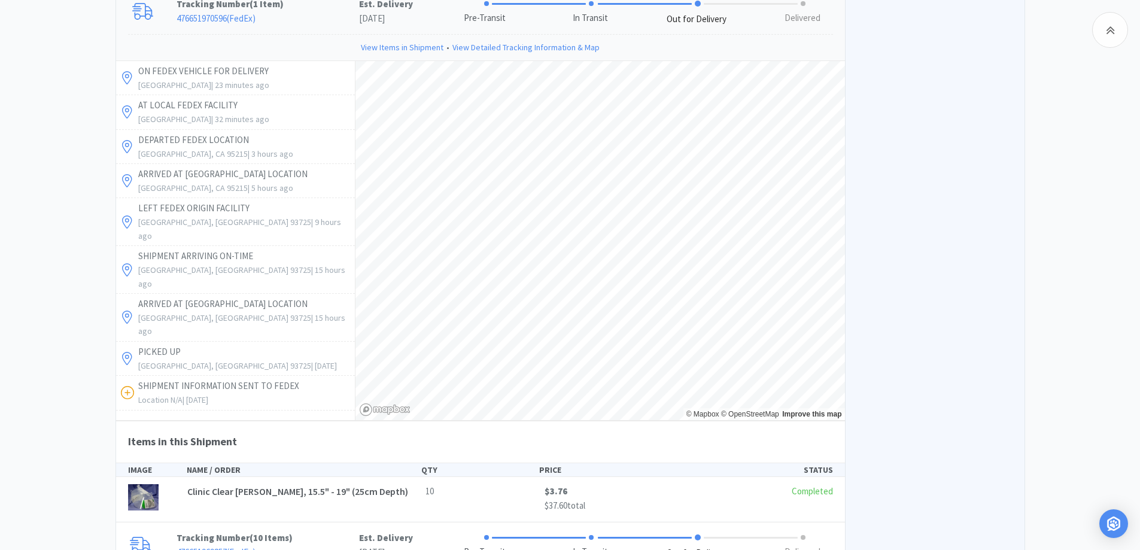
scroll to position [3967, 0]
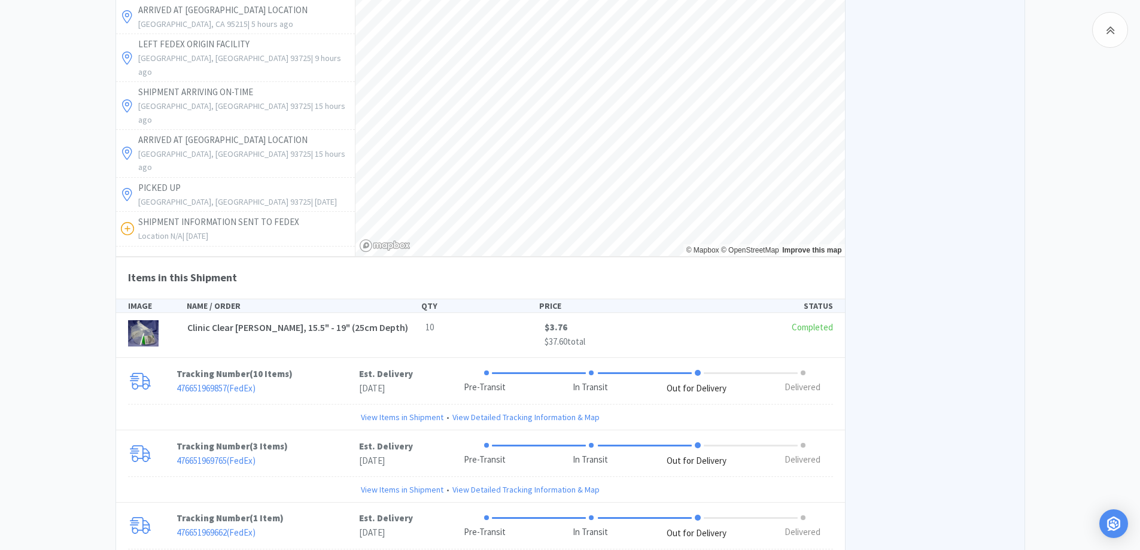
drag, startPoint x: 354, startPoint y: 314, endPoint x: 113, endPoint y: 202, distance: 265.1
click at [354, 381] on p "476651969857 ( FedEx )" at bounding box center [268, 388] width 183 height 14
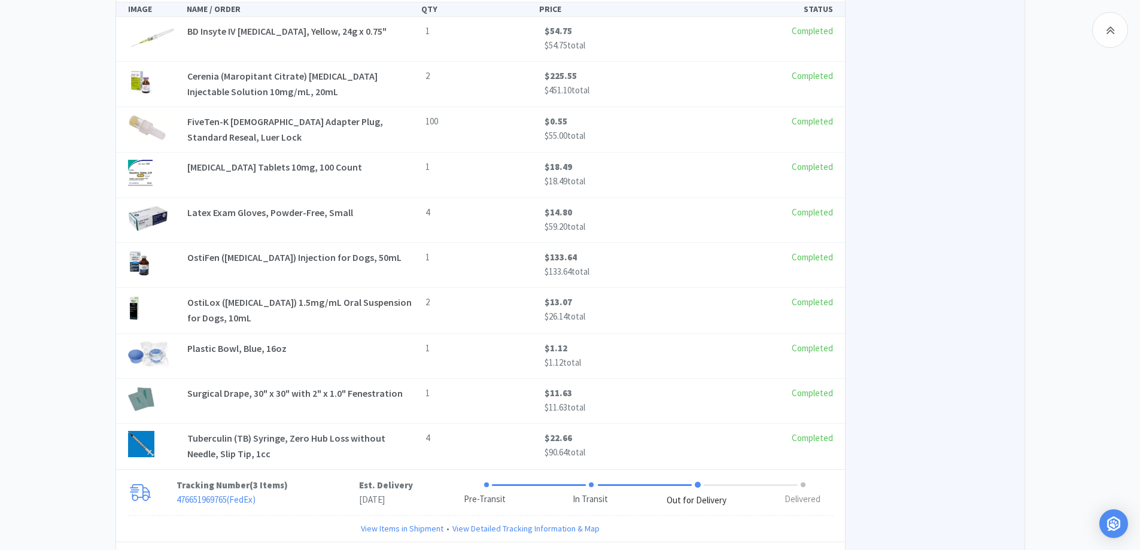
scroll to position [4805, 0]
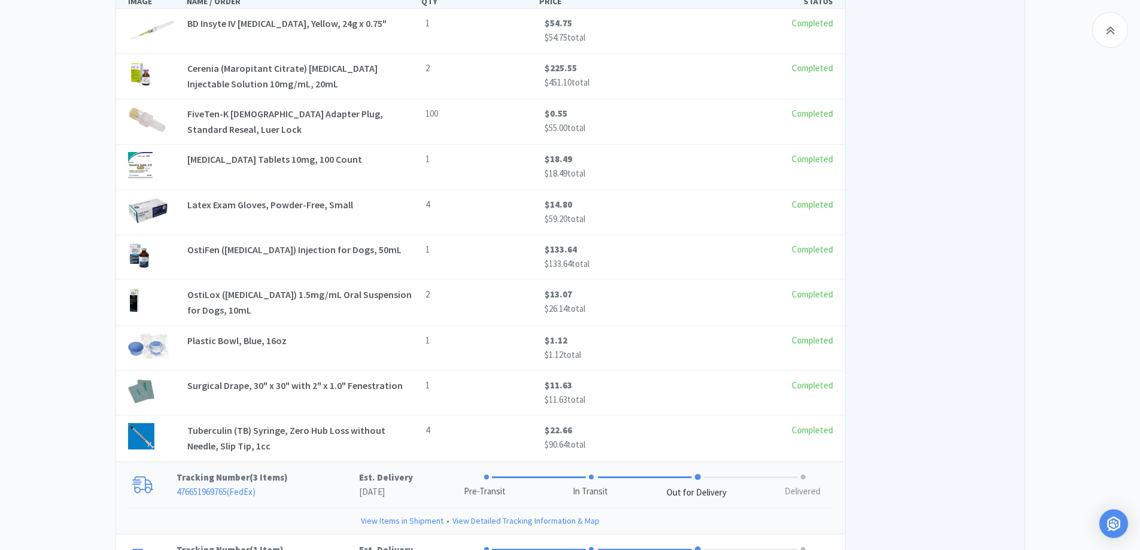
click at [314, 485] on p "476651969765 ( FedEx )" at bounding box center [268, 492] width 183 height 14
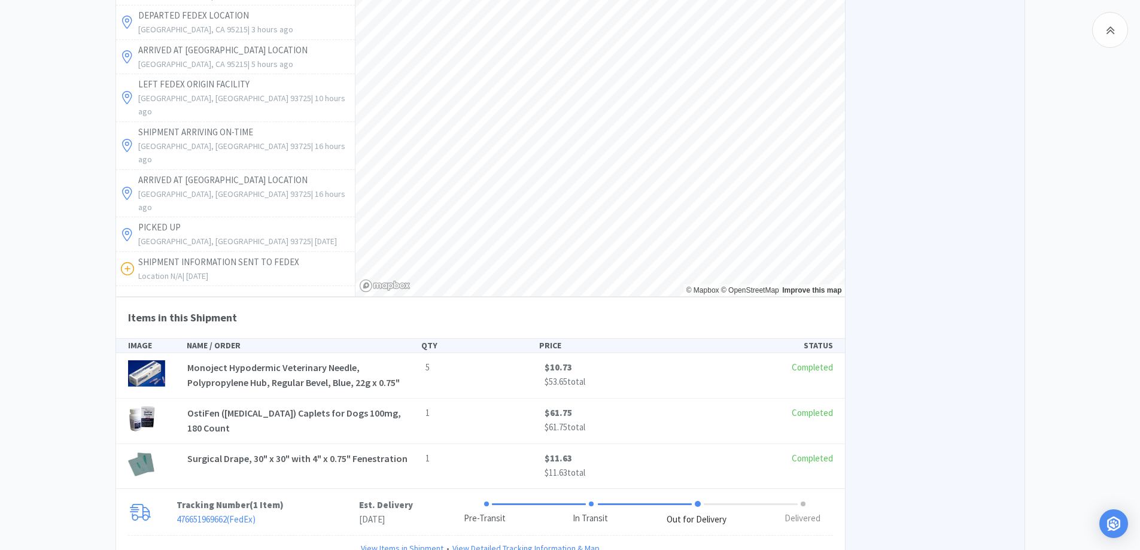
scroll to position [5523, 0]
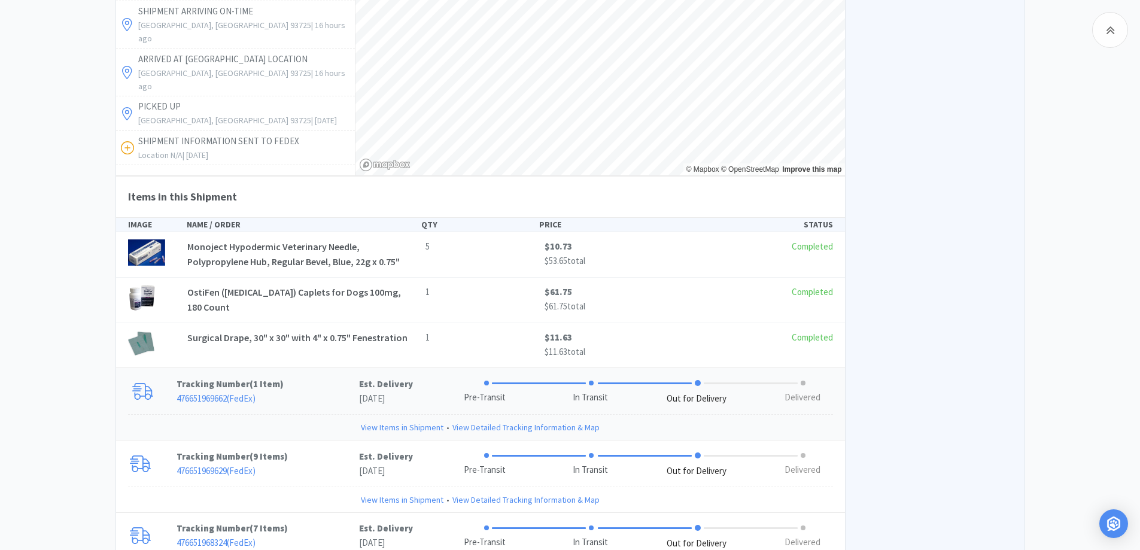
click at [319, 391] on p "476651969662 ( FedEx )" at bounding box center [268, 398] width 183 height 14
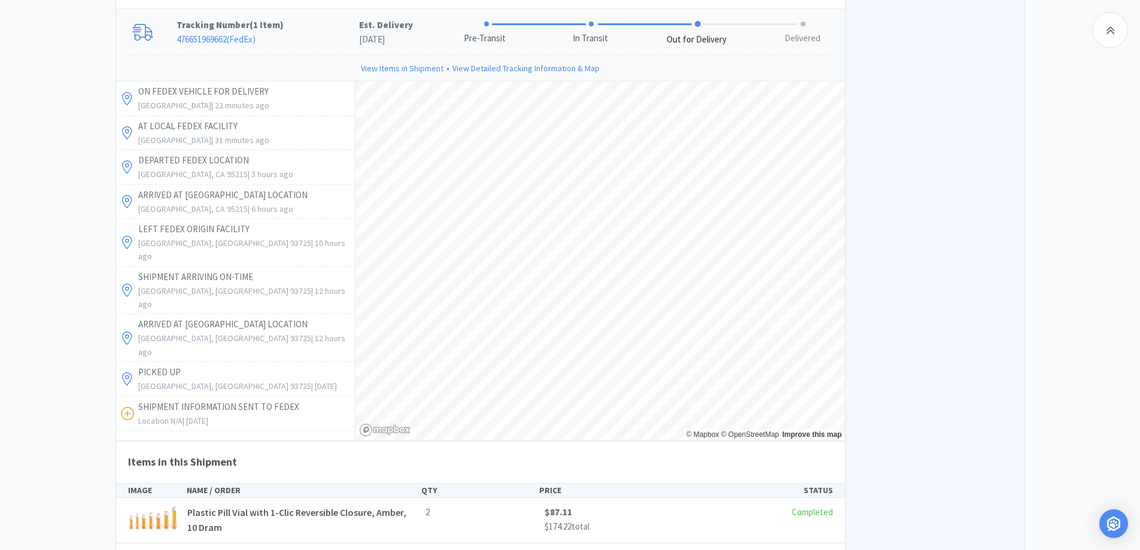
scroll to position [6031, 0]
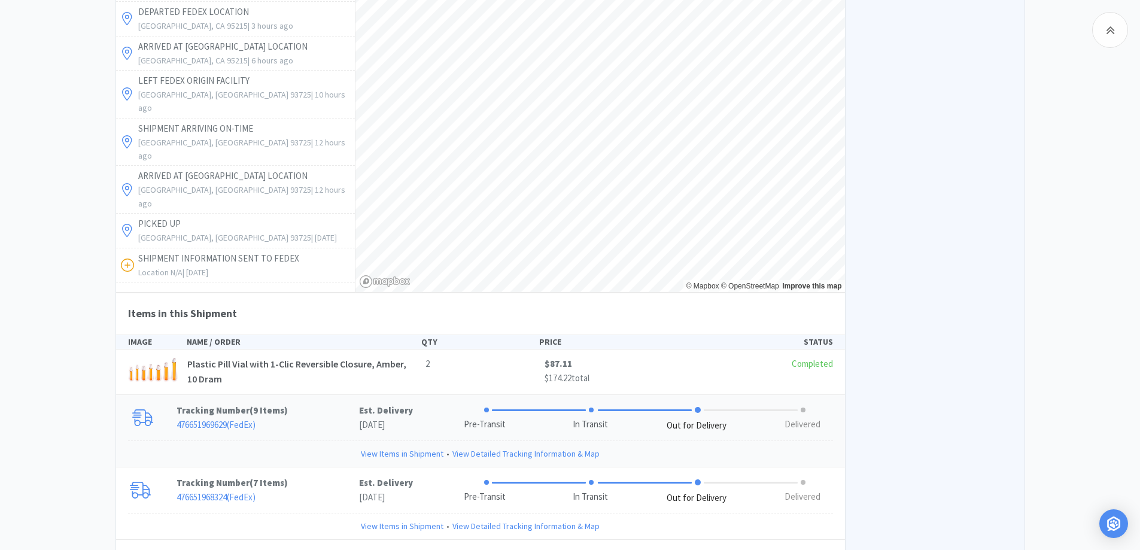
click at [320, 403] on p "Tracking Number ( 9 Items )" at bounding box center [268, 410] width 183 height 14
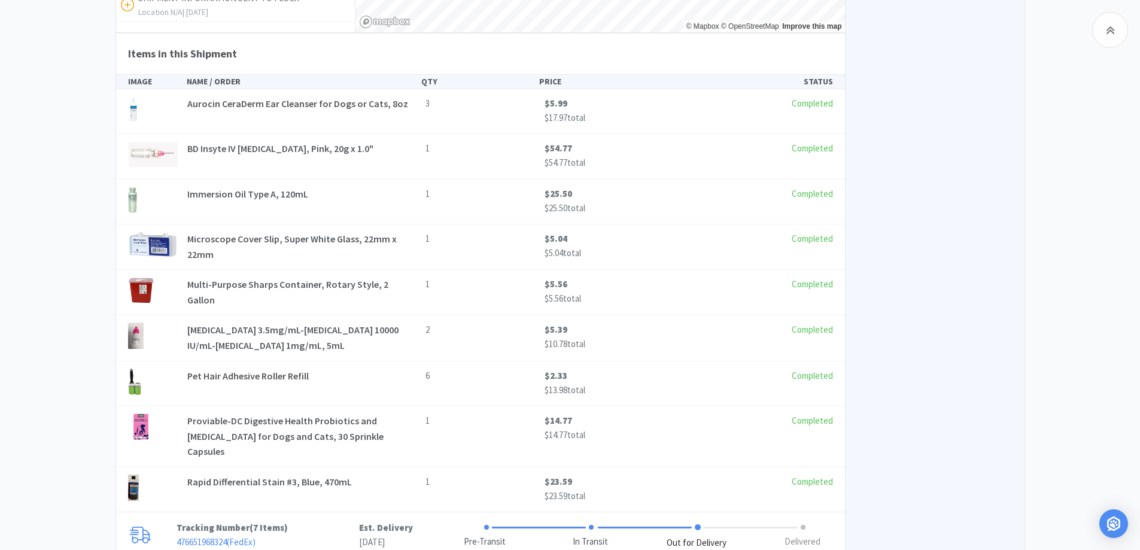
scroll to position [6854, 0]
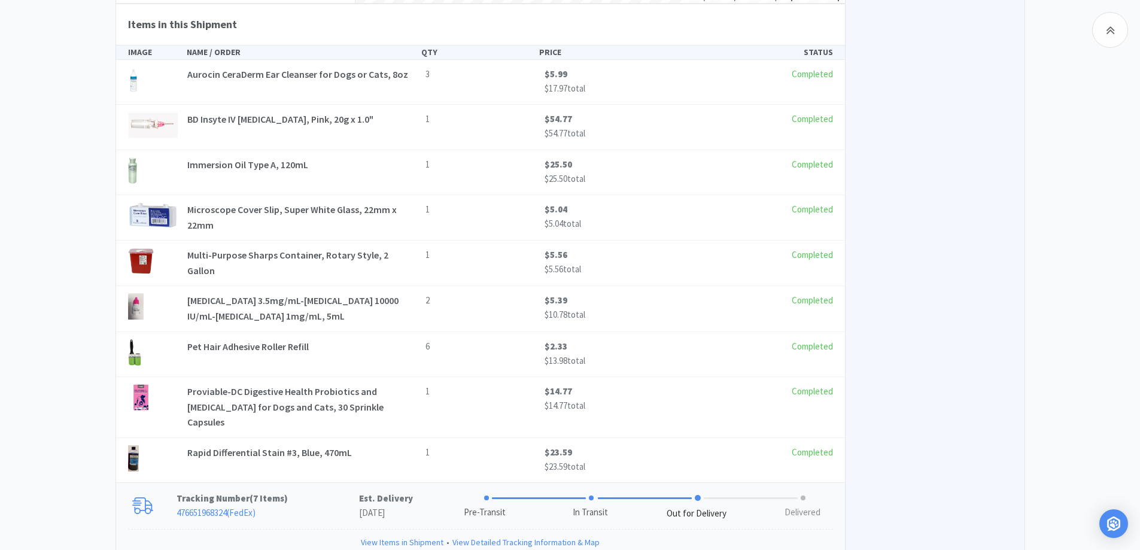
click at [308, 506] on p "476651968324 ( FedEx )" at bounding box center [268, 513] width 183 height 14
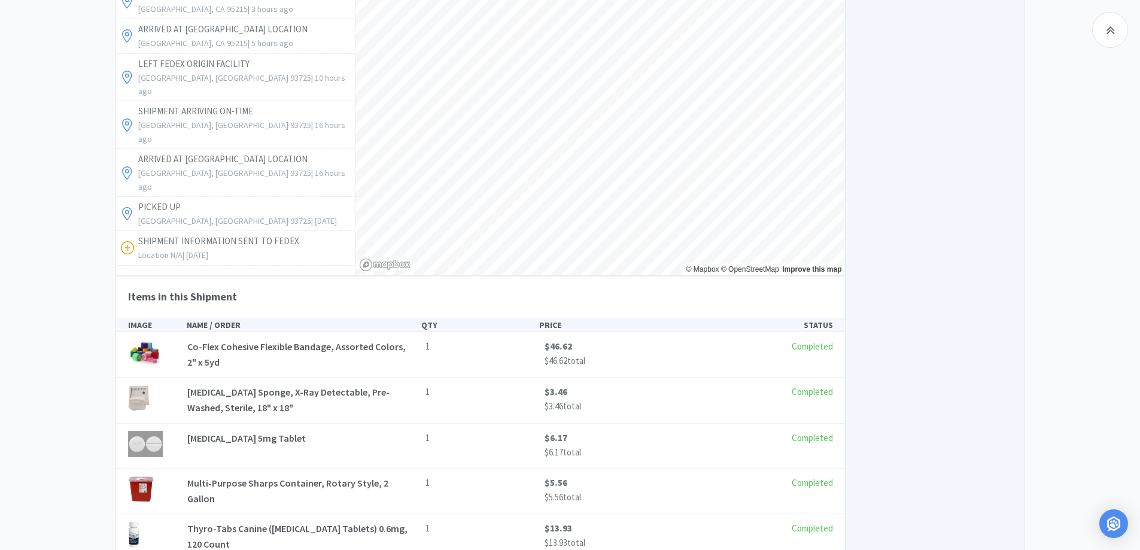
scroll to position [7465, 0]
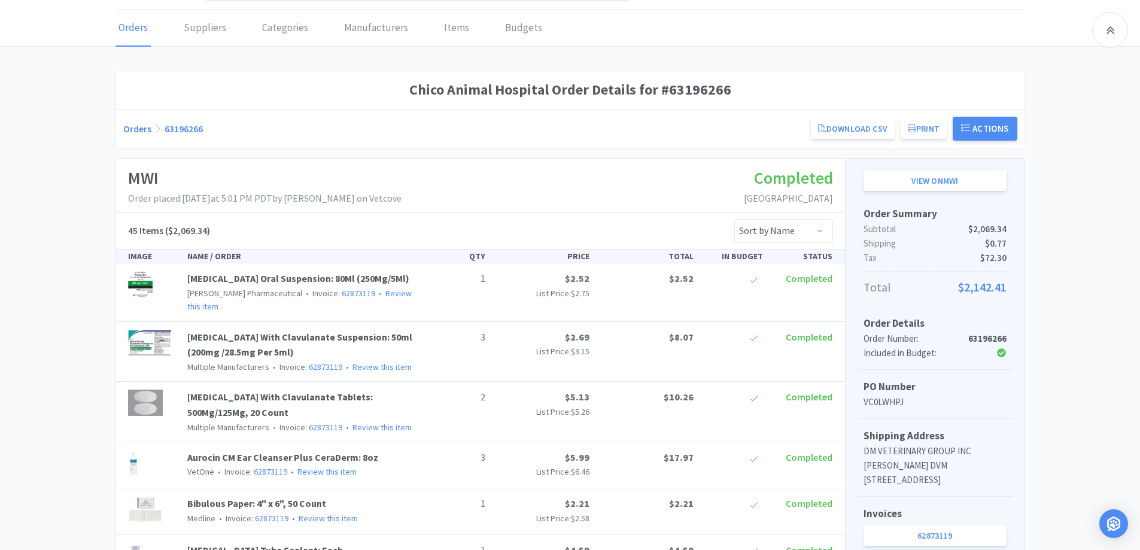
scroll to position [0, 0]
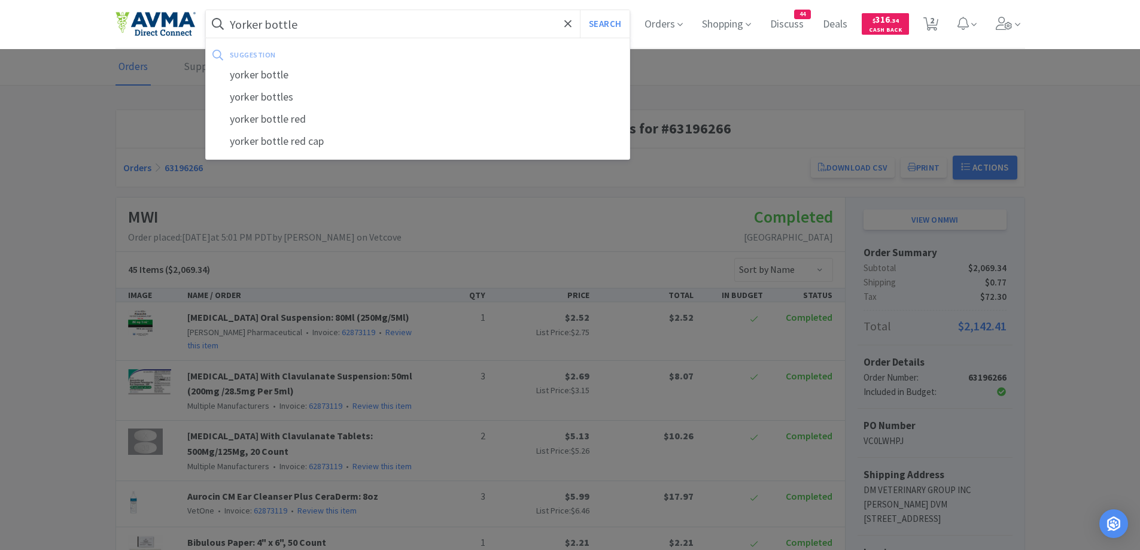
type input "Yorker bottle"
click at [580, 10] on button "Search" at bounding box center [605, 24] width 50 height 28
select select "4"
select select "2"
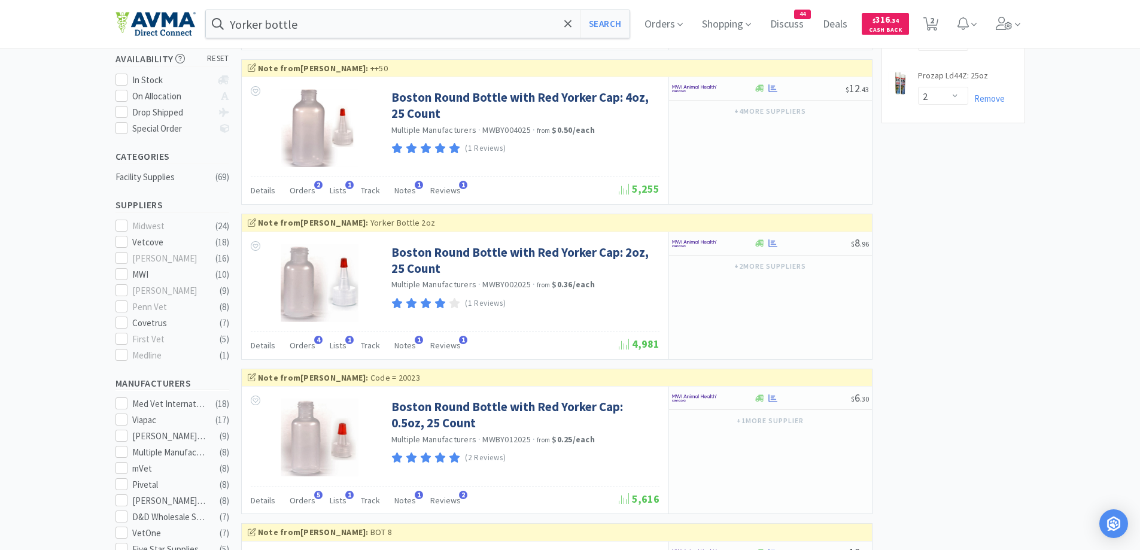
scroll to position [239, 0]
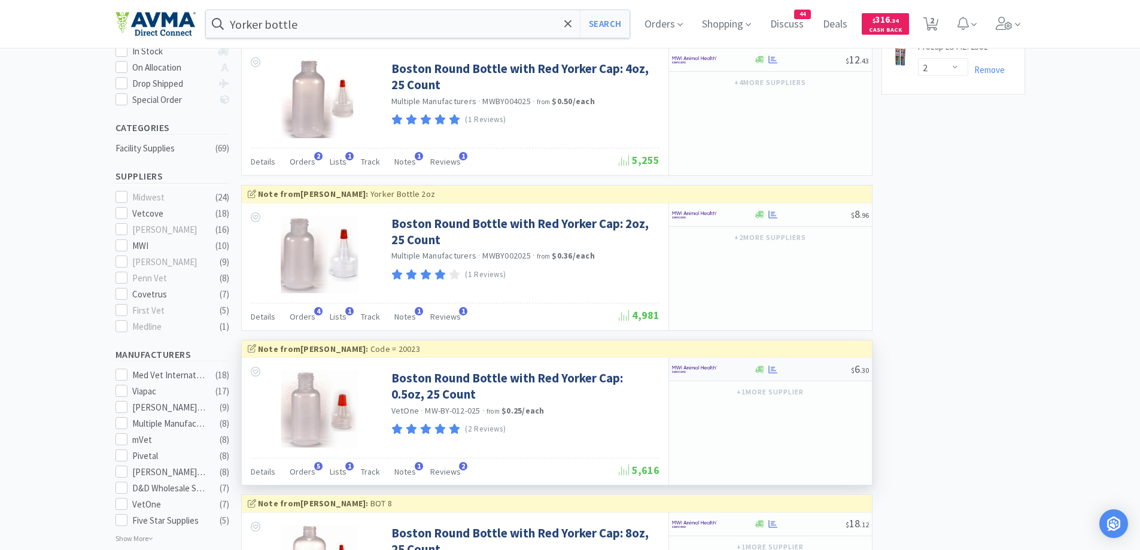
click at [739, 363] on div at bounding box center [713, 369] width 82 height 20
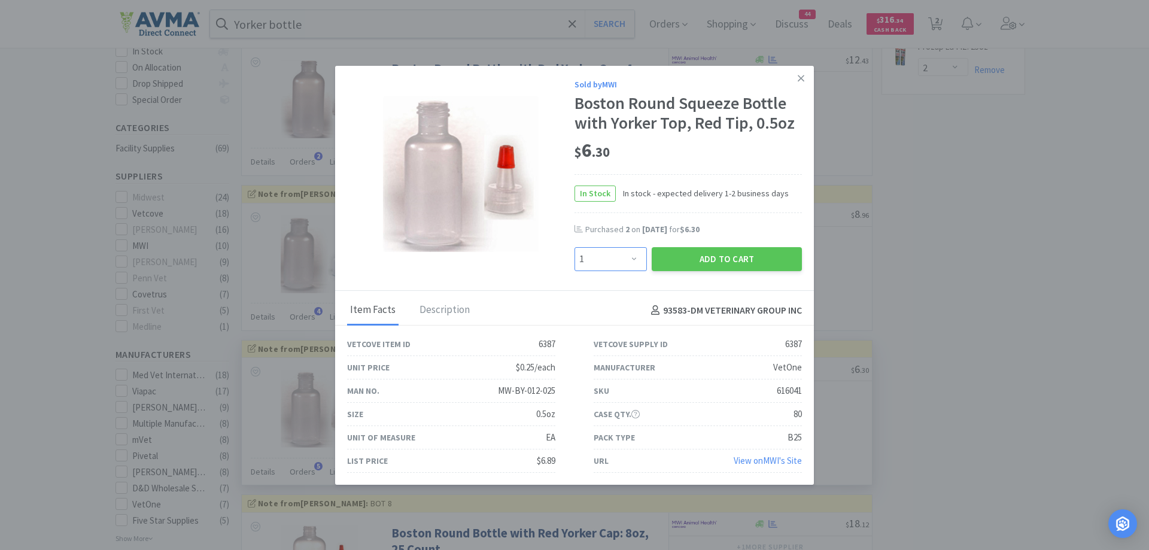
click at [622, 256] on select "Enter Quantity 1 2 3 4 5 6 7 8 9 10 11 12 13 14 15 16 17 18 19 20 Enter Quantity" at bounding box center [611, 259] width 72 height 24
select select "2"
click at [575, 247] on select "Enter Quantity 1 2 3 4 5 6 7 8 9 10 11 12 13 14 15 16 17 18 19 20 Enter Quantity" at bounding box center [611, 259] width 72 height 24
click at [712, 268] on button "Add to Cart" at bounding box center [727, 259] width 150 height 24
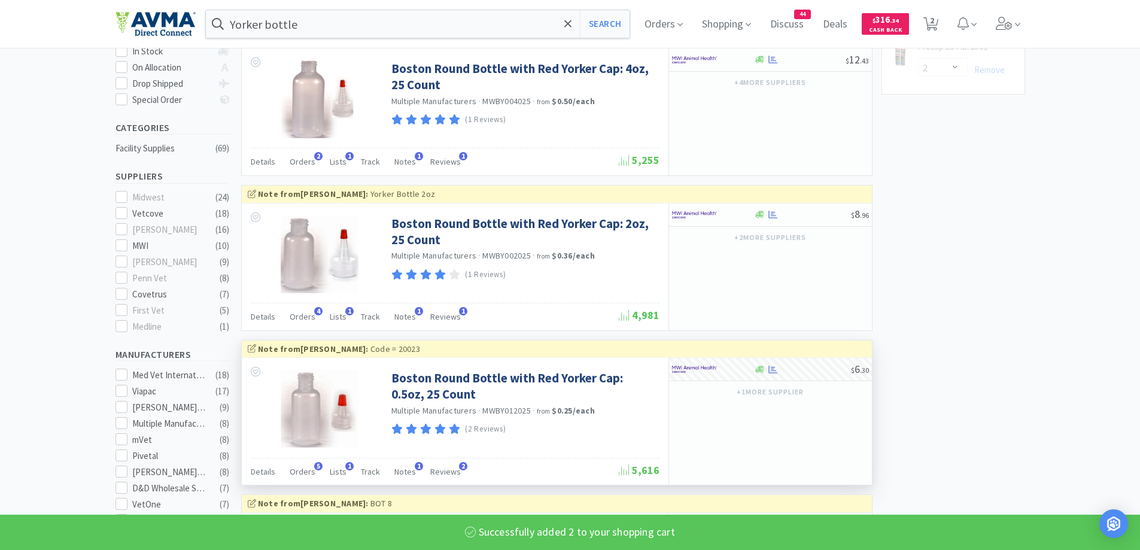
select select "2"
select select "4"
select select "2"
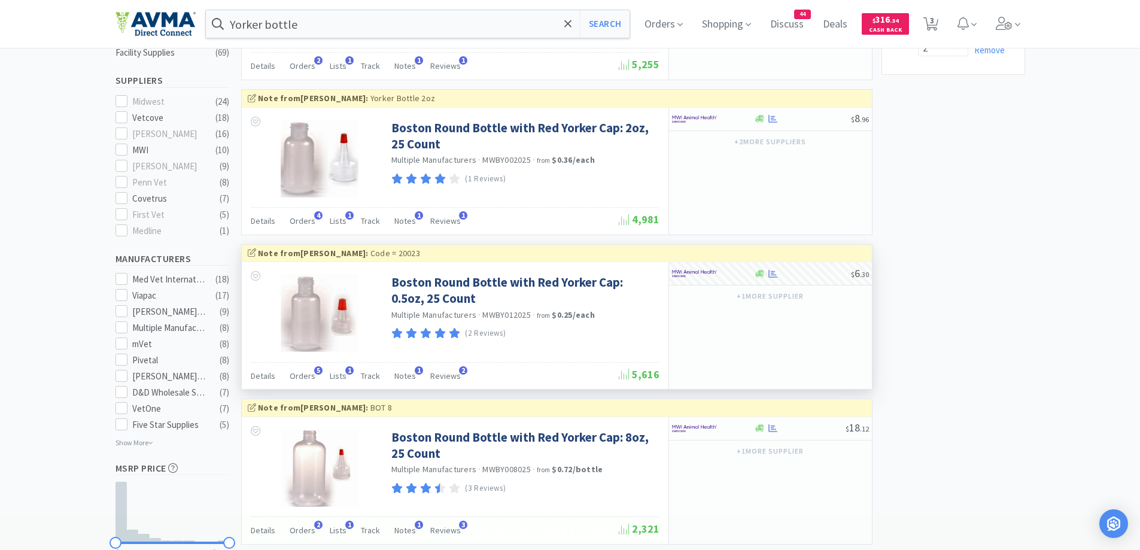
scroll to position [359, 0]
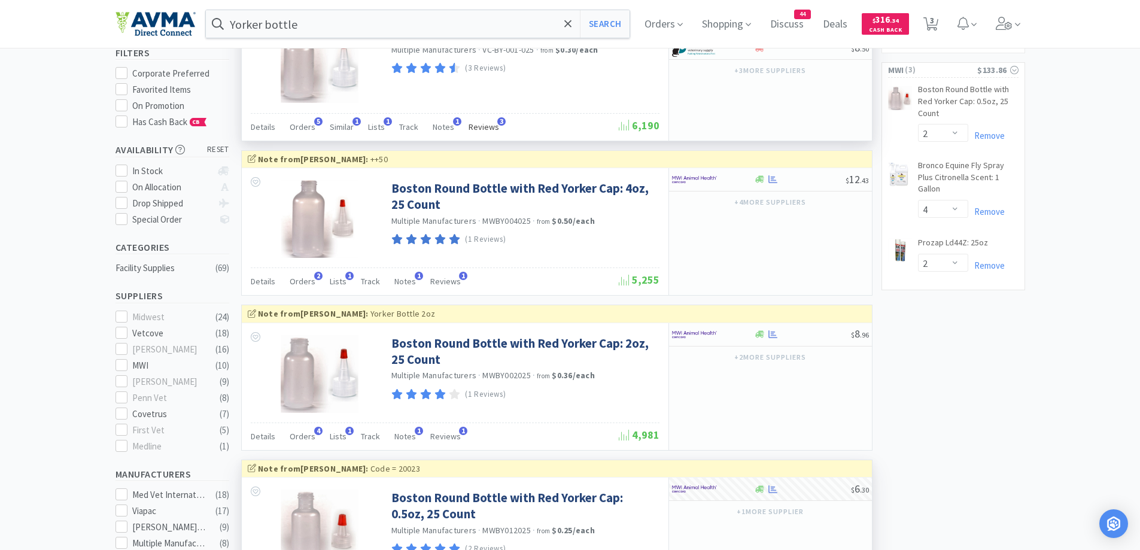
scroll to position [0, 0]
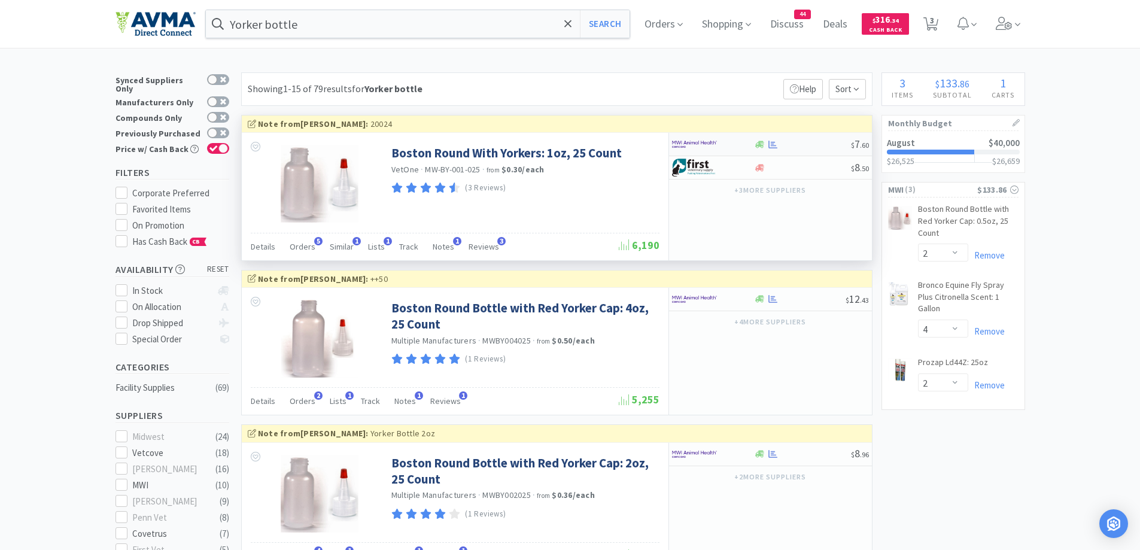
click at [736, 150] on div at bounding box center [705, 144] width 66 height 20
select select "1"
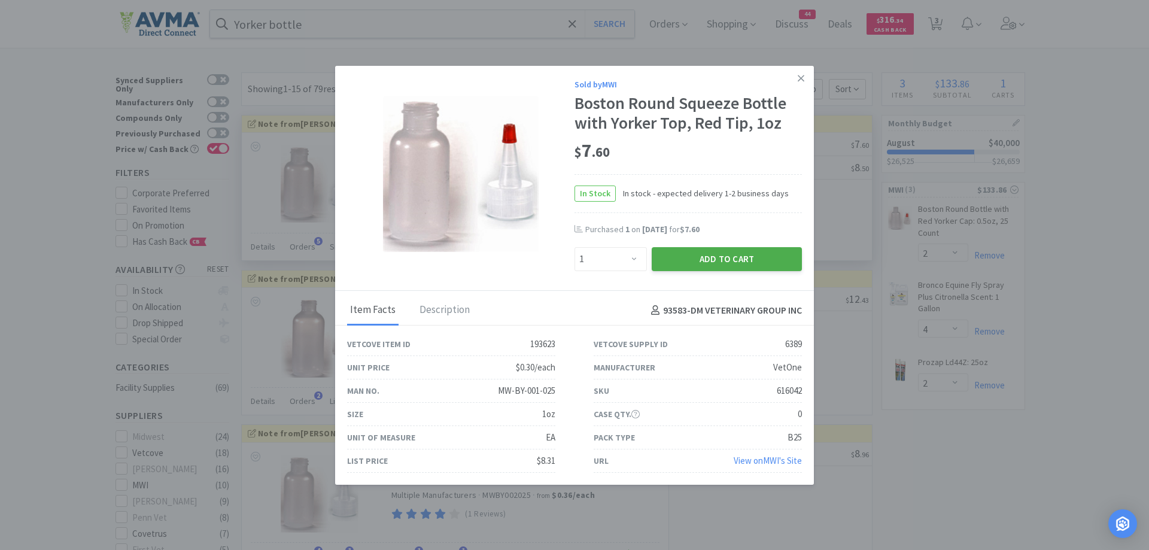
click at [686, 252] on button "Add to Cart" at bounding box center [727, 259] width 150 height 24
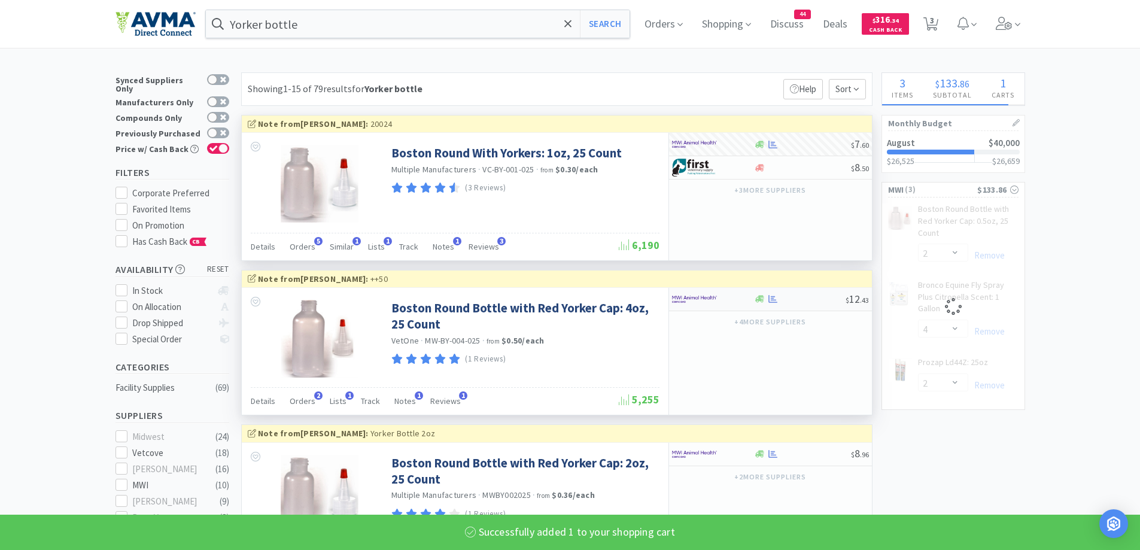
select select "1"
select select "4"
select select "2"
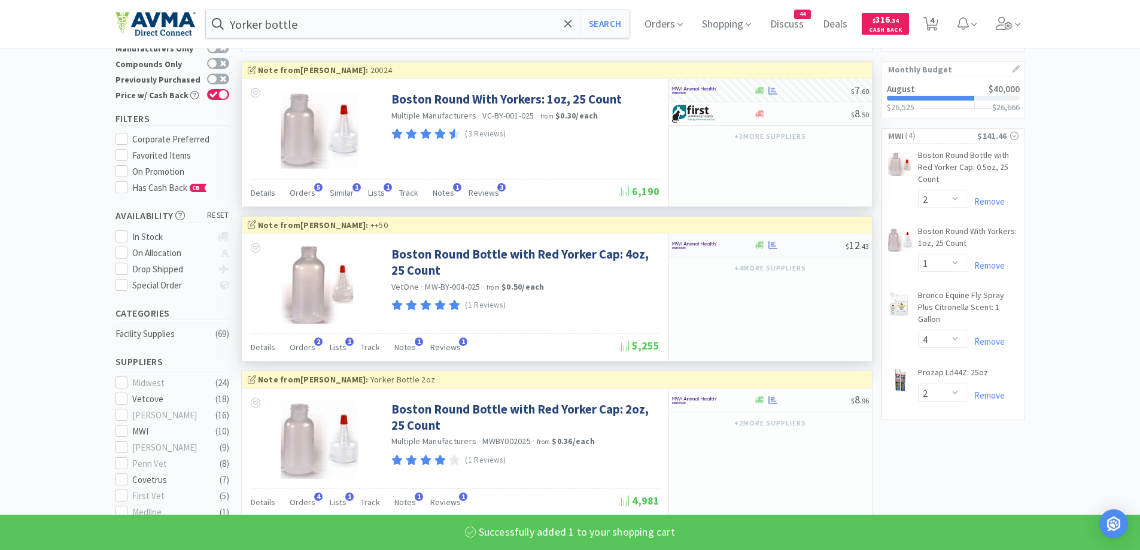
scroll to position [120, 0]
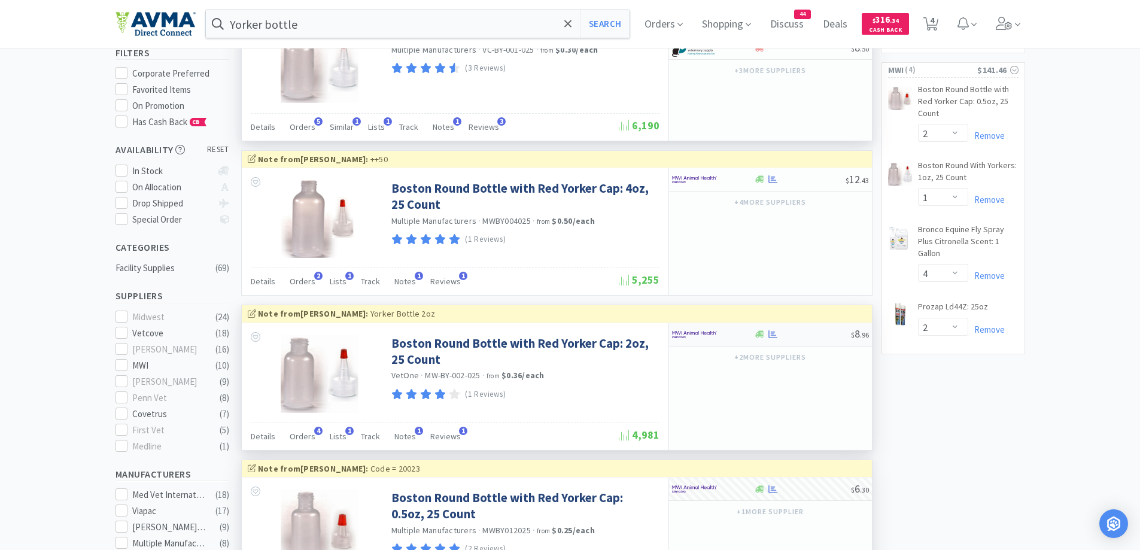
click at [751, 331] on div at bounding box center [713, 334] width 82 height 20
select select "1"
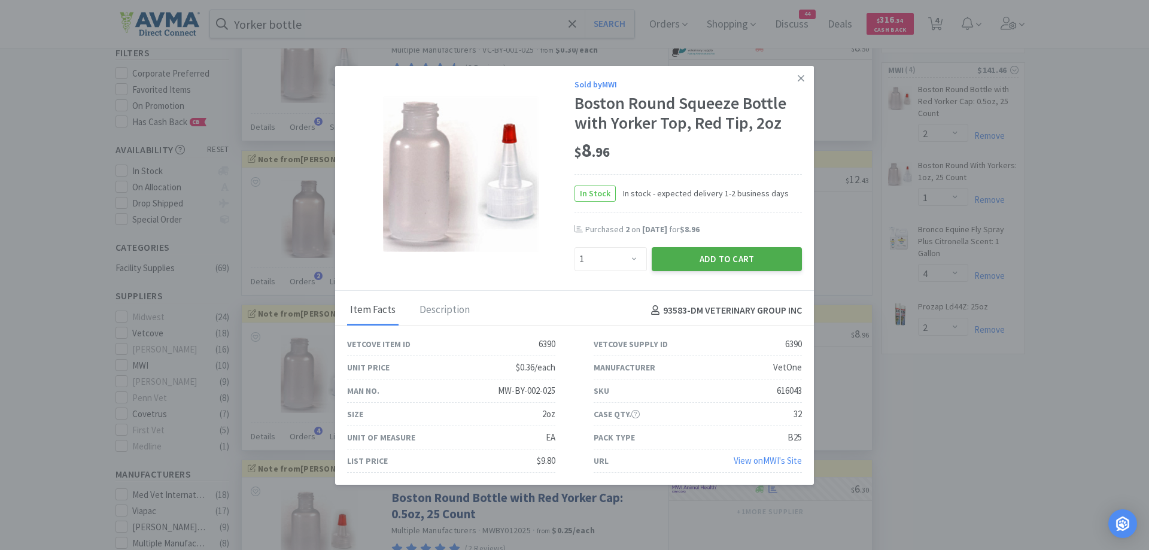
click at [689, 255] on button "Add to Cart" at bounding box center [727, 259] width 150 height 24
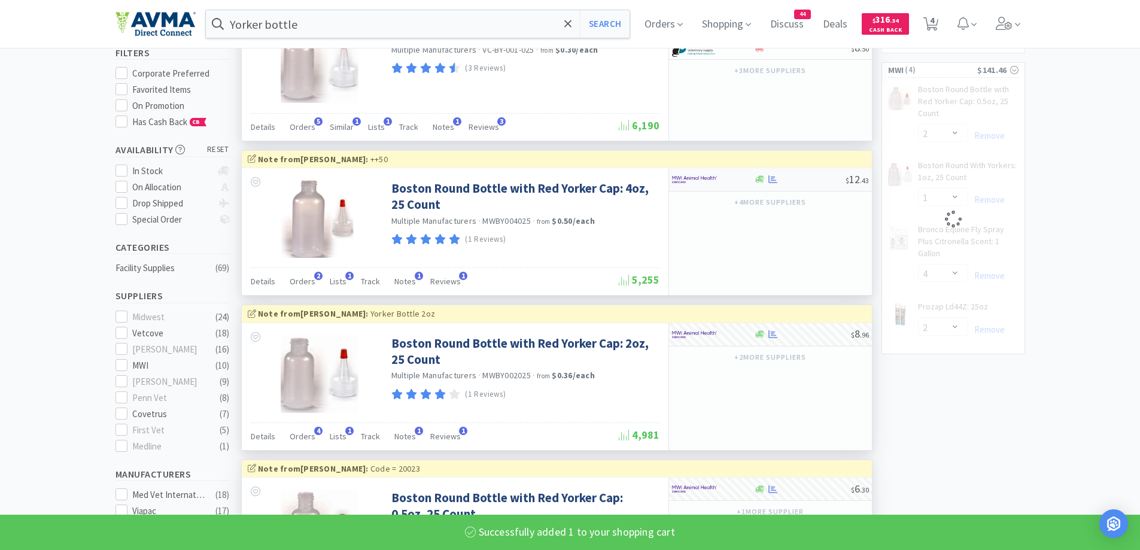
select select "1"
select select "4"
select select "2"
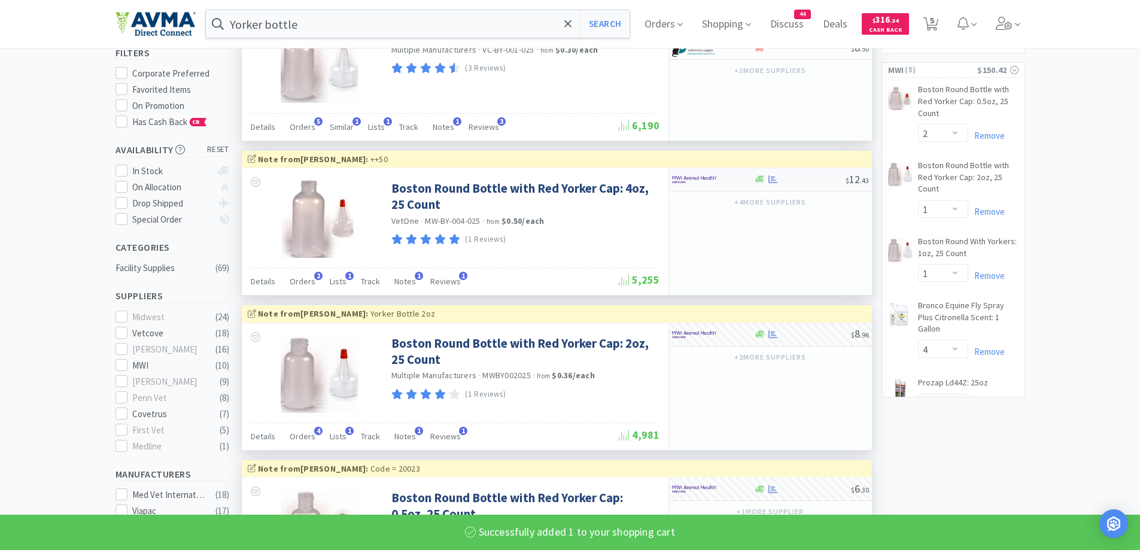
click at [715, 180] on img at bounding box center [694, 180] width 45 height 18
select select "1"
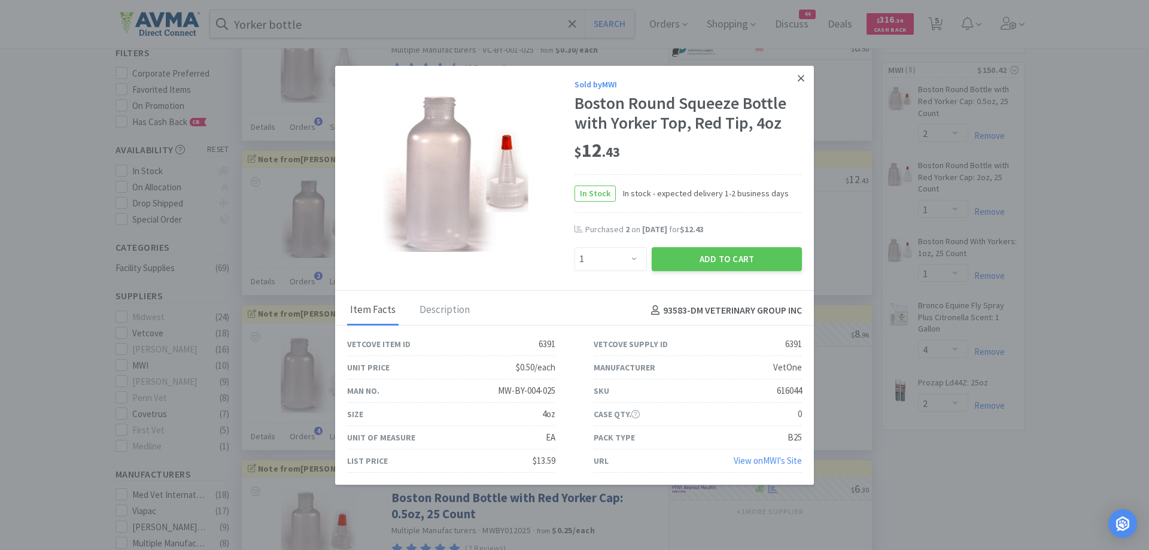
click at [798, 74] on icon at bounding box center [801, 78] width 7 height 11
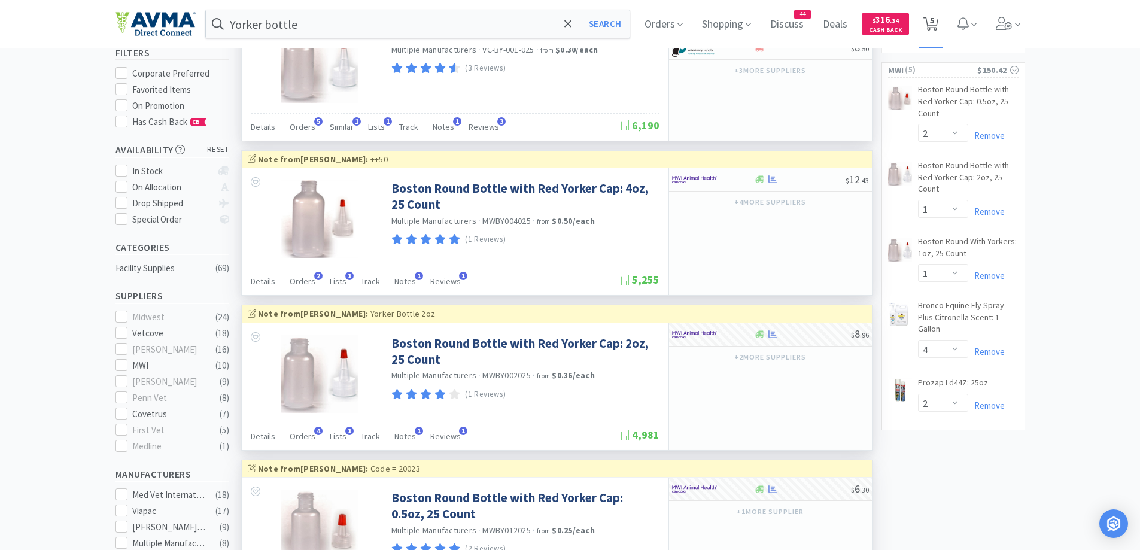
click at [930, 27] on icon at bounding box center [930, 23] width 15 height 13
select select "2"
select select "1"
select select "4"
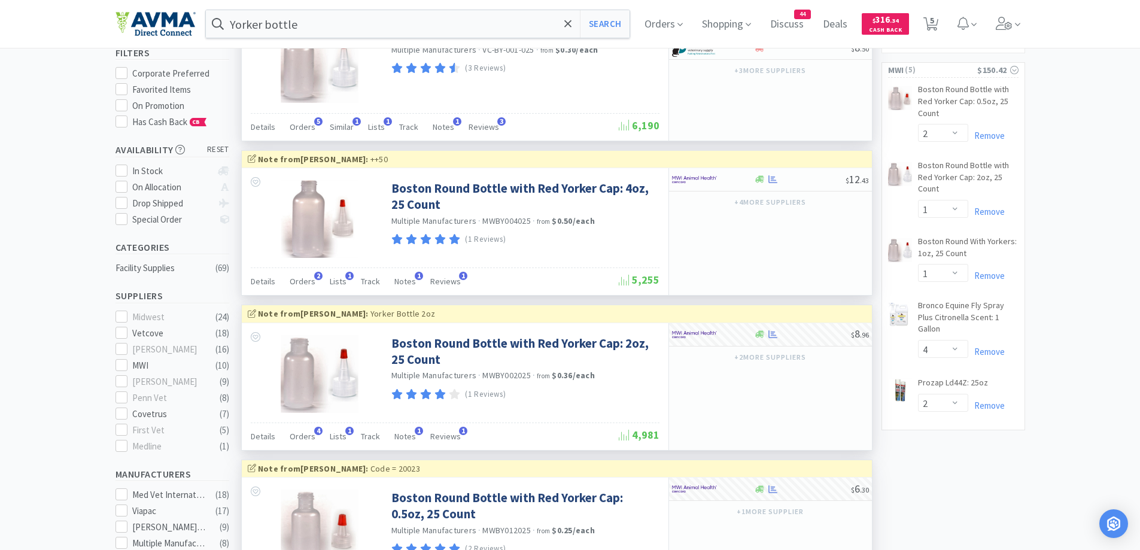
select select "2"
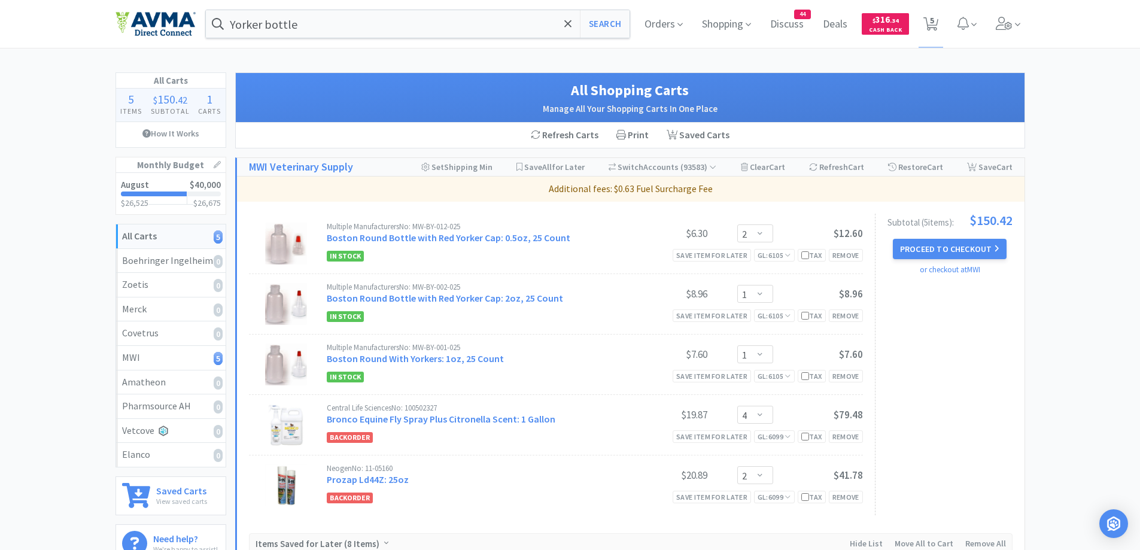
click at [1069, 367] on div "All Carts 5 Items $ 150 . 42 Subtotal 1 Carts How It Works Monthly Budget Augus…" at bounding box center [570, 447] width 1140 height 750
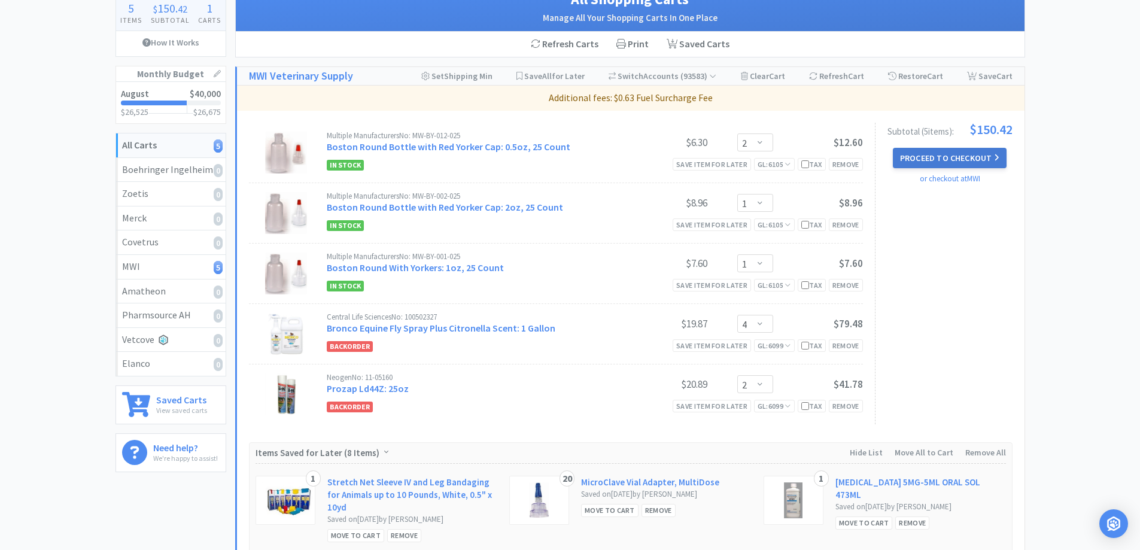
scroll to position [120, 0]
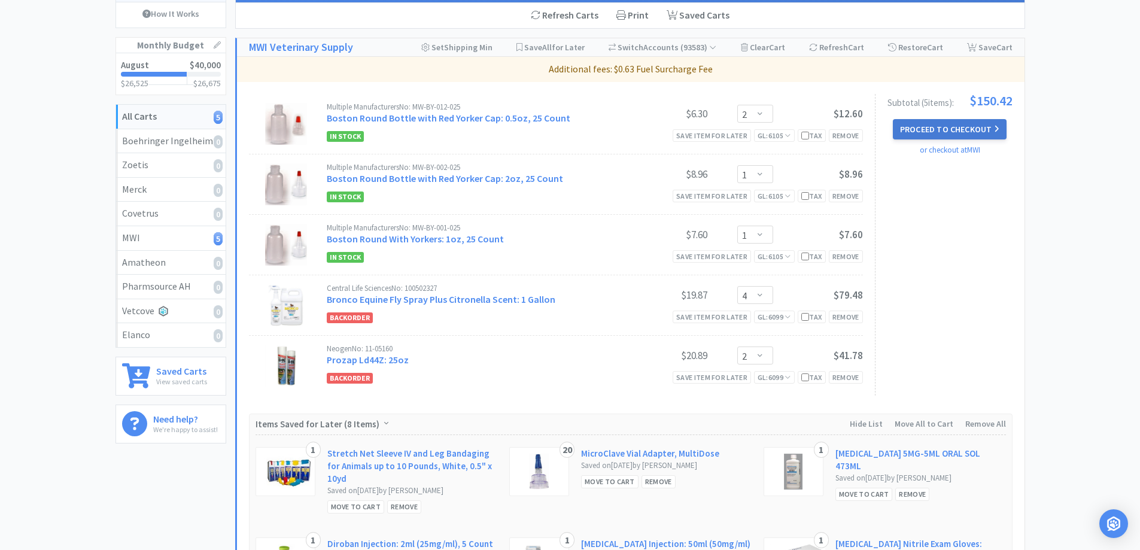
click at [967, 122] on button "Proceed to Checkout" at bounding box center [950, 129] width 114 height 20
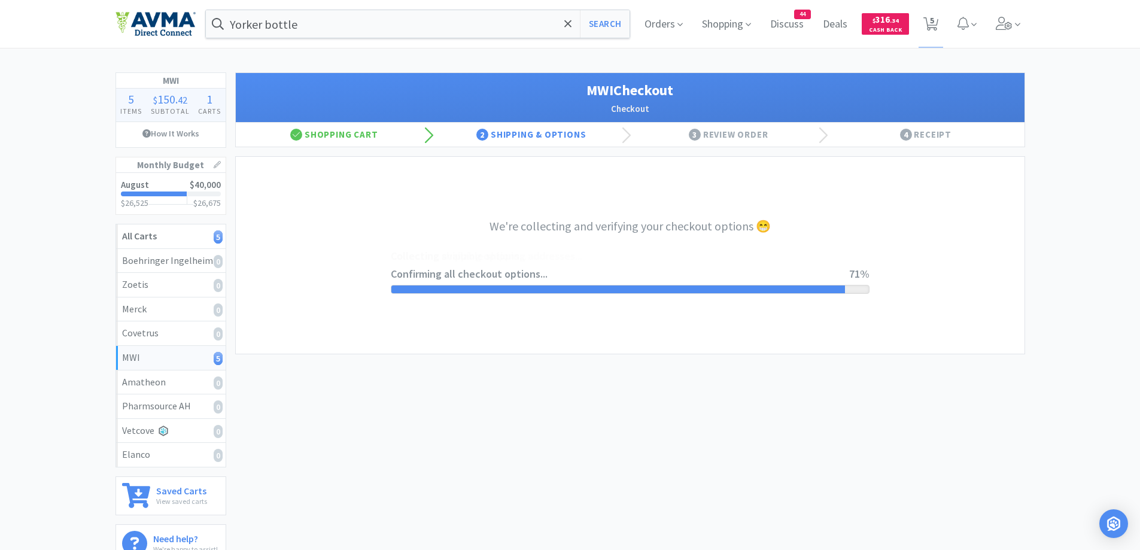
select select "CC_9421154621689816"
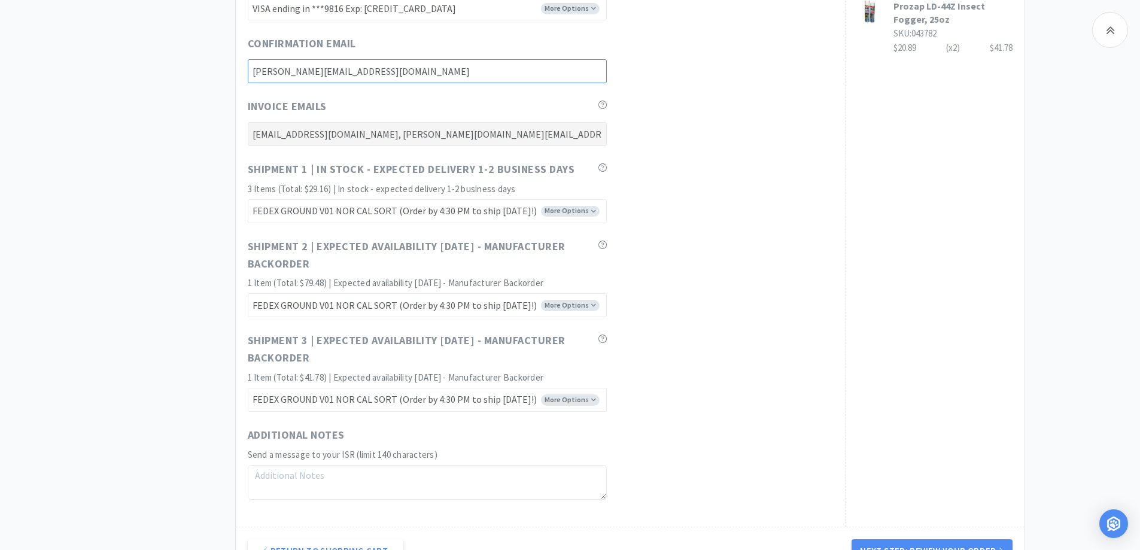
scroll to position [657, 0]
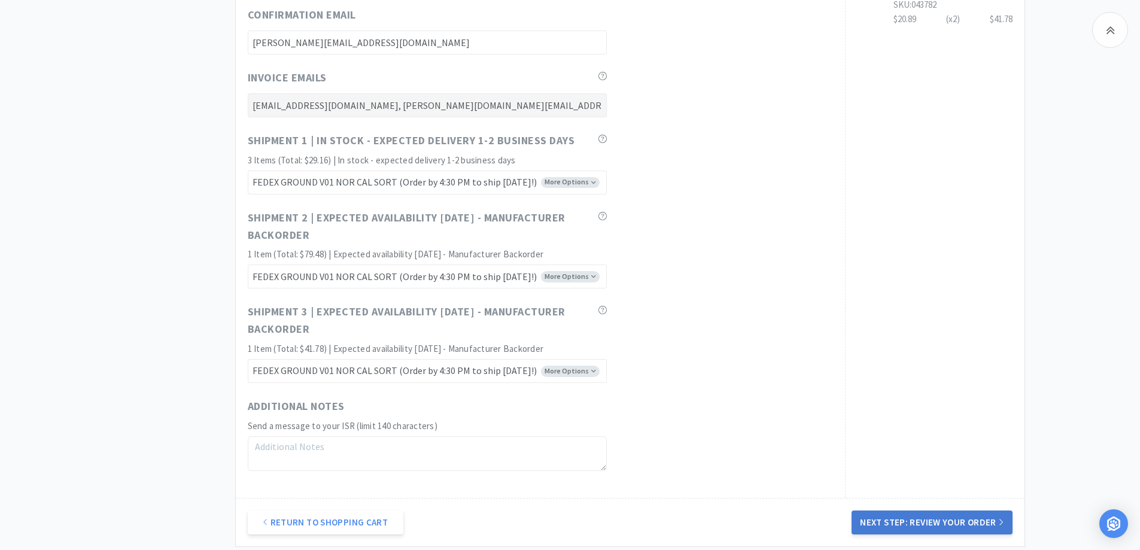
click at [948, 519] on button "Next Step: Review Your Order" at bounding box center [932, 522] width 160 height 24
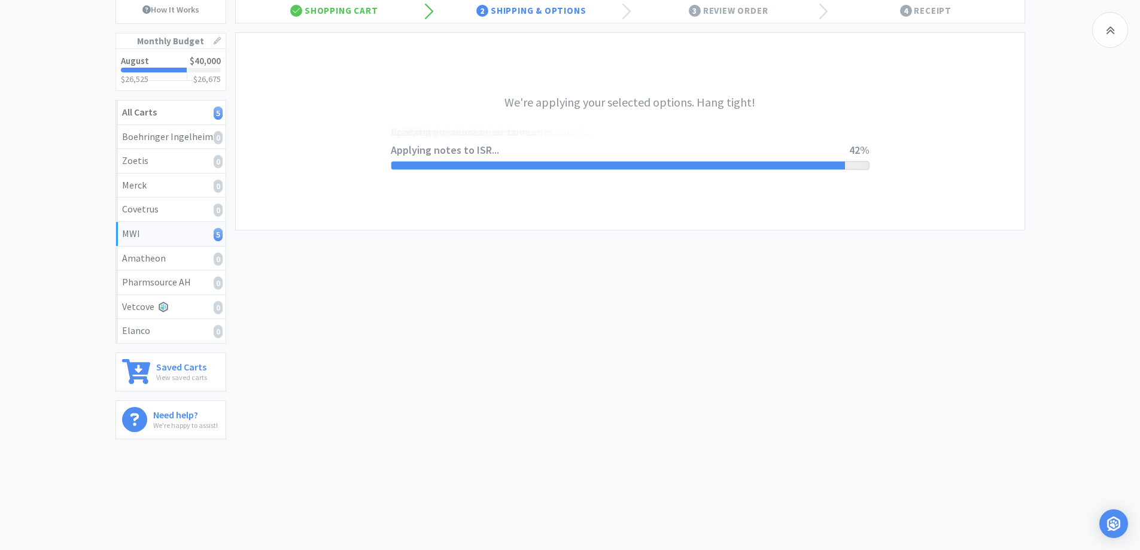
scroll to position [0, 0]
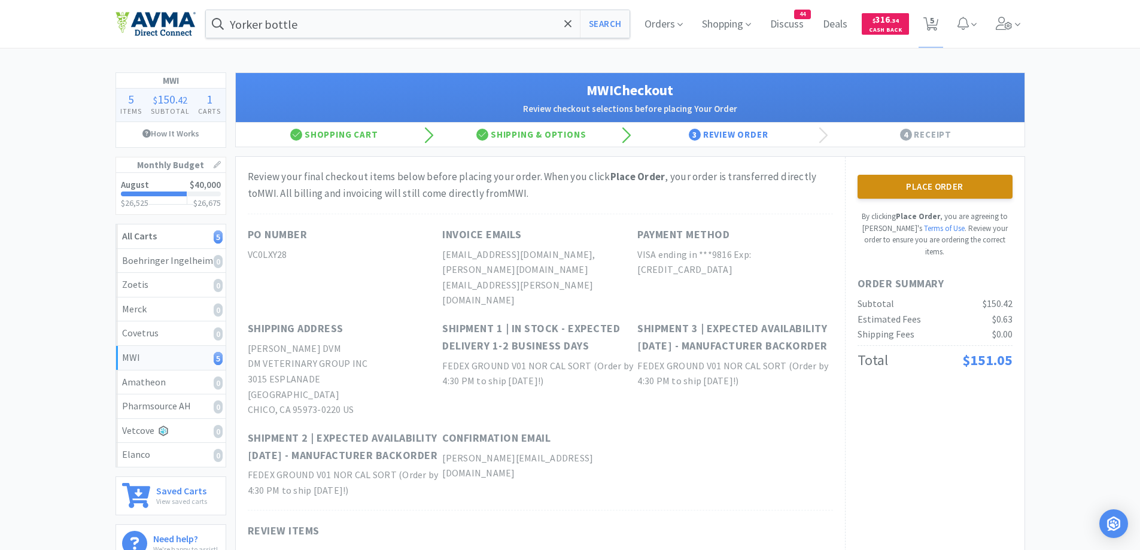
click at [983, 196] on button "Place Order" at bounding box center [935, 187] width 155 height 24
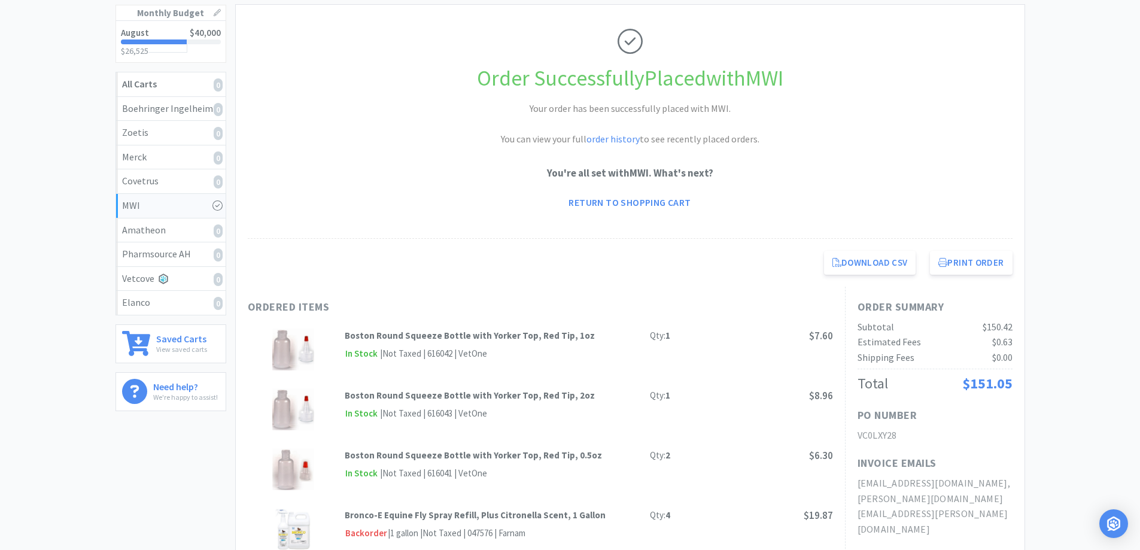
scroll to position [239, 0]
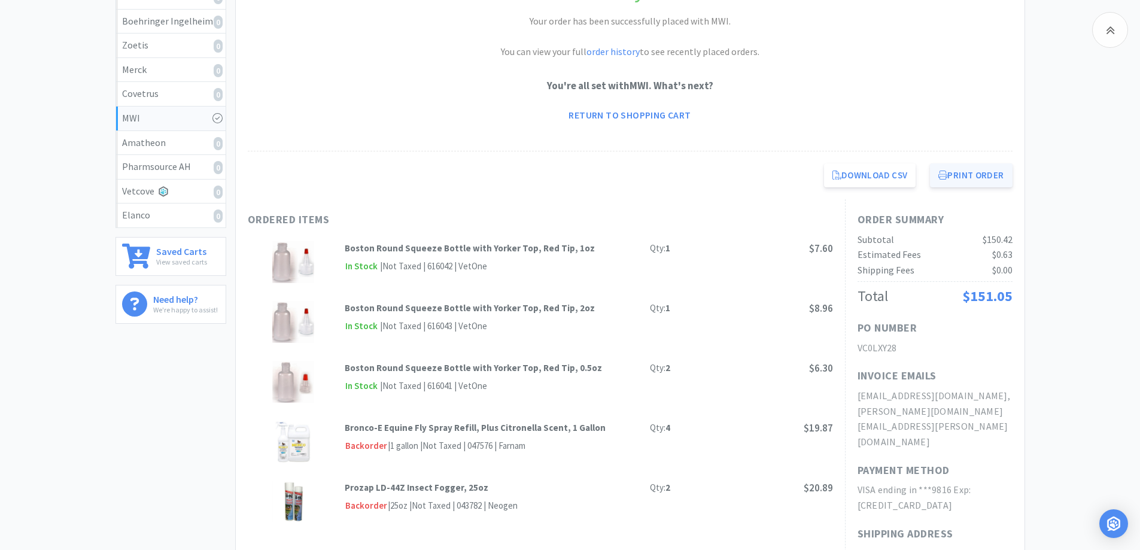
click at [978, 180] on button "Print Order" at bounding box center [971, 175] width 82 height 24
